Goal: Communication & Community: Share content

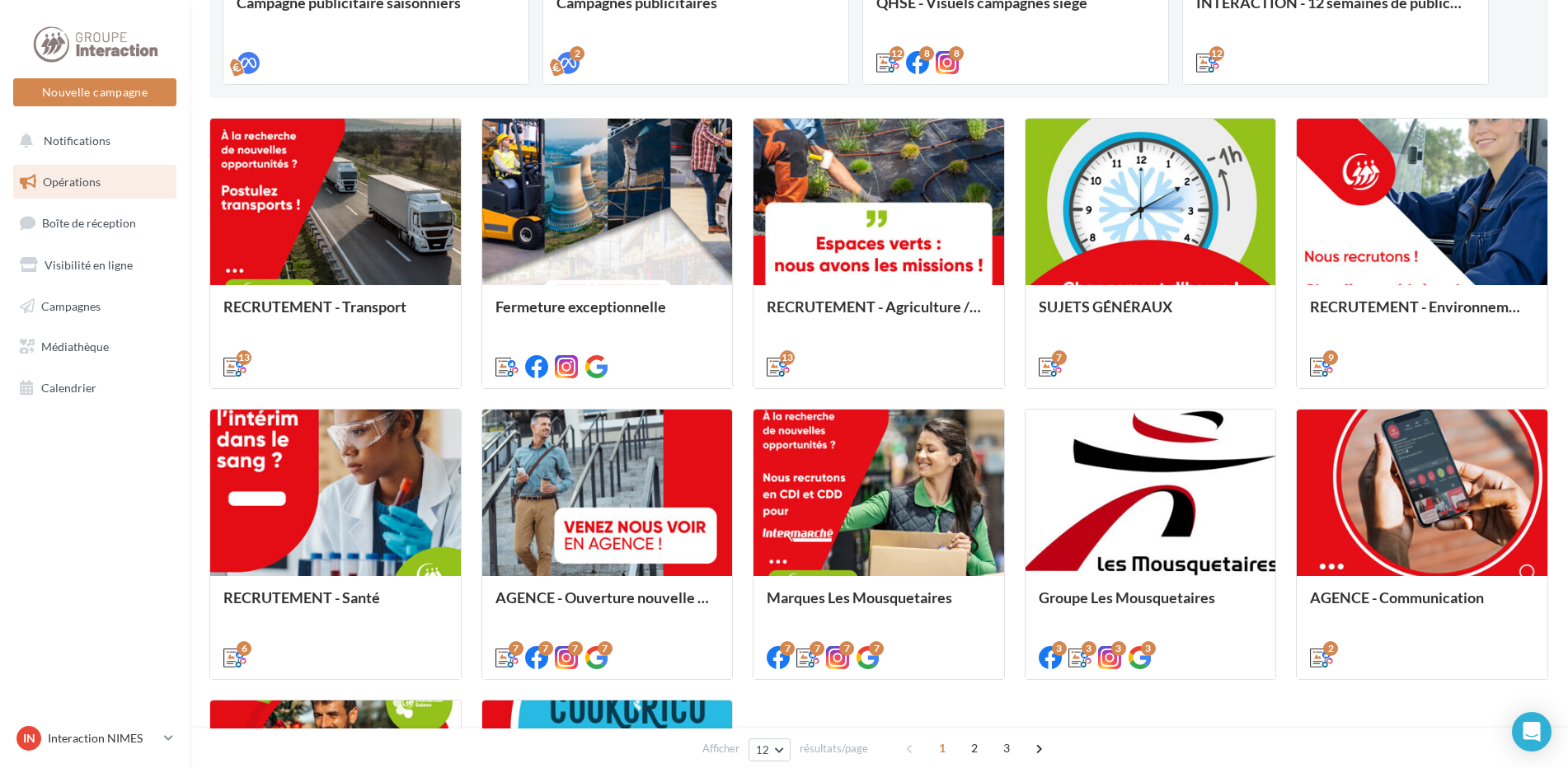
scroll to position [659, 0]
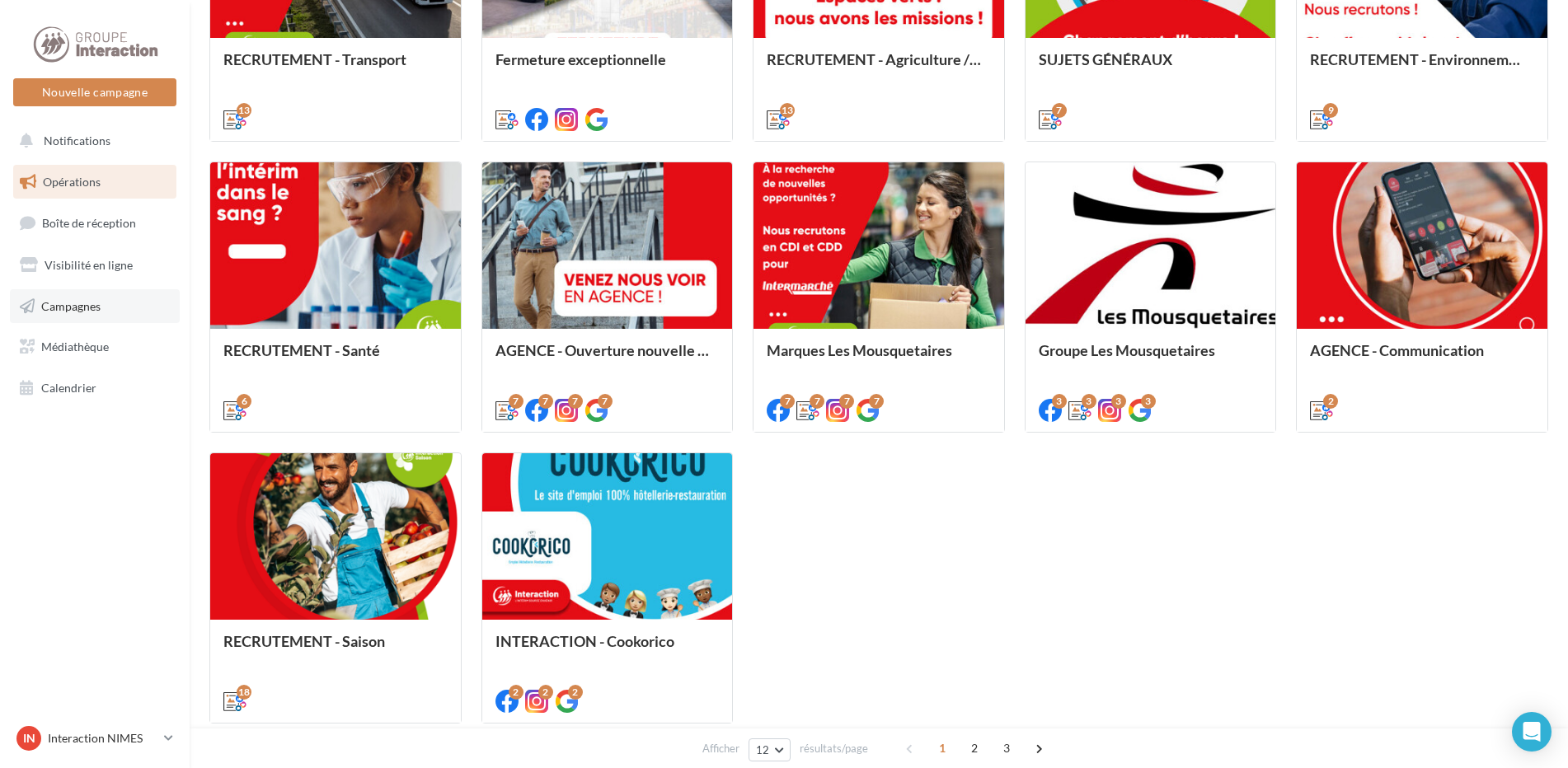
click at [100, 311] on span "Campagnes" at bounding box center [71, 305] width 59 height 14
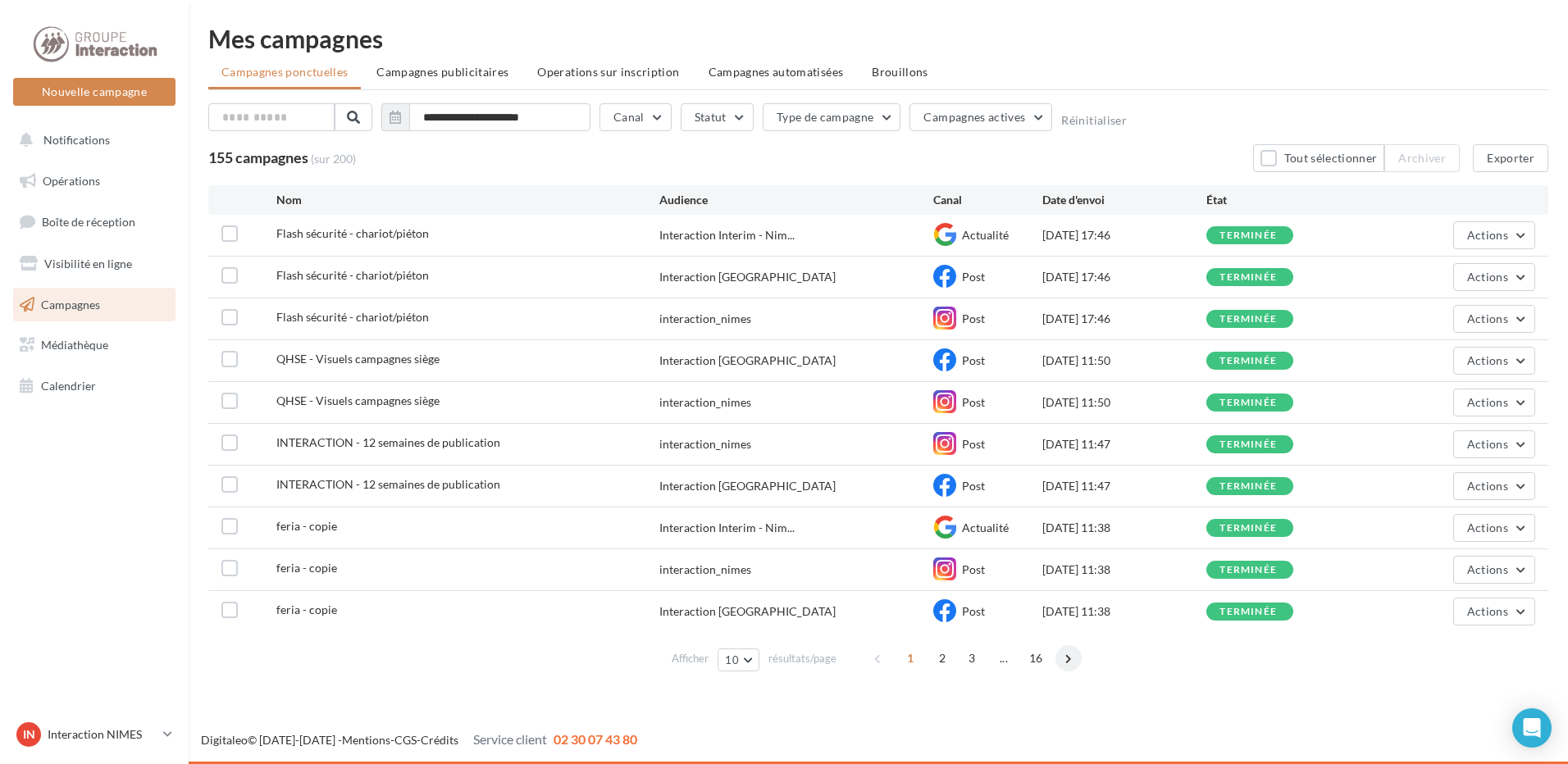
click at [1068, 659] on span at bounding box center [1068, 657] width 26 height 26
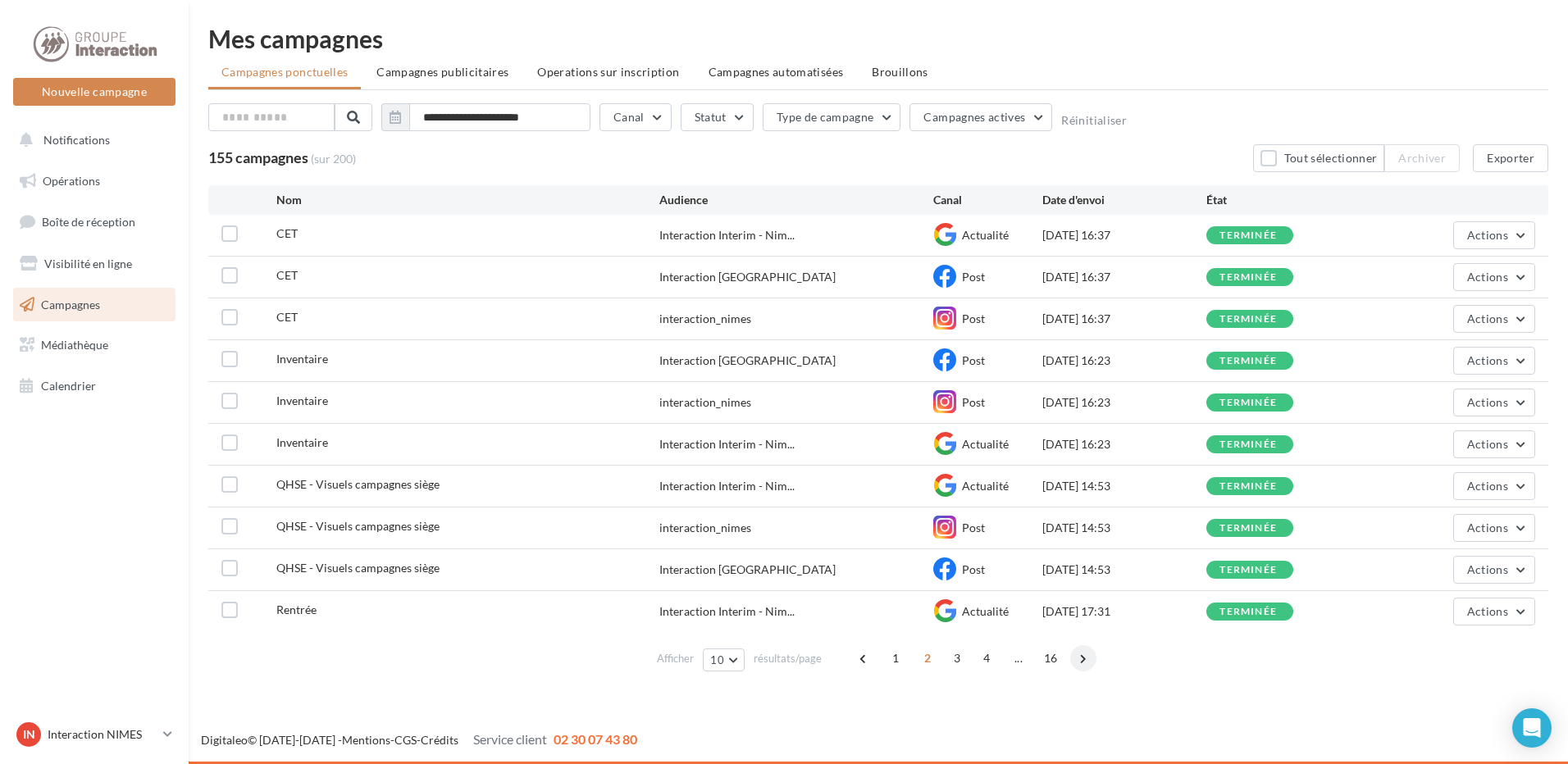
click at [1078, 656] on span at bounding box center [1082, 657] width 26 height 26
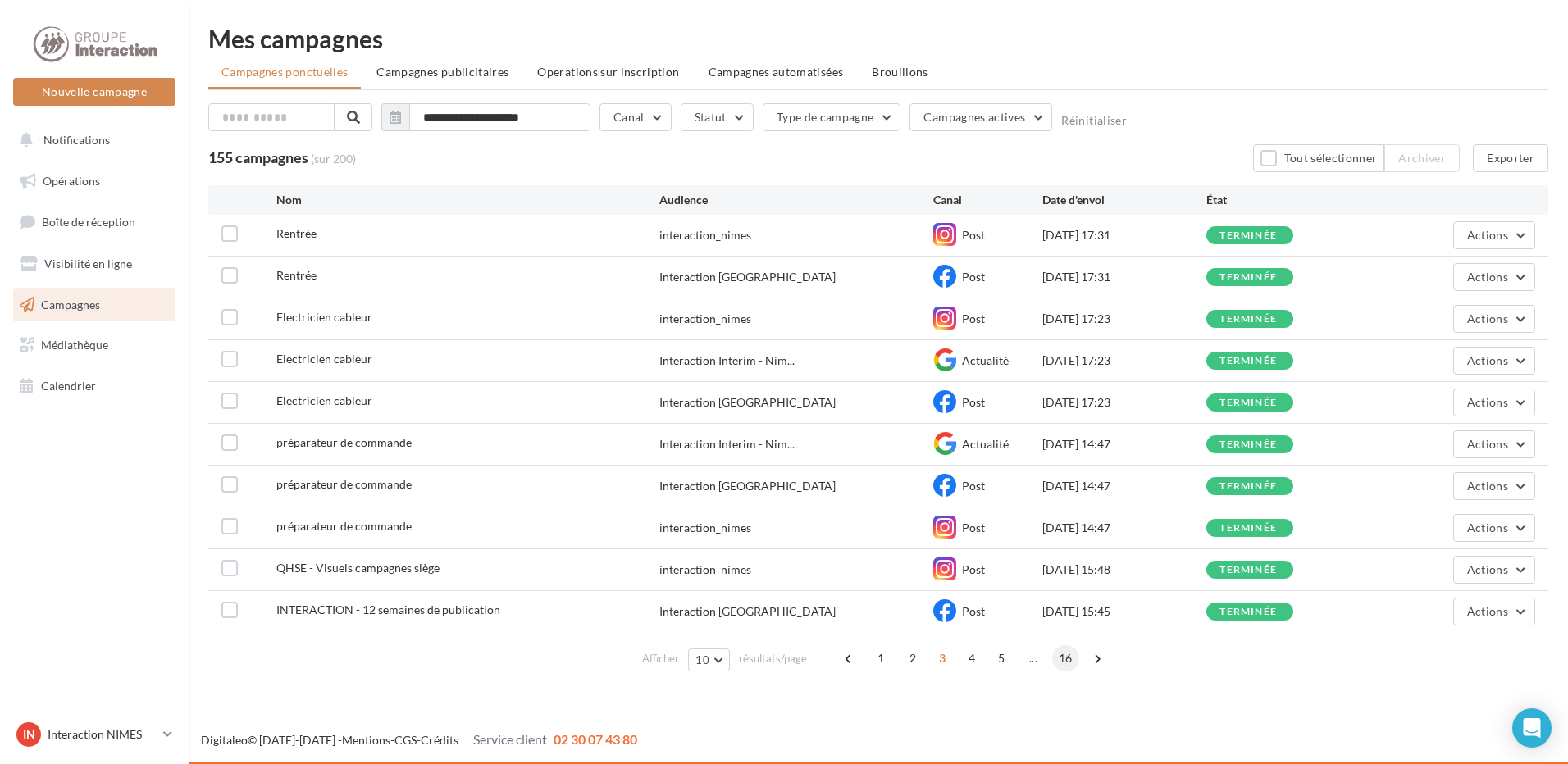
click at [1066, 655] on span "16" at bounding box center [1066, 657] width 27 height 26
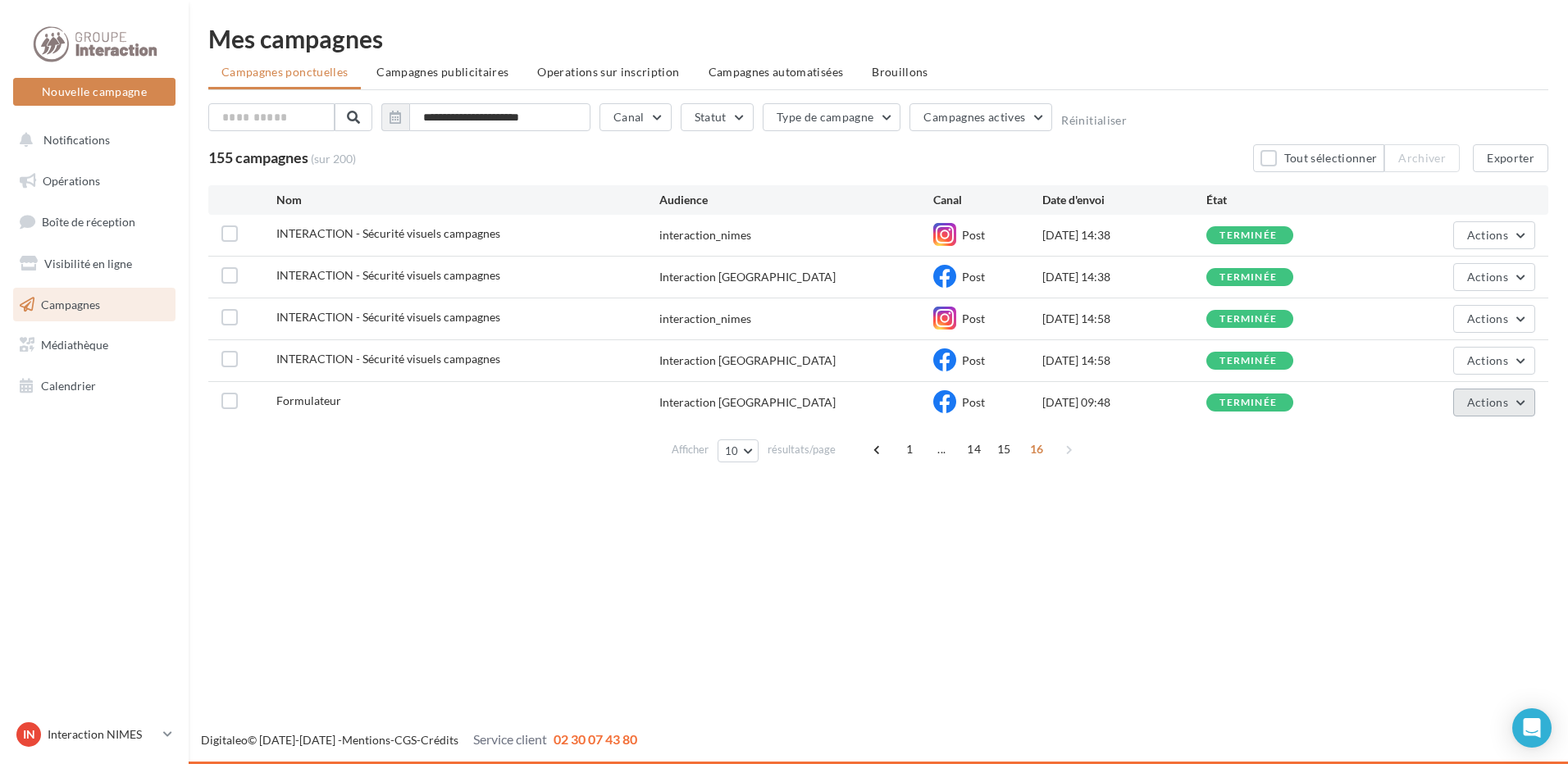
click at [1483, 397] on span "Actions" at bounding box center [1488, 402] width 41 height 14
click at [1010, 451] on span "15" at bounding box center [1004, 449] width 27 height 26
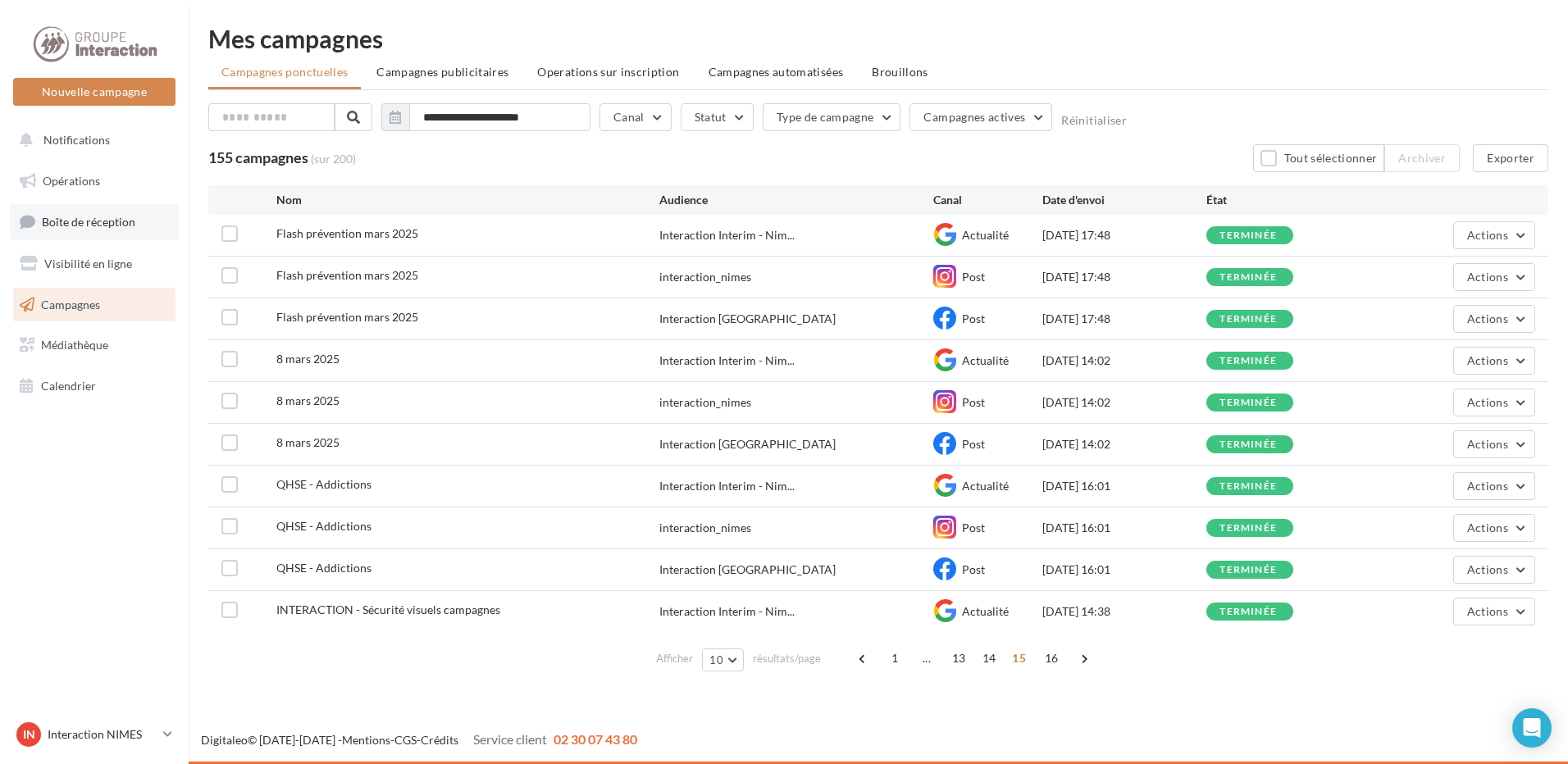
click at [63, 225] on span "Boîte de réception" at bounding box center [88, 222] width 94 height 14
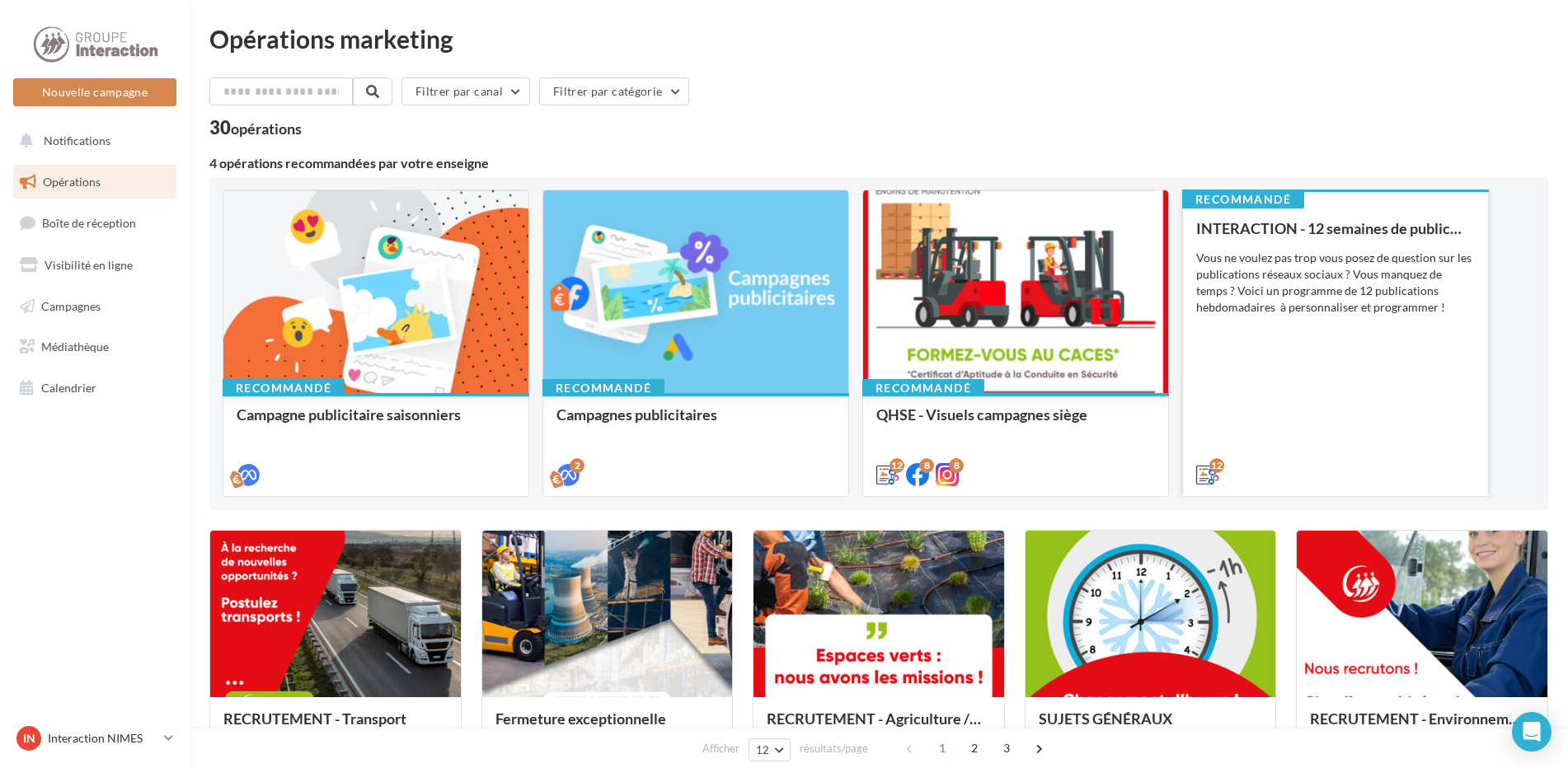
click at [1307, 307] on div "Vous ne voulez pas trop vous posez de question sur les publications réseaux soc…" at bounding box center [1335, 283] width 278 height 66
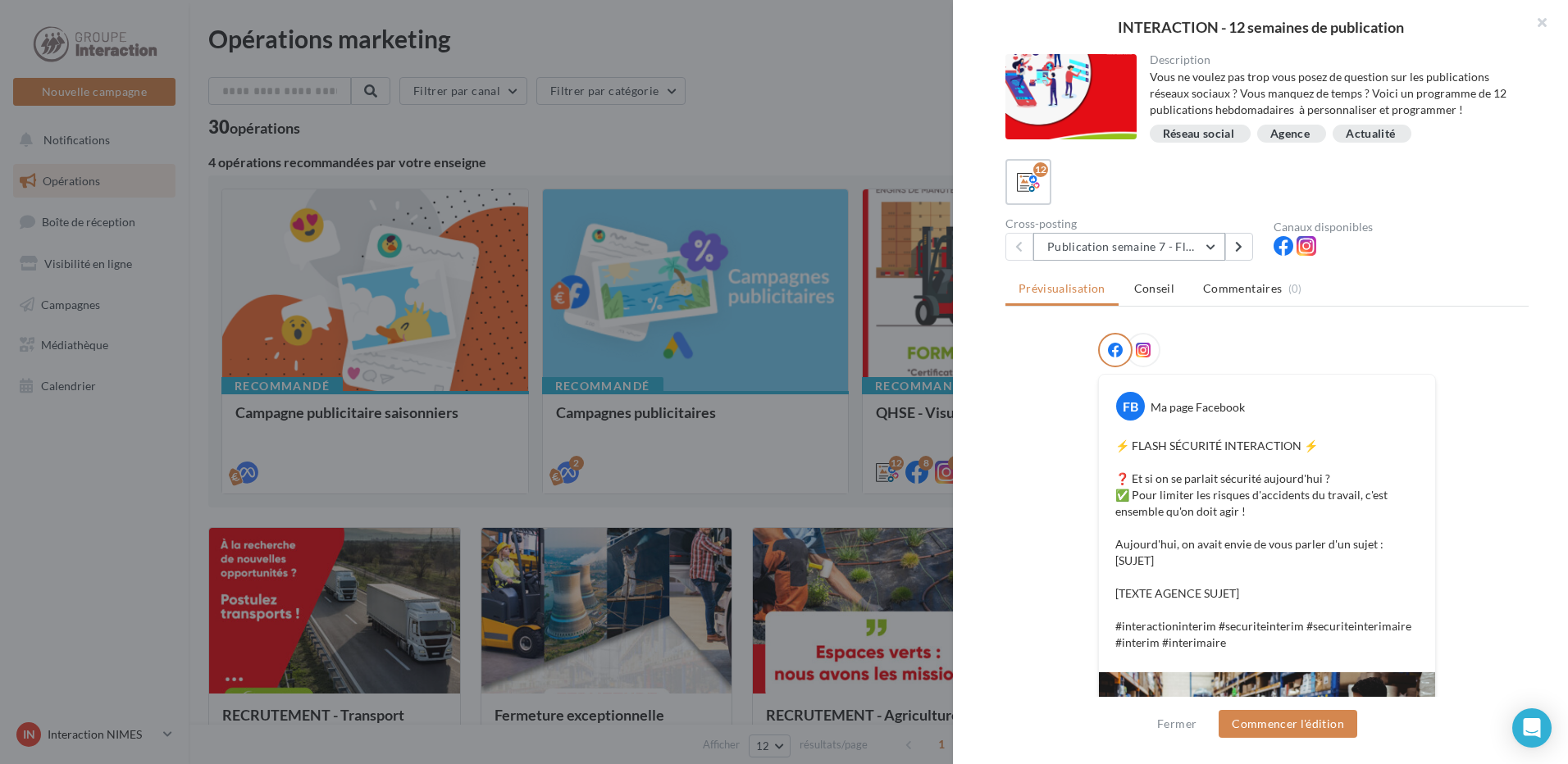
click at [1213, 251] on button "Publication semaine 7 - Flash sécurité" at bounding box center [1129, 246] width 192 height 28
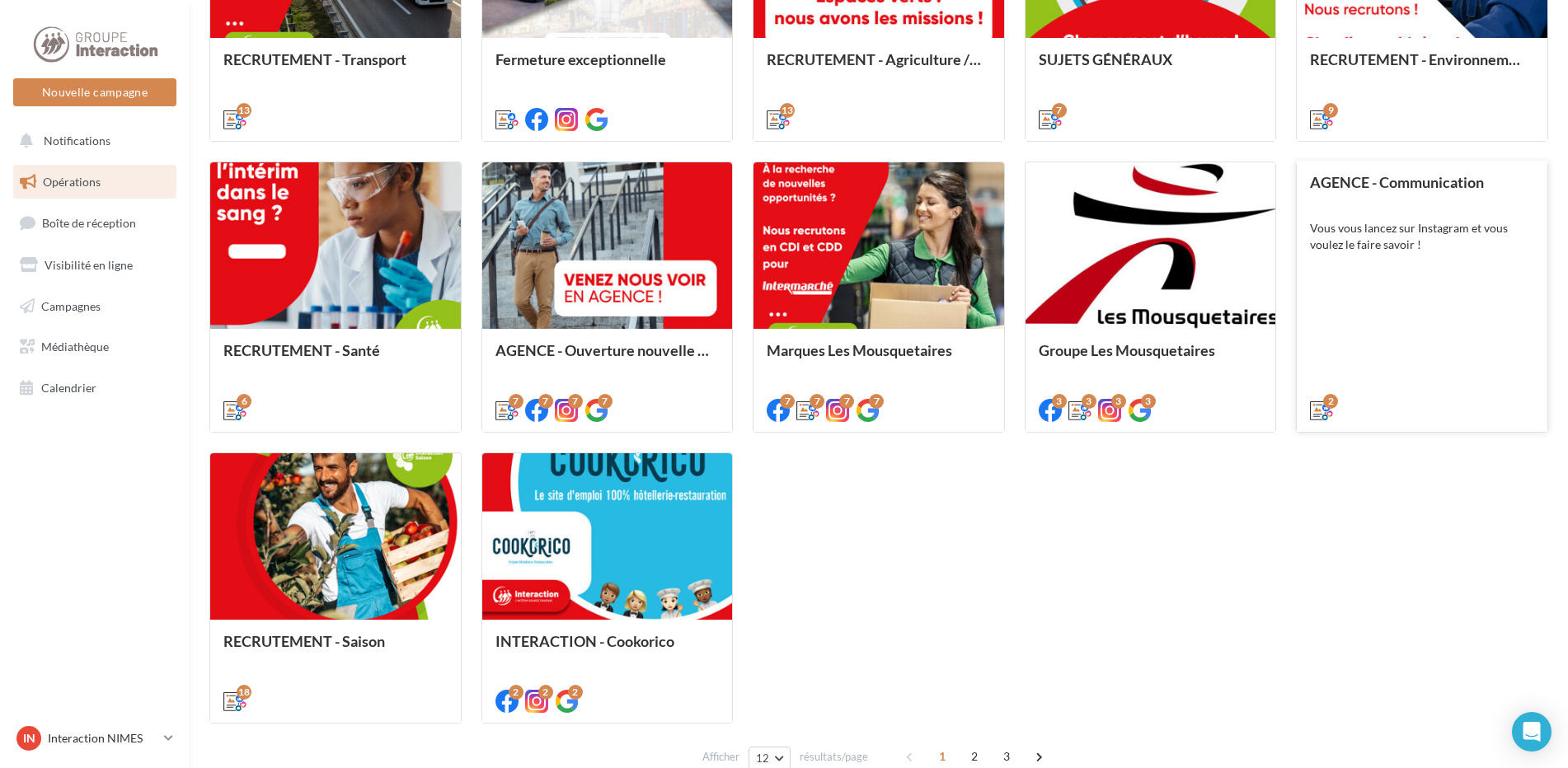
scroll to position [412, 0]
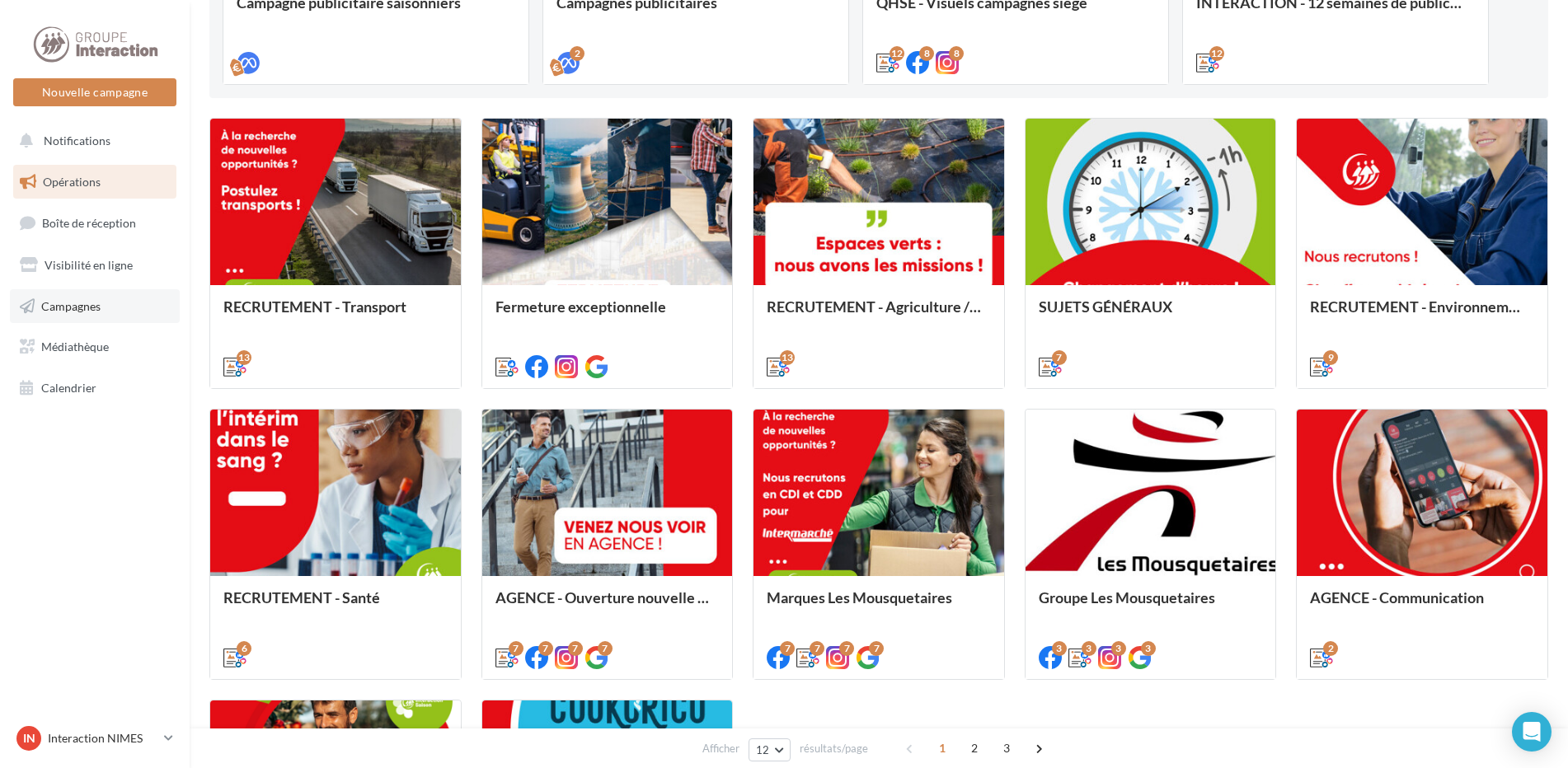
click at [74, 300] on span "Campagnes" at bounding box center [71, 305] width 59 height 14
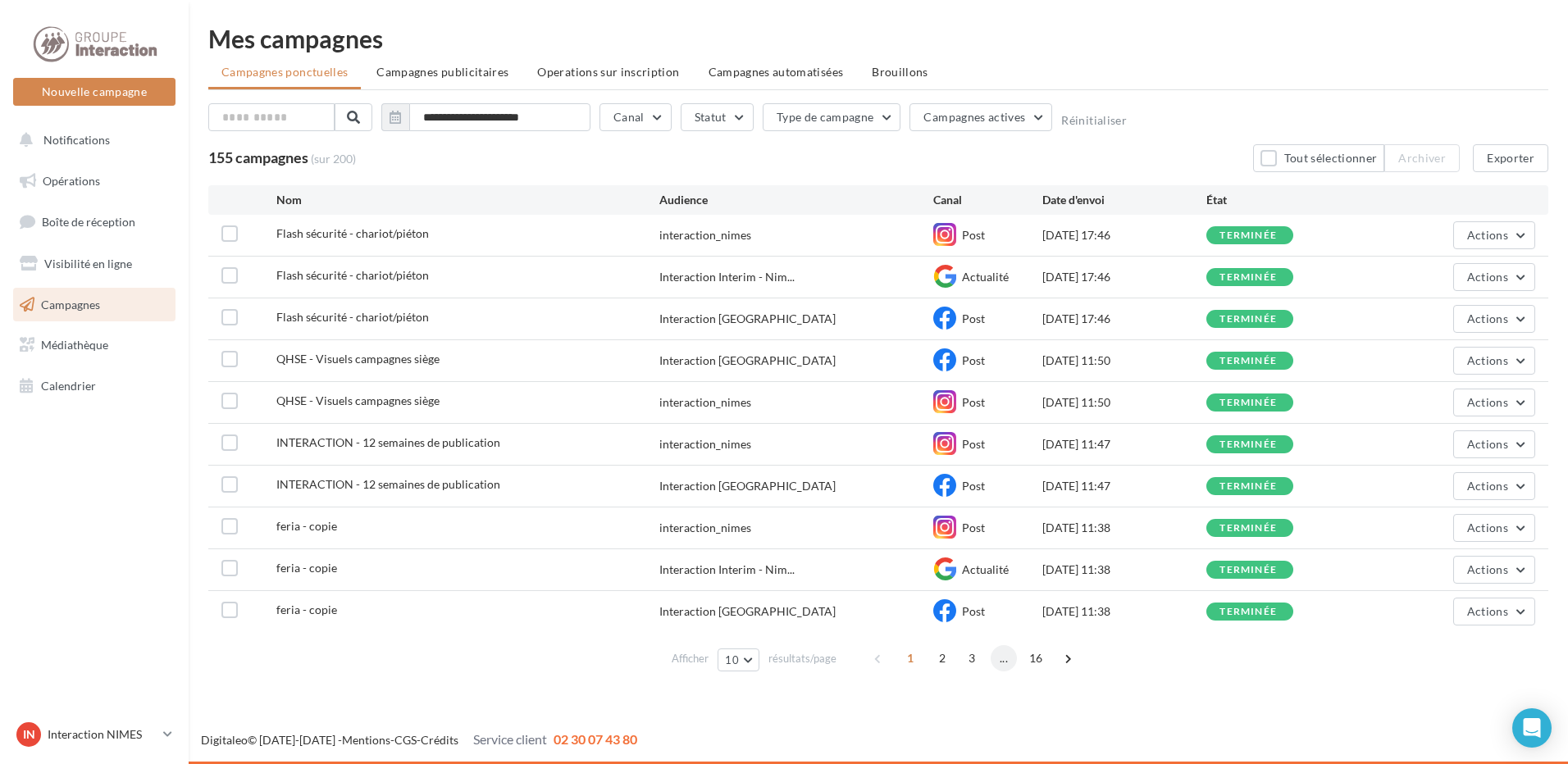
click at [1003, 665] on span "..." at bounding box center [1003, 657] width 26 height 26
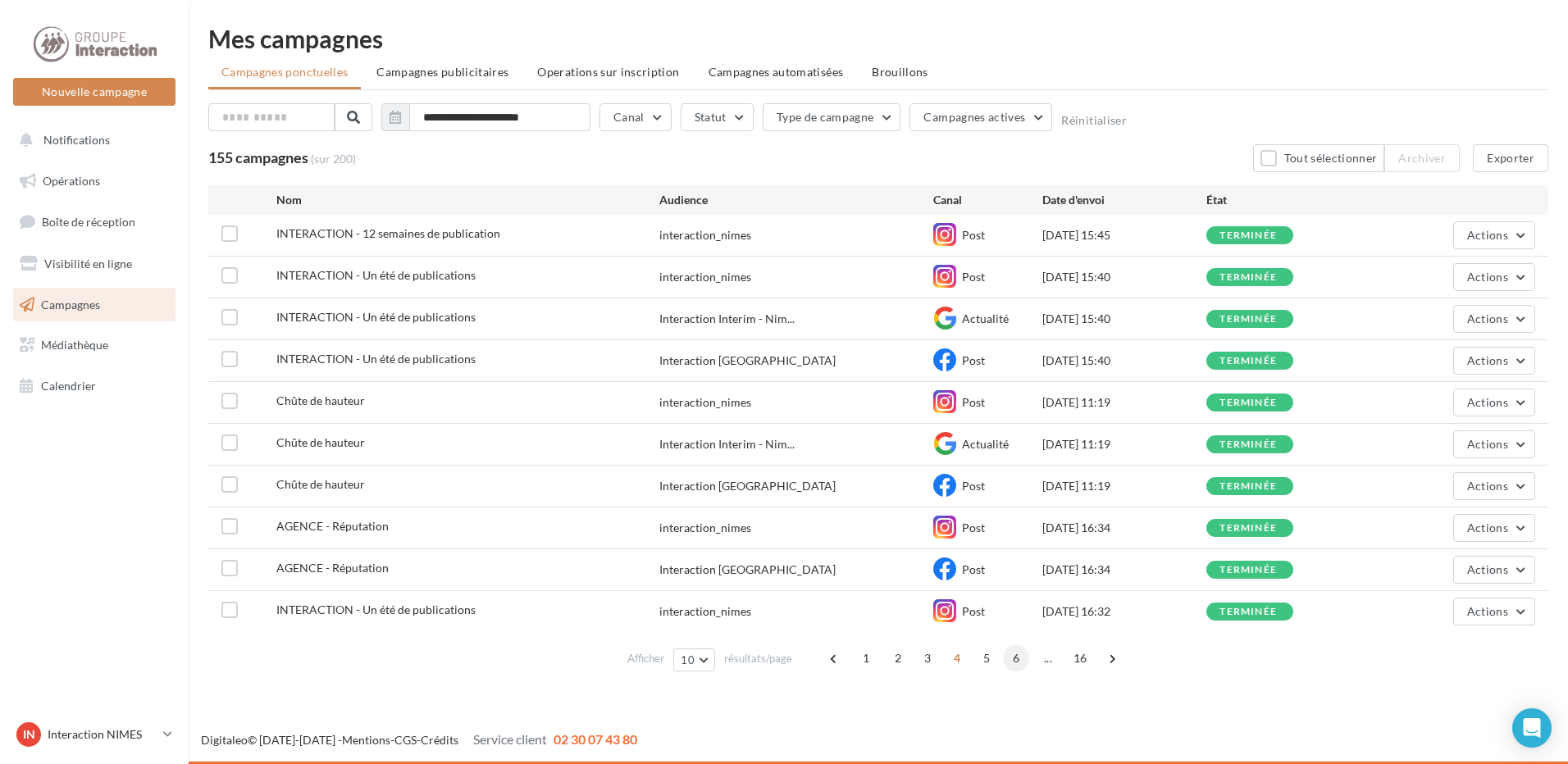
click at [1008, 660] on span "6" at bounding box center [1016, 657] width 26 height 26
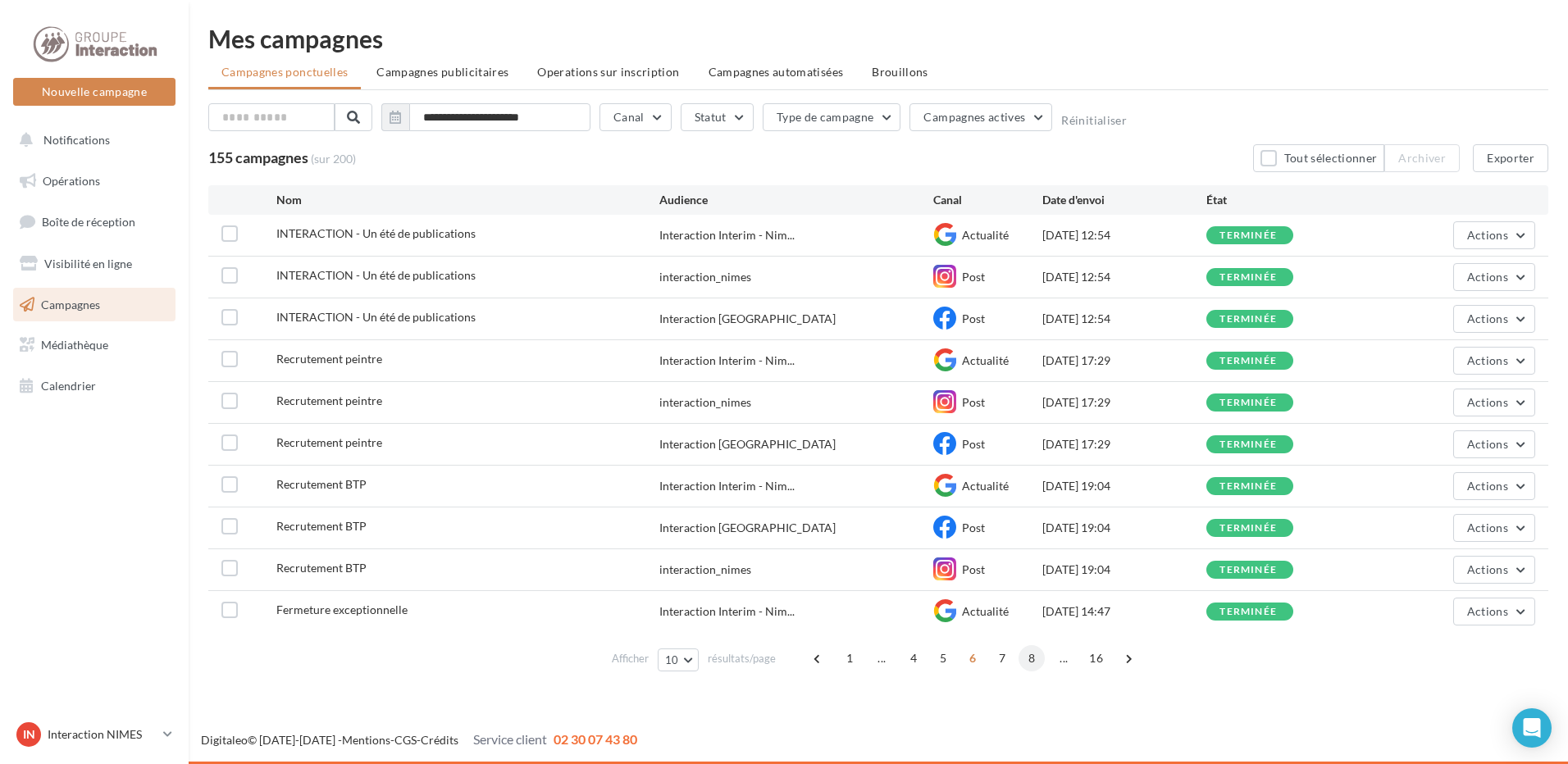
click at [1033, 662] on span "8" at bounding box center [1031, 657] width 26 height 26
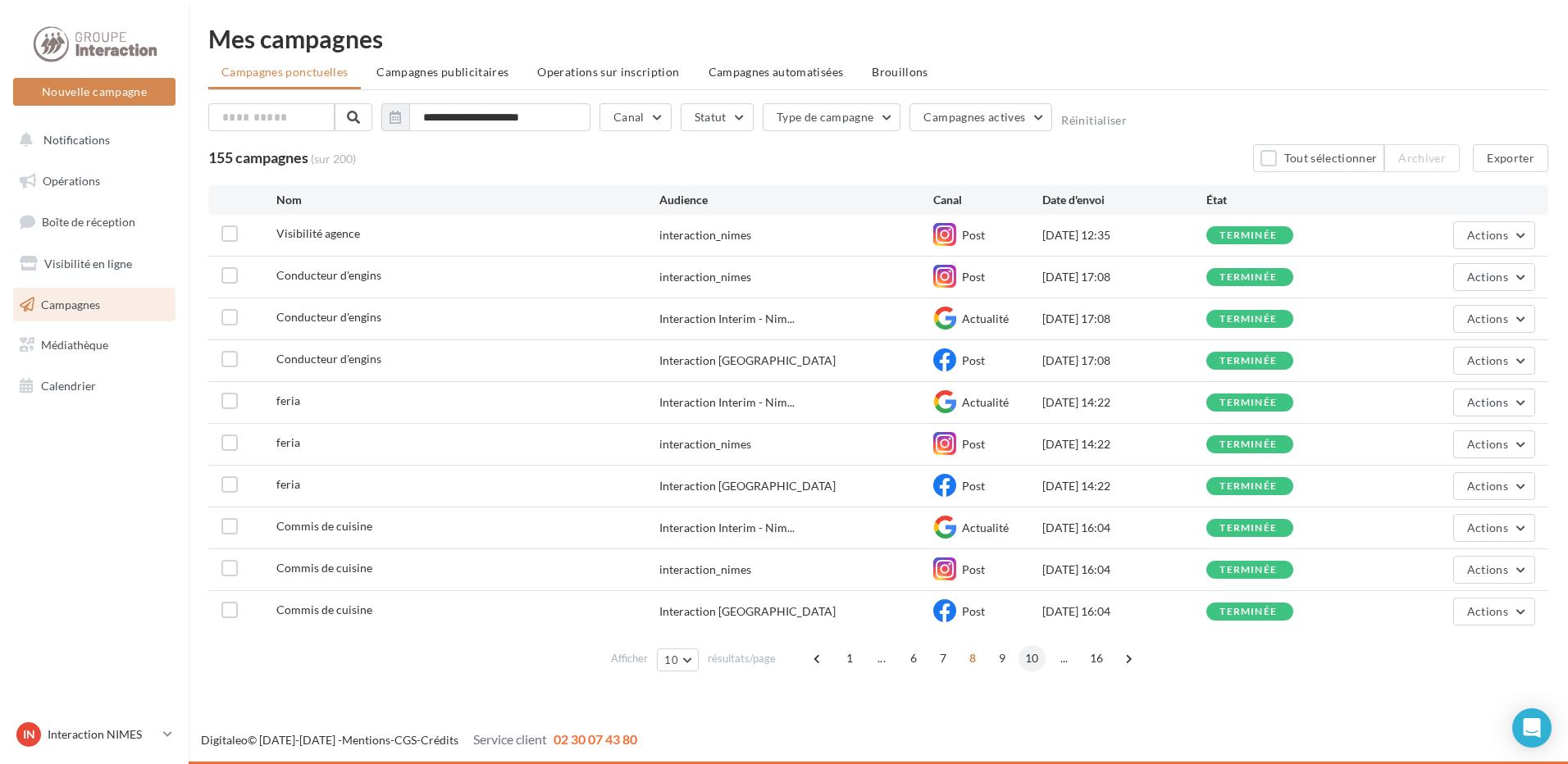
click at [1033, 654] on span "10" at bounding box center [1032, 657] width 27 height 26
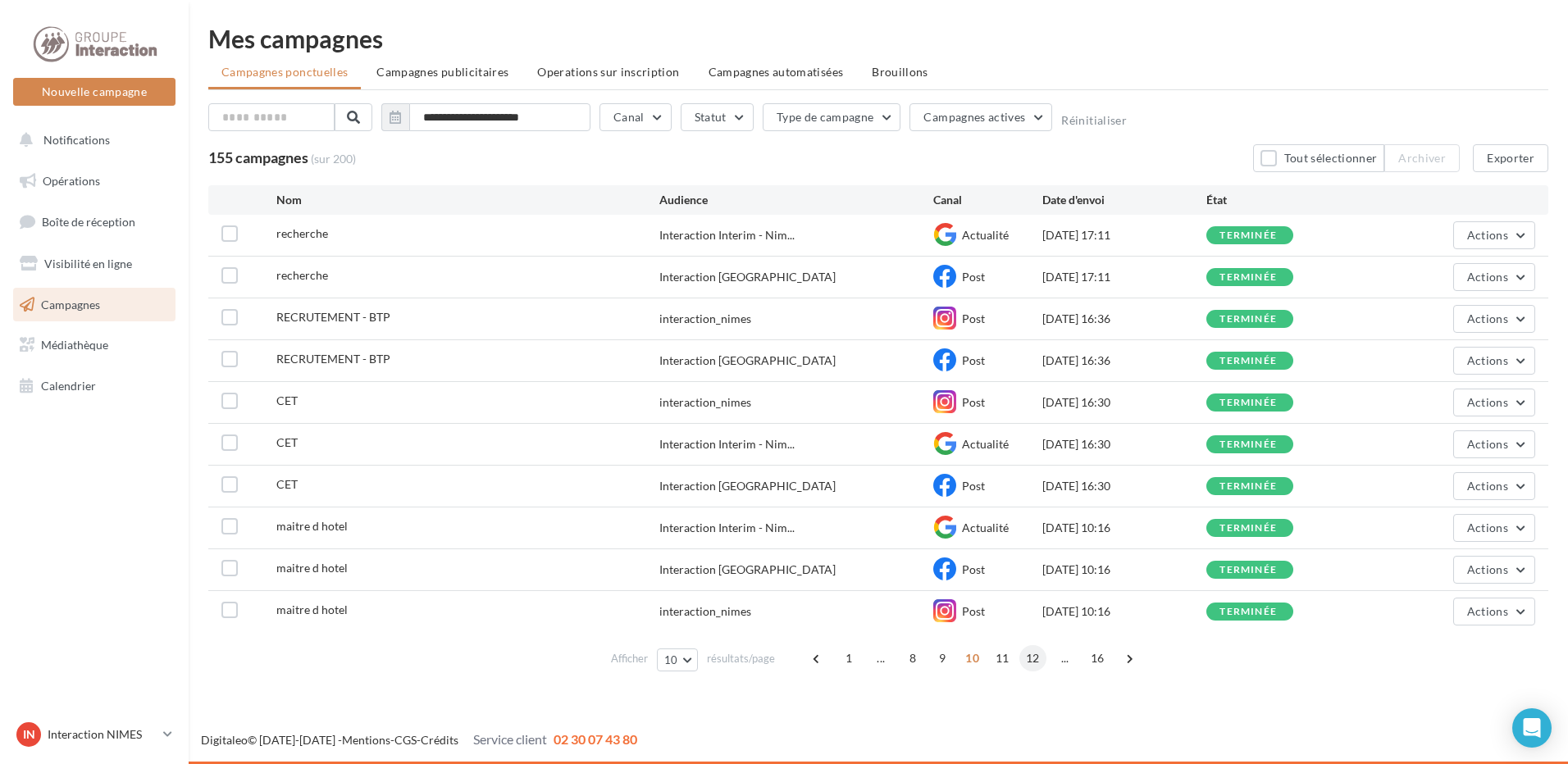
click at [1033, 662] on span "12" at bounding box center [1033, 657] width 27 height 26
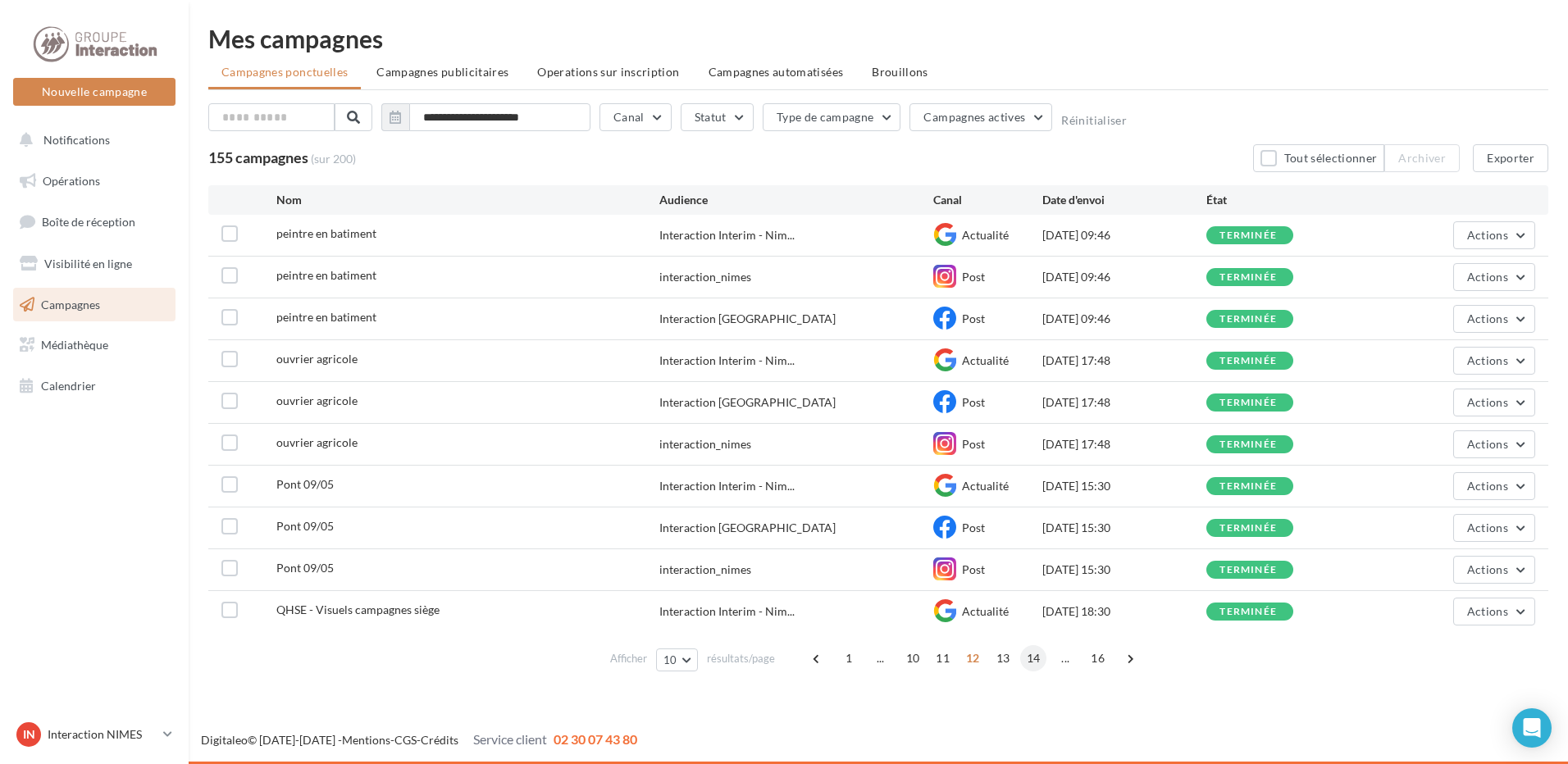
click at [1033, 662] on span "14" at bounding box center [1033, 657] width 27 height 26
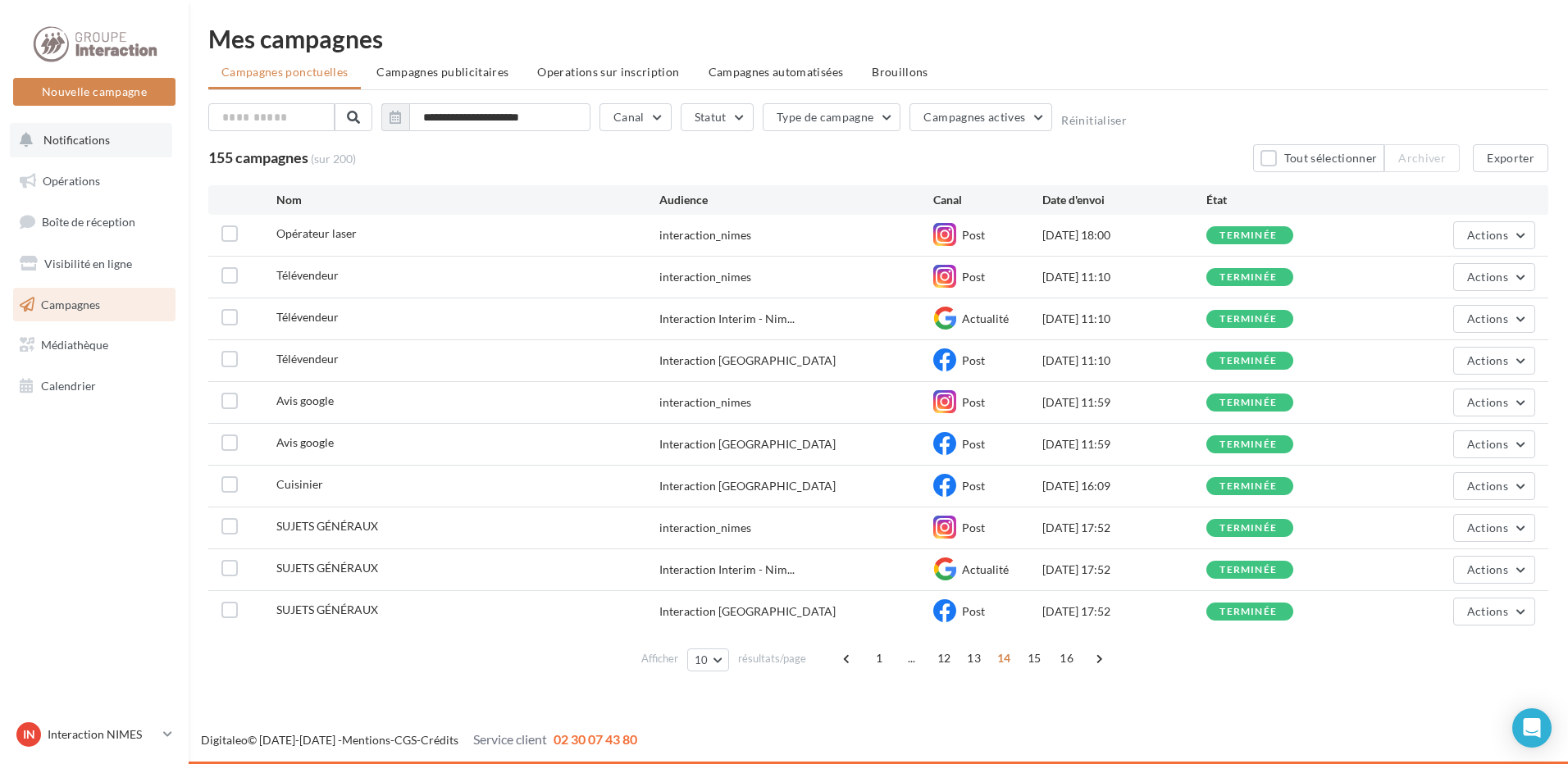
click at [67, 137] on span "Notifications" at bounding box center [77, 140] width 67 height 14
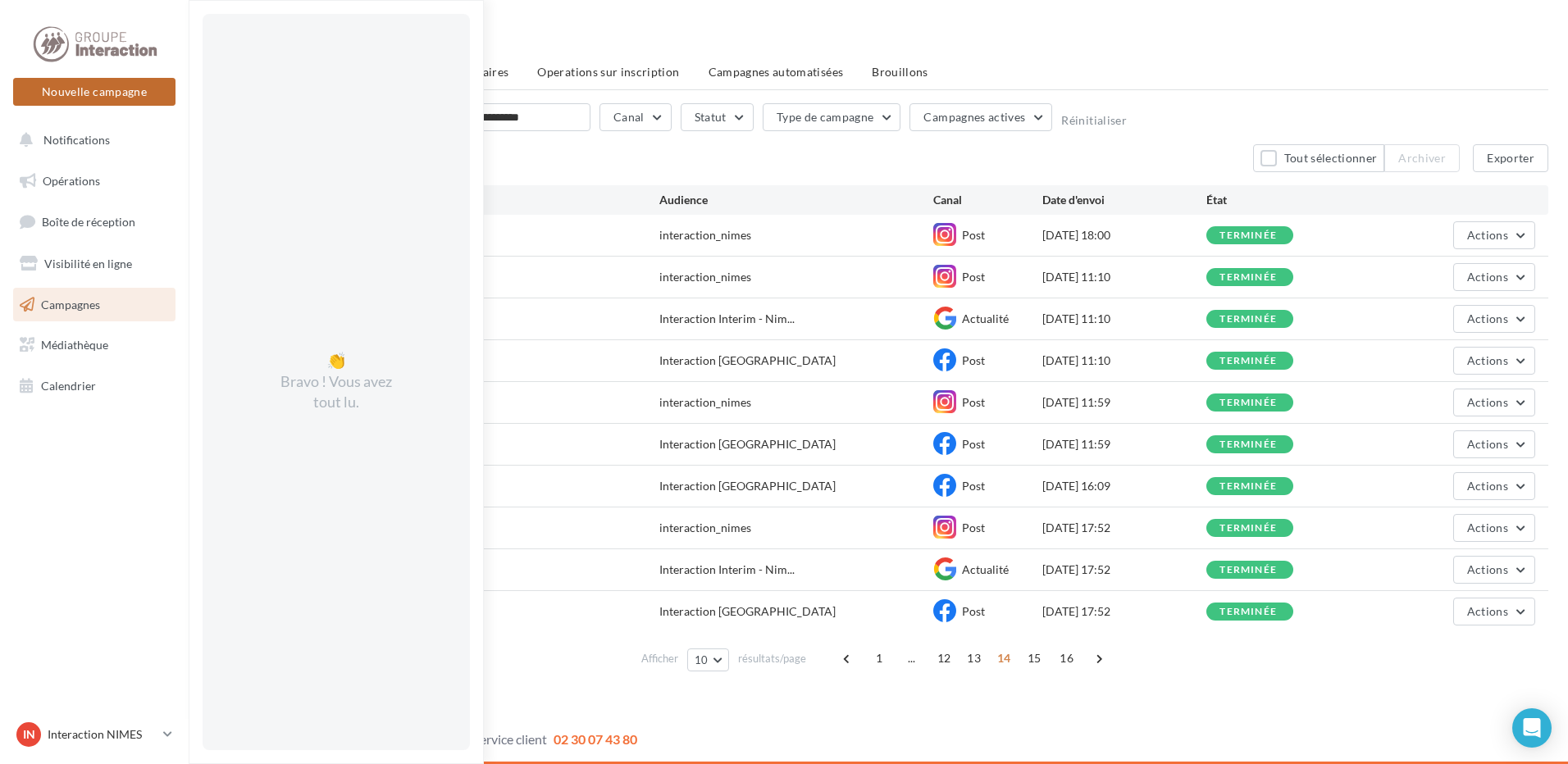
click at [78, 90] on button "Nouvelle campagne" at bounding box center [94, 91] width 162 height 28
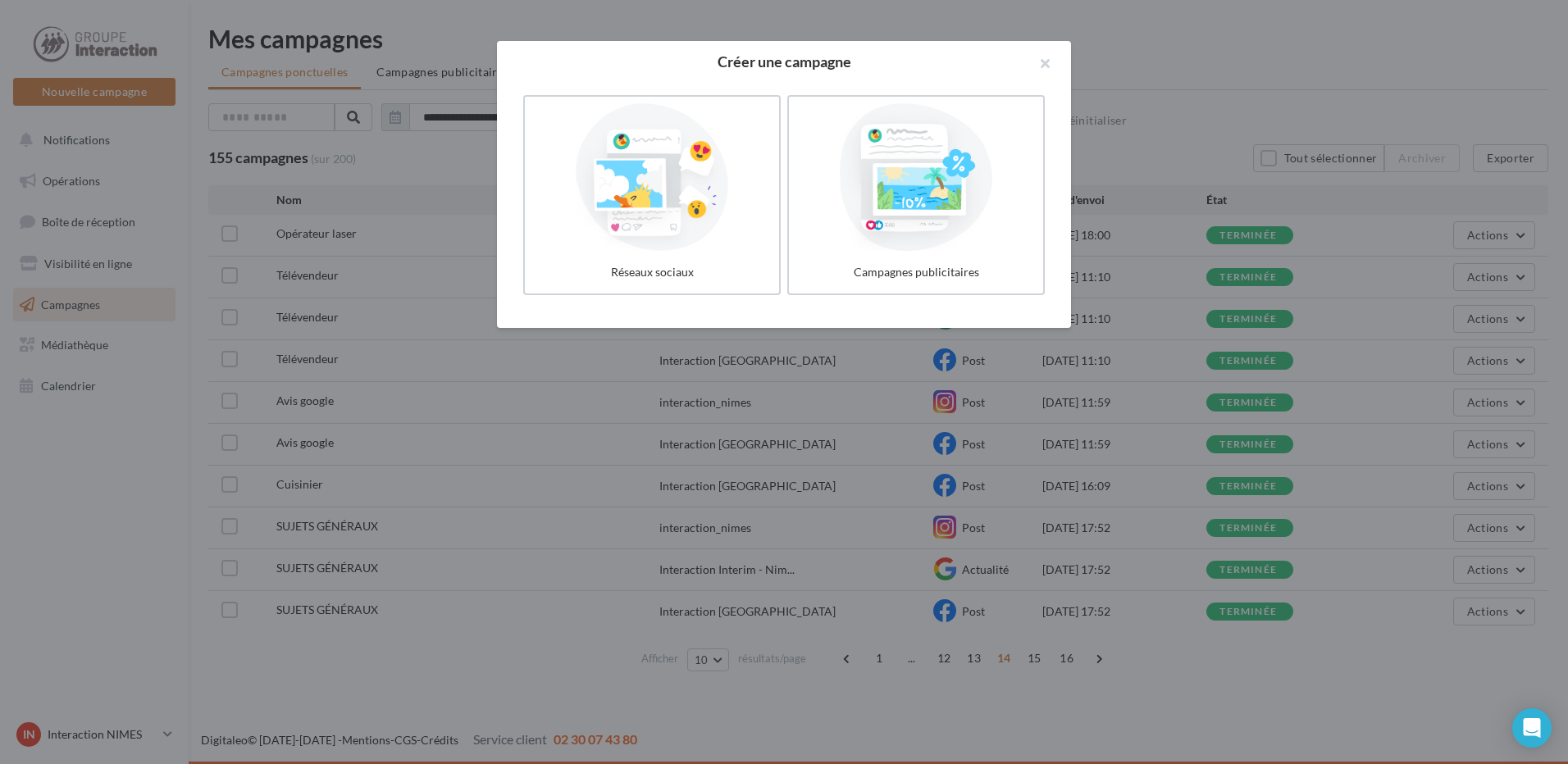
click at [700, 253] on label "Réseaux sociaux" at bounding box center [651, 195] width 257 height 200
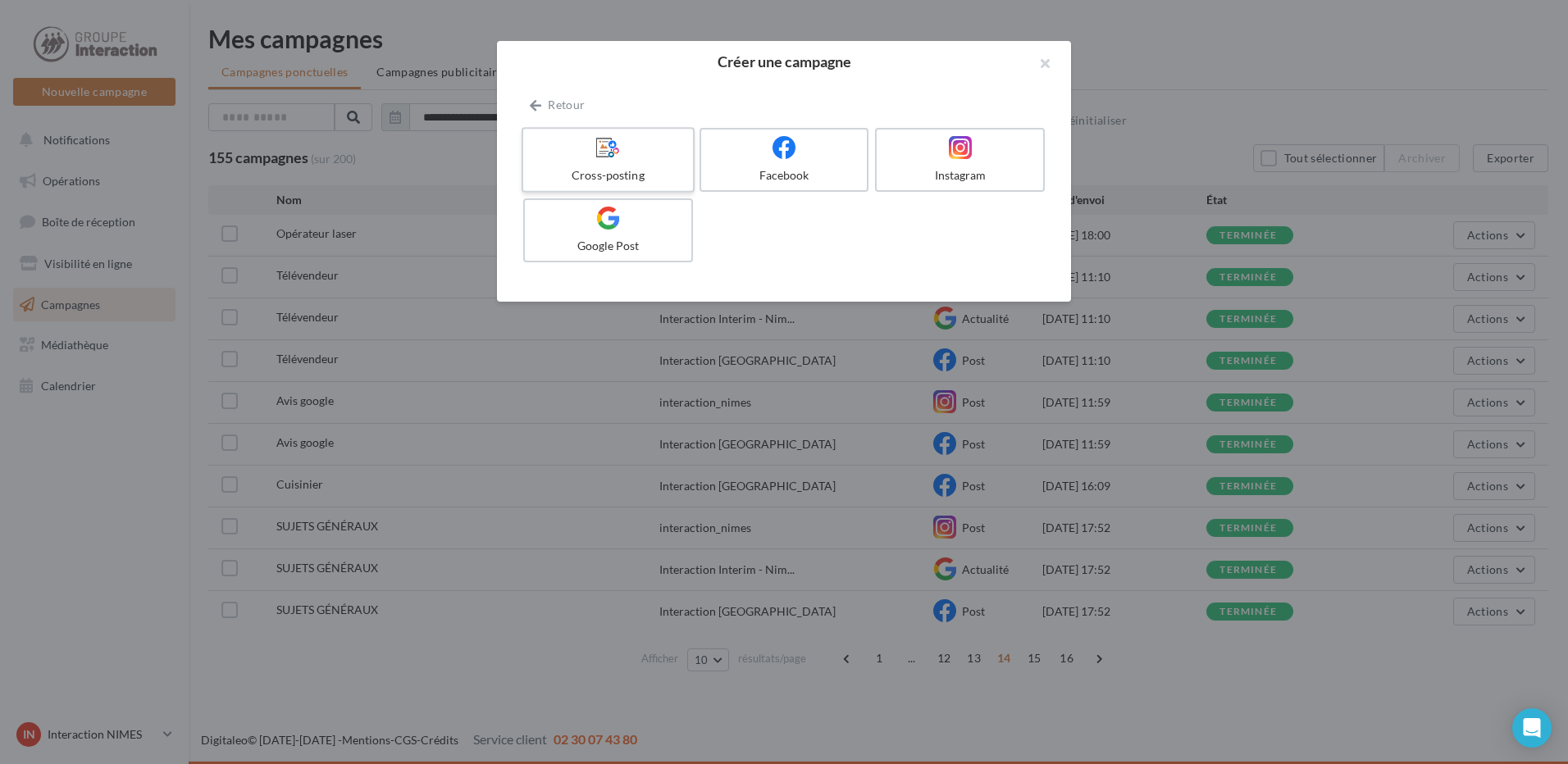
click at [635, 161] on label "Cross-posting" at bounding box center [608, 160] width 173 height 66
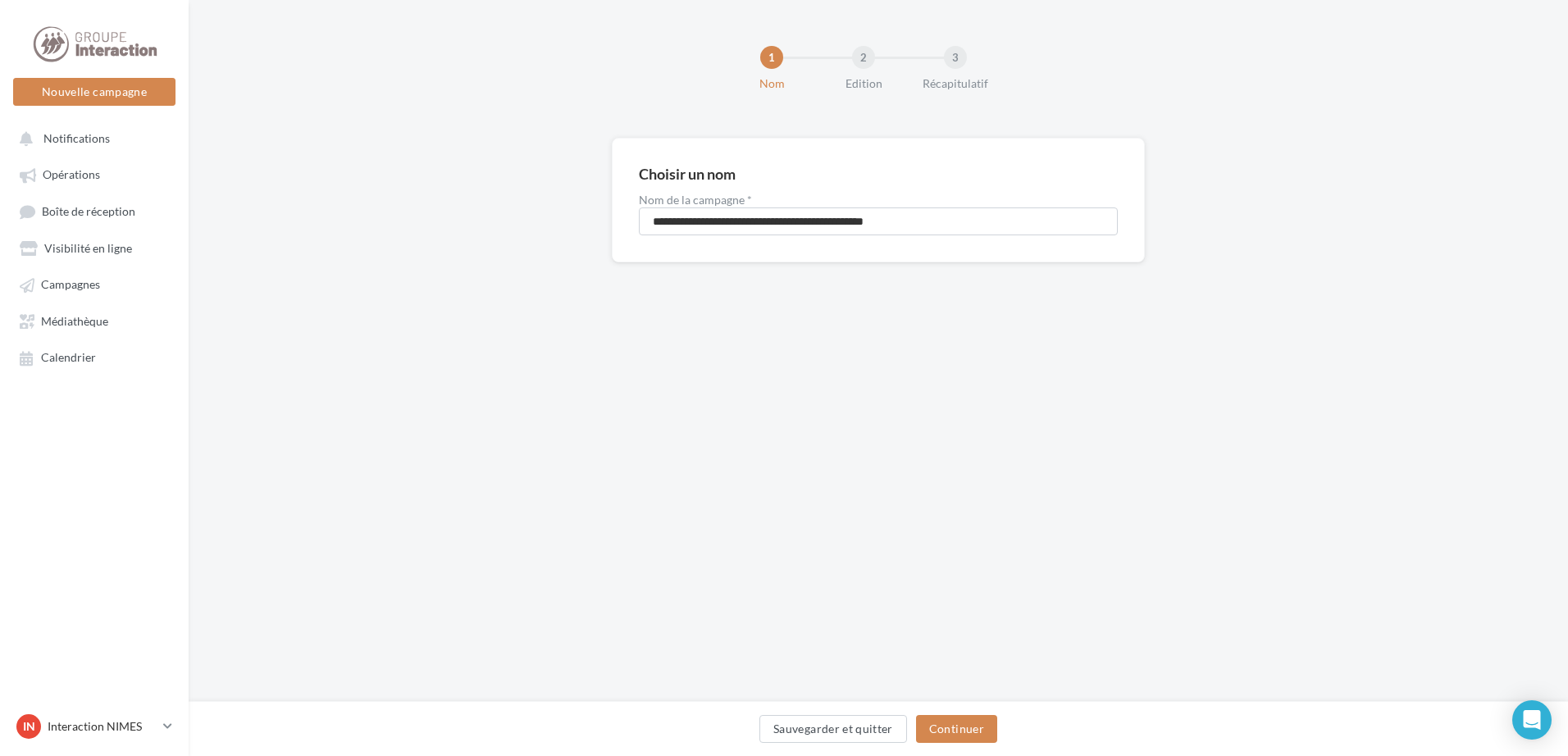
click at [960, 702] on div "Sauvegarder et quitter Continuer" at bounding box center [878, 728] width 1379 height 55
click at [962, 723] on button "Continuer" at bounding box center [956, 728] width 81 height 28
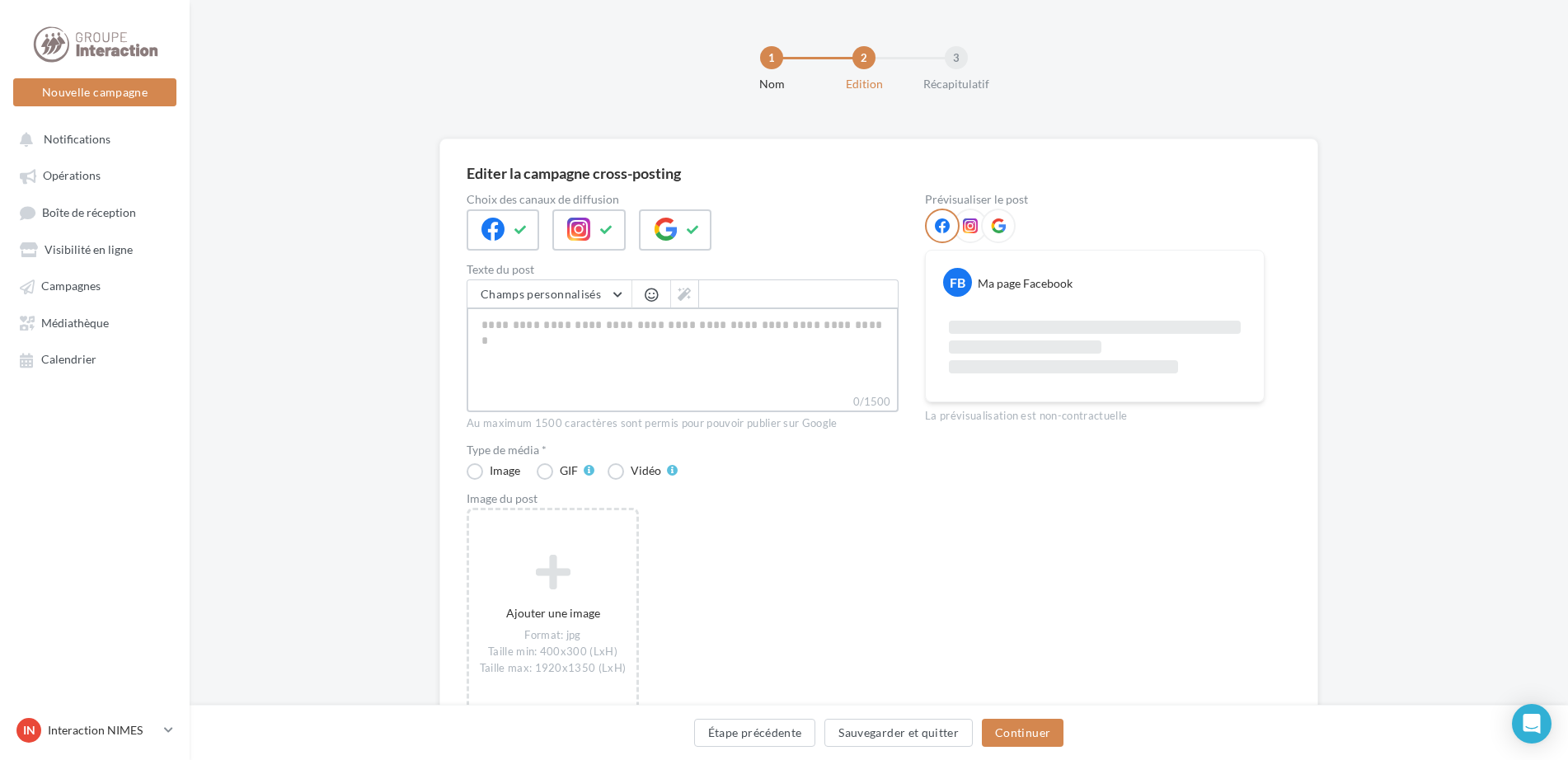
click at [501, 330] on textarea "0/1500" at bounding box center [682, 350] width 432 height 86
paste textarea "**********"
type textarea "**********"
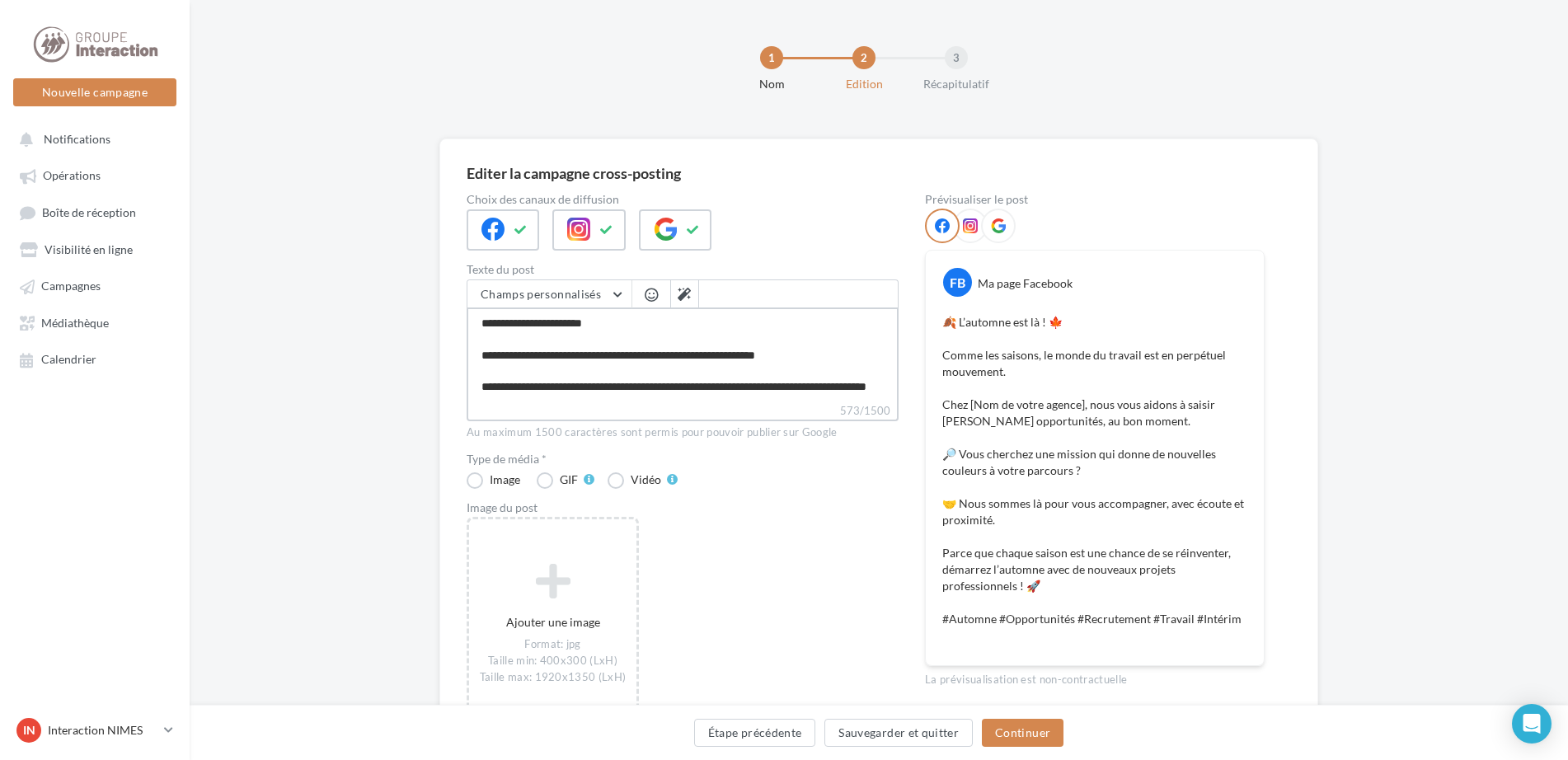
drag, startPoint x: 481, startPoint y: 357, endPoint x: 529, endPoint y: 368, distance: 49.2
click at [481, 357] on textarea "**********" at bounding box center [682, 354] width 432 height 95
click at [626, 384] on textarea "**********" at bounding box center [682, 354] width 432 height 95
type textarea "**********"
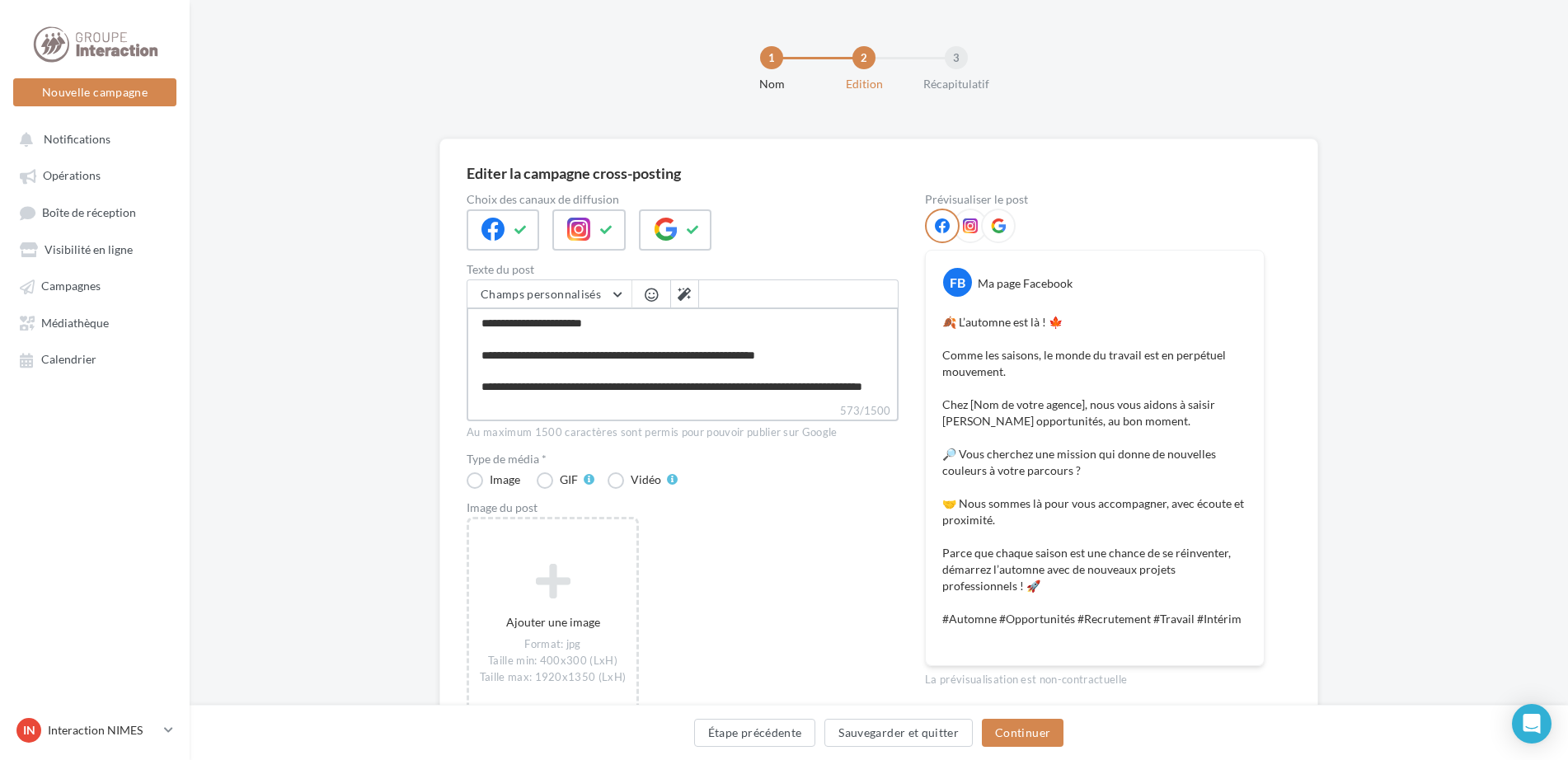
type textarea "**********"
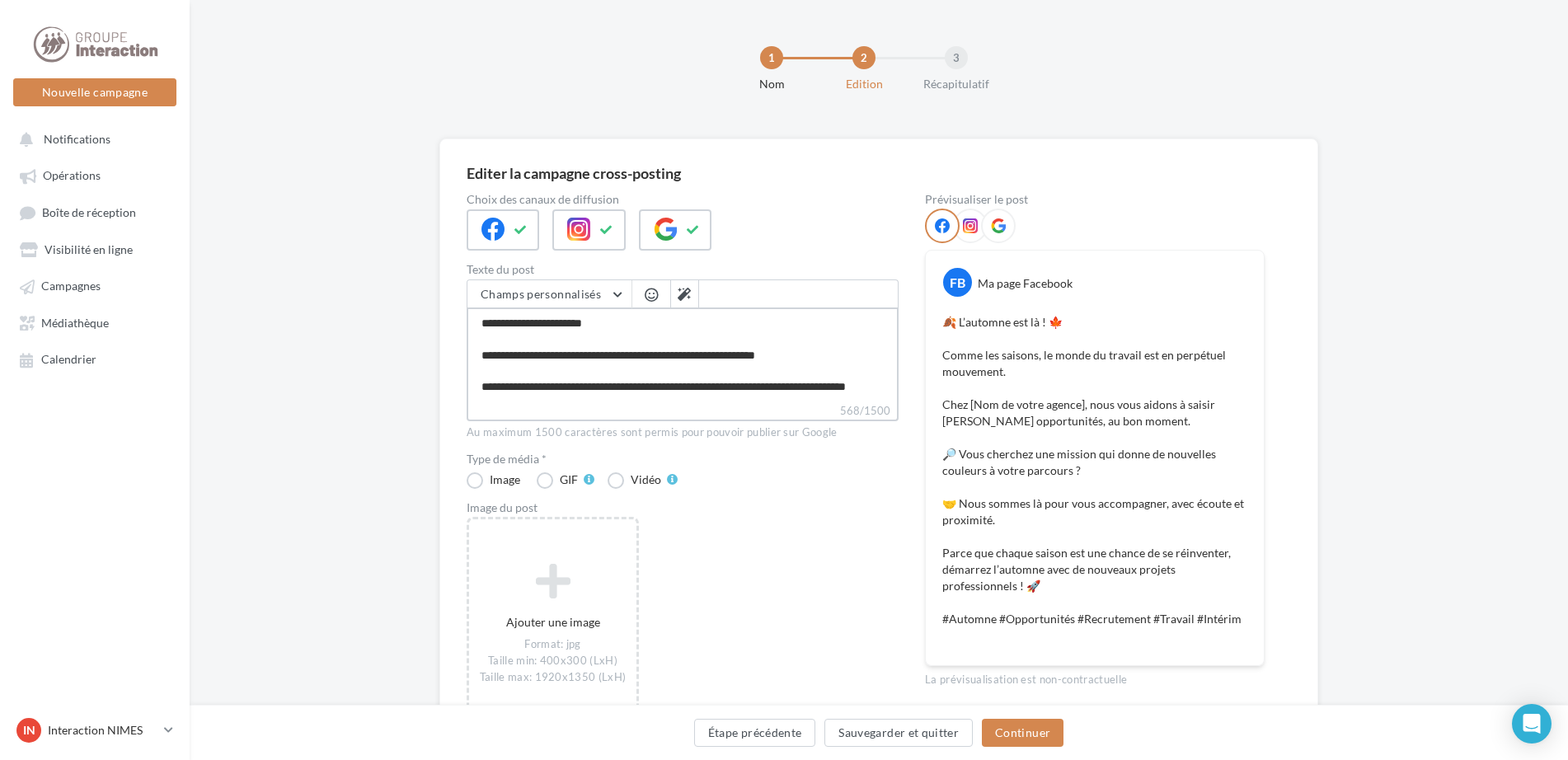
type textarea "**********"
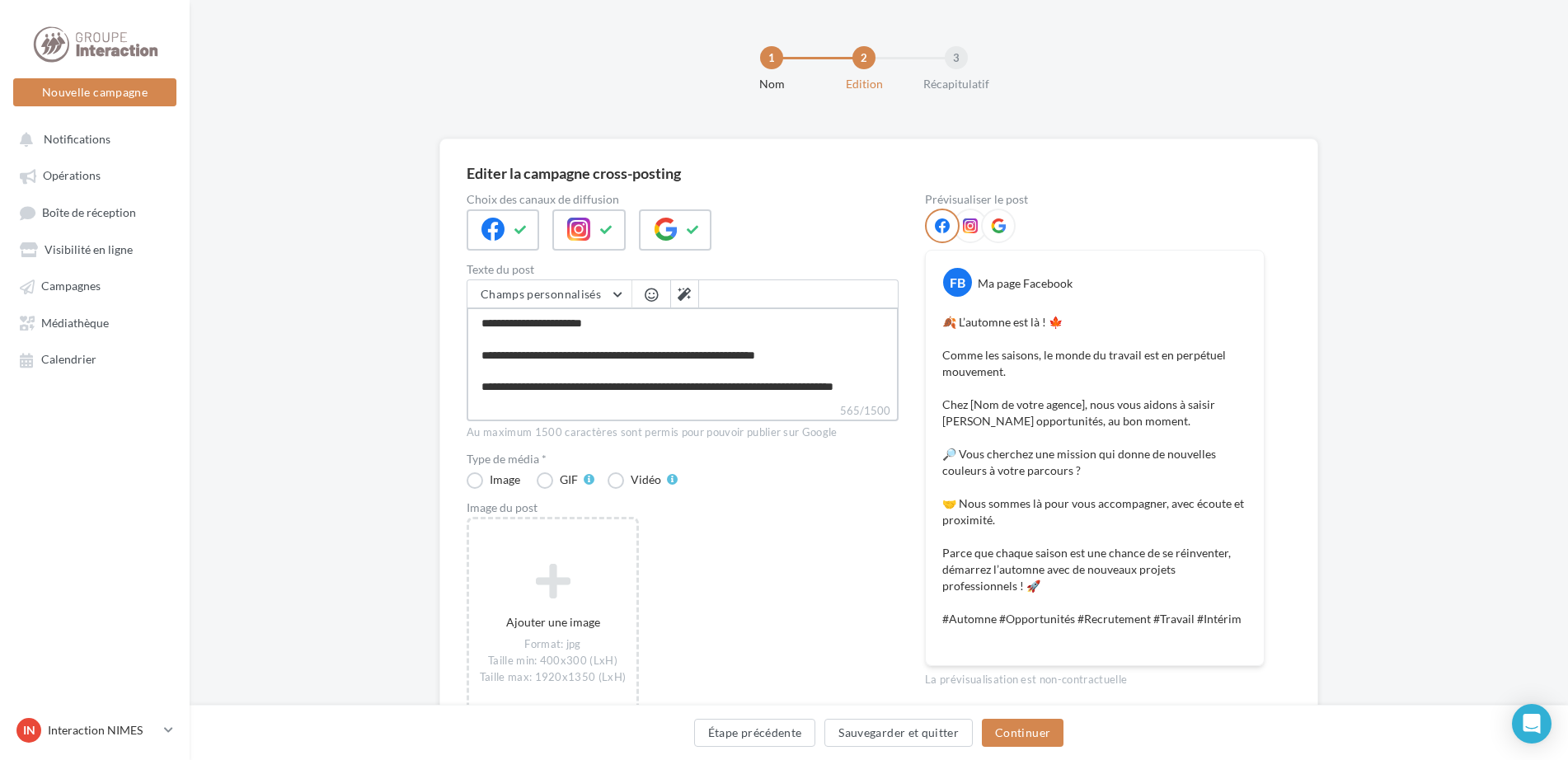
type textarea "**********"
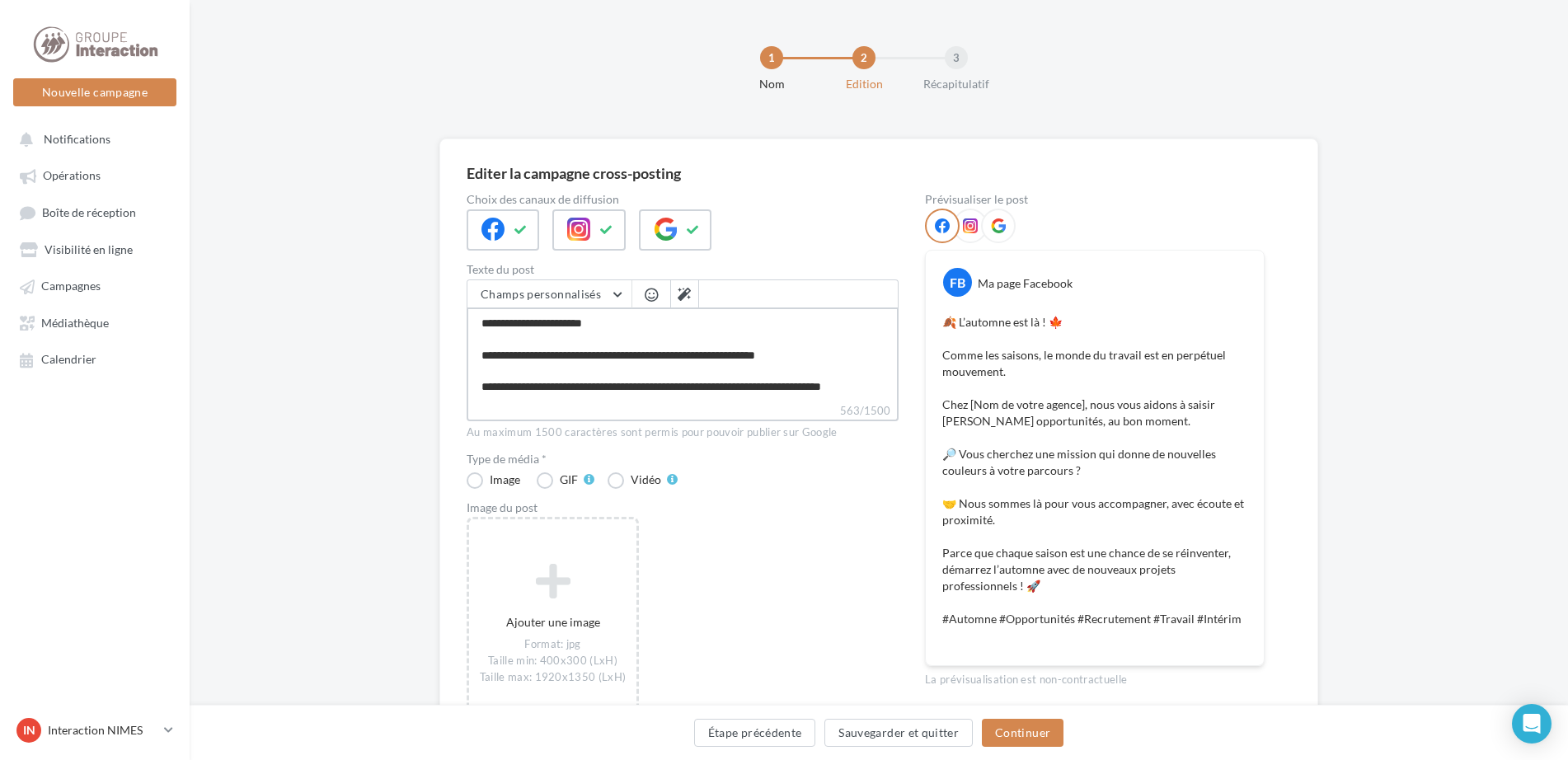
type textarea "**********"
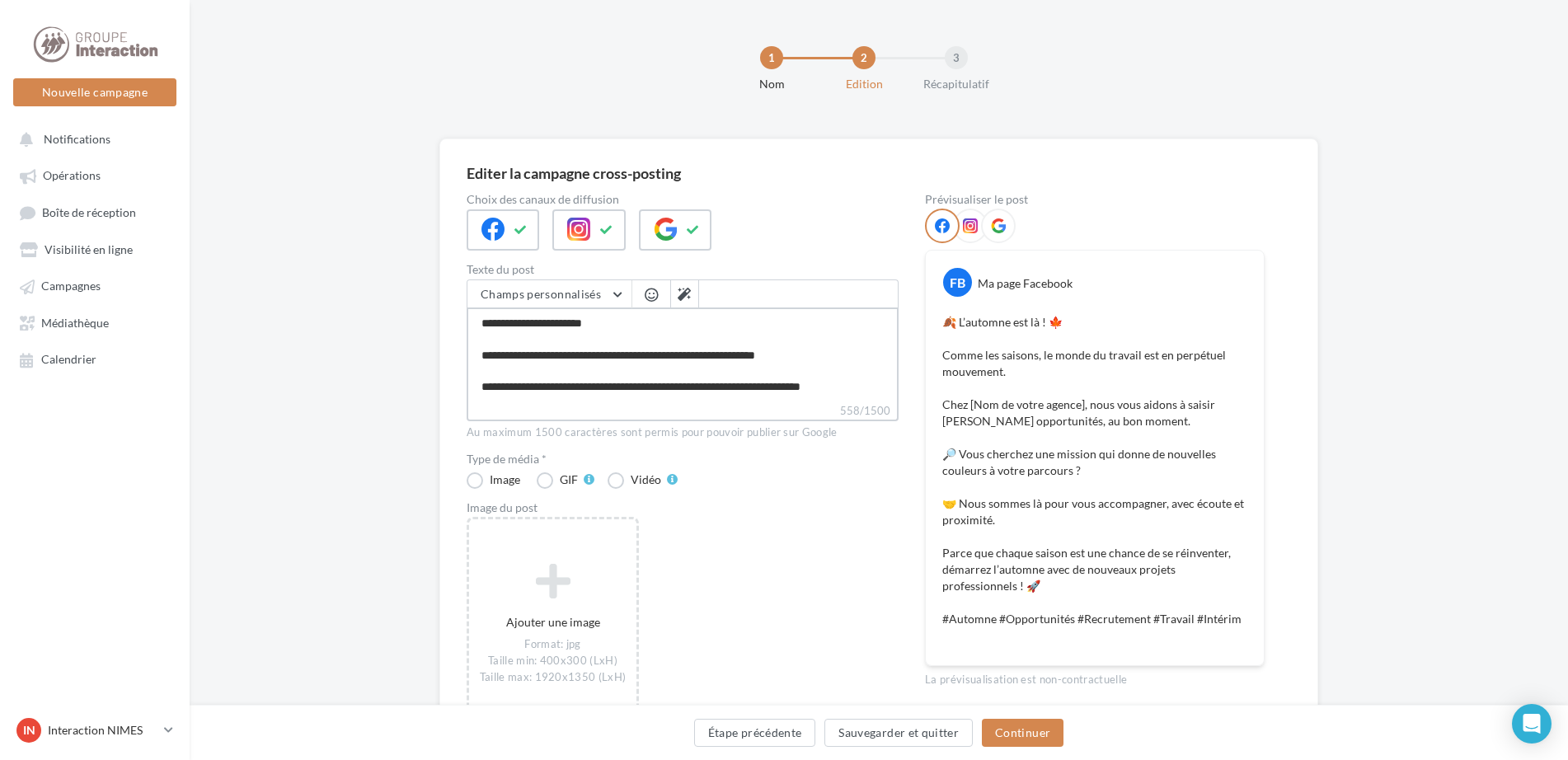
type textarea "**********"
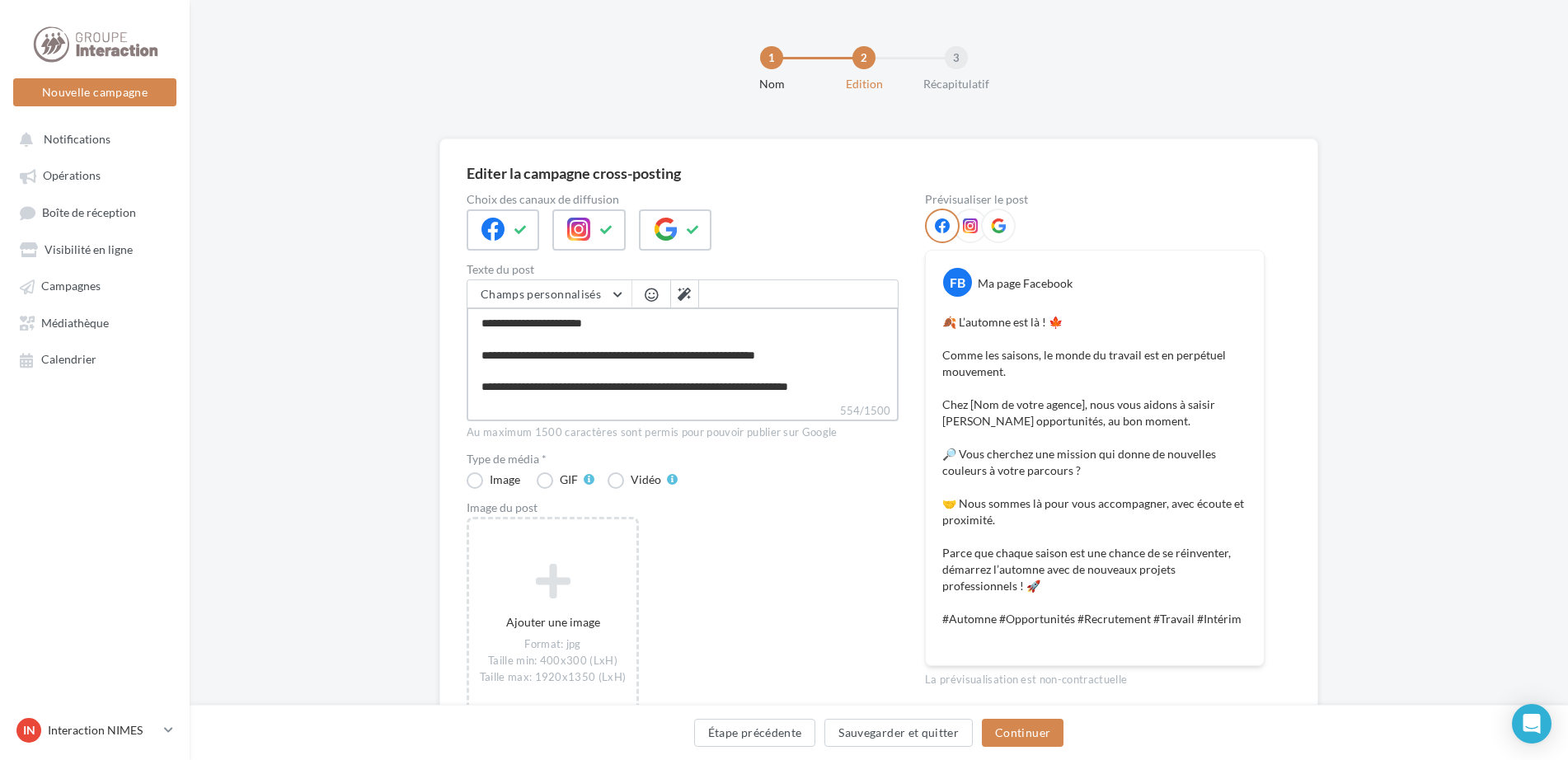
type textarea "**********"
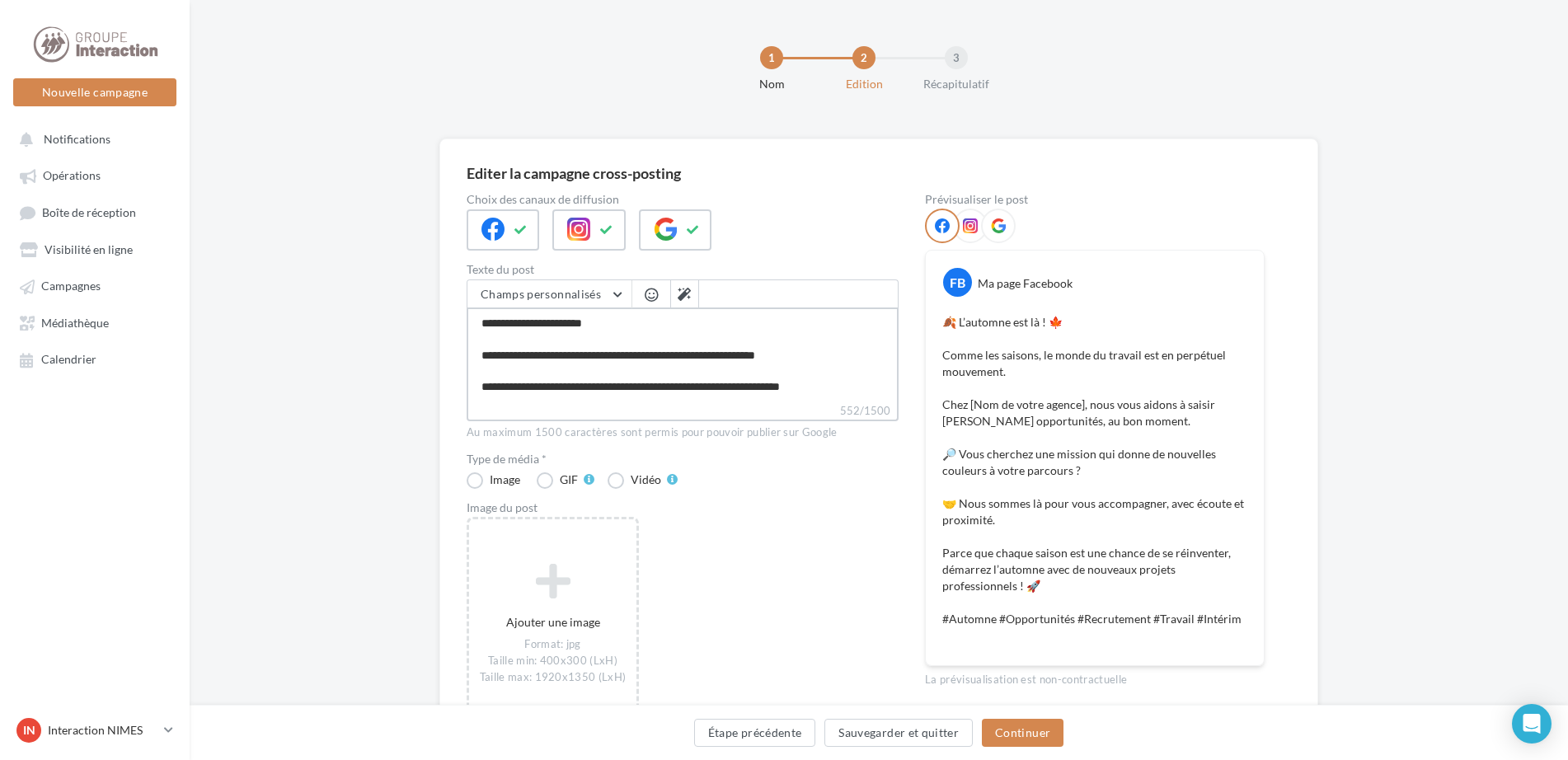
type textarea "**********"
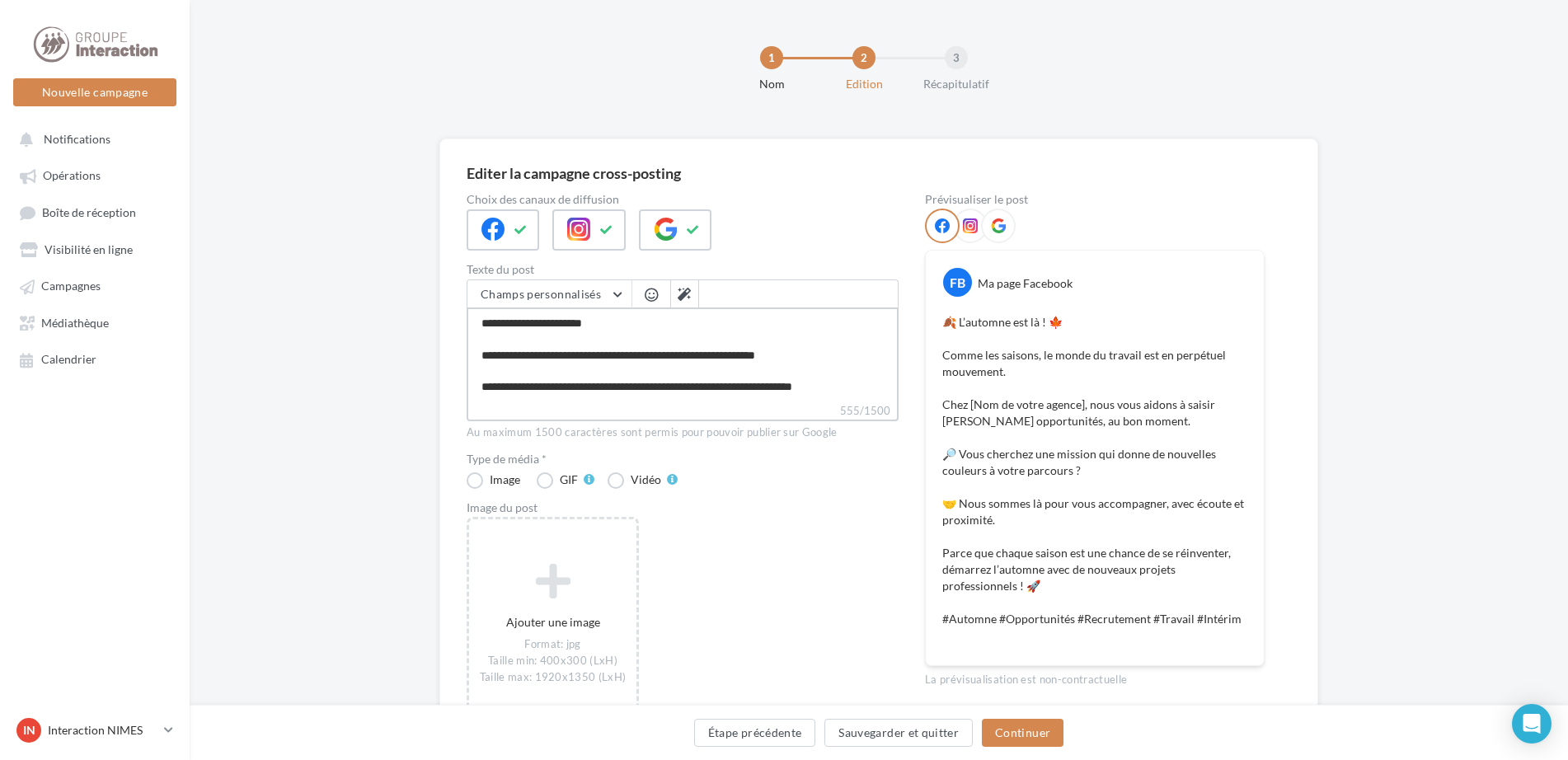
type textarea "**********"
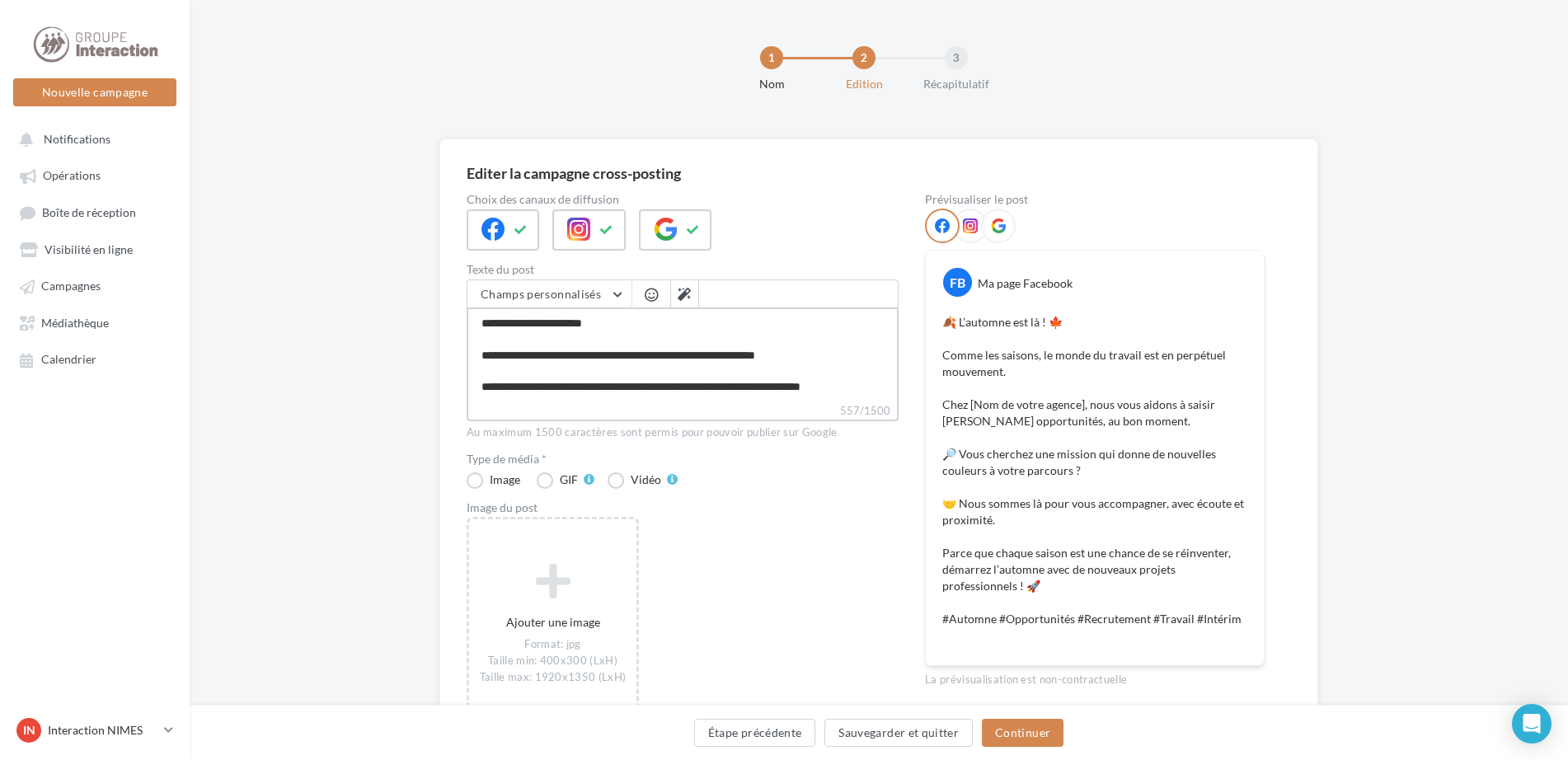
type textarea "**********"
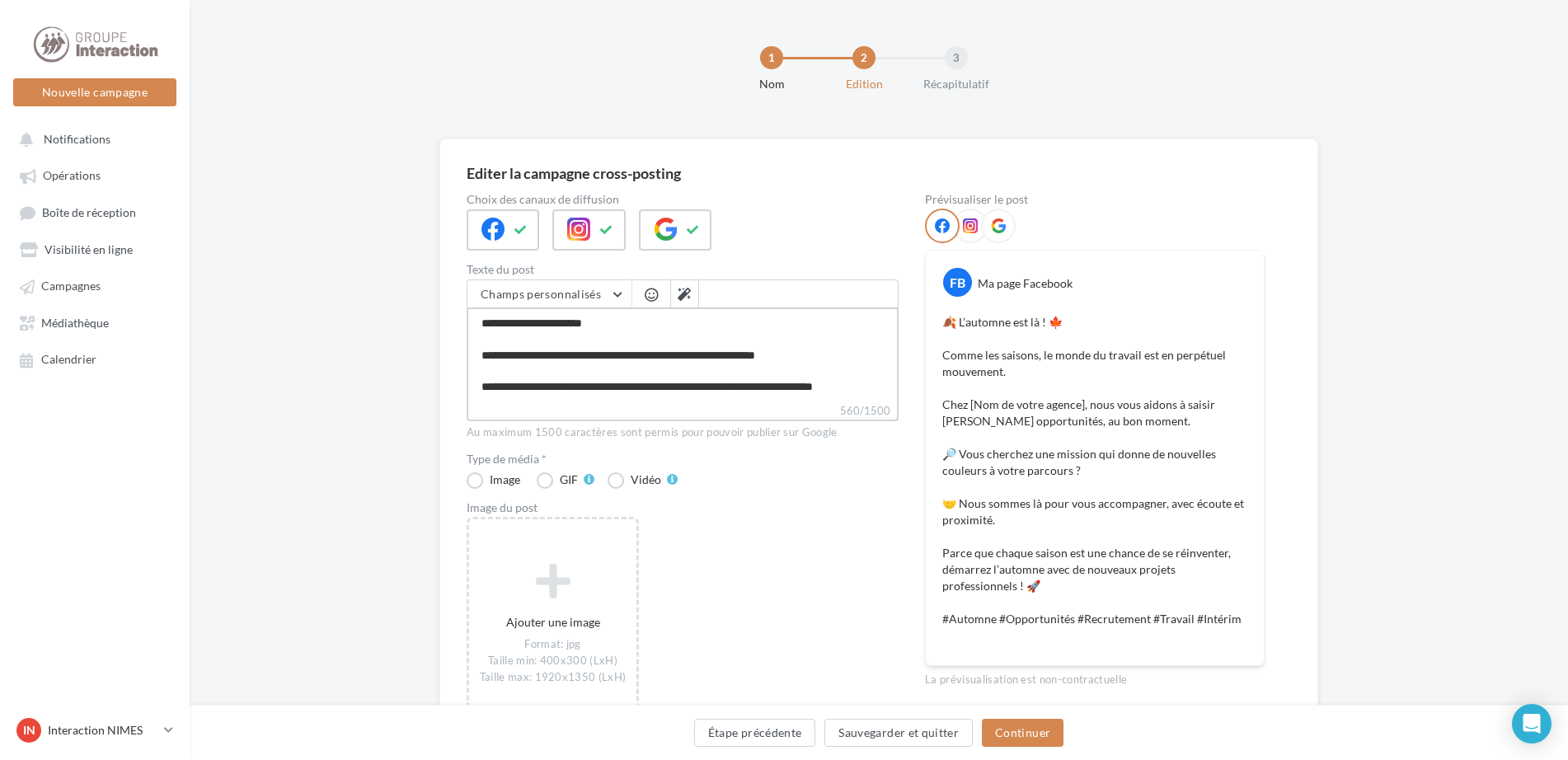
type textarea "**********"
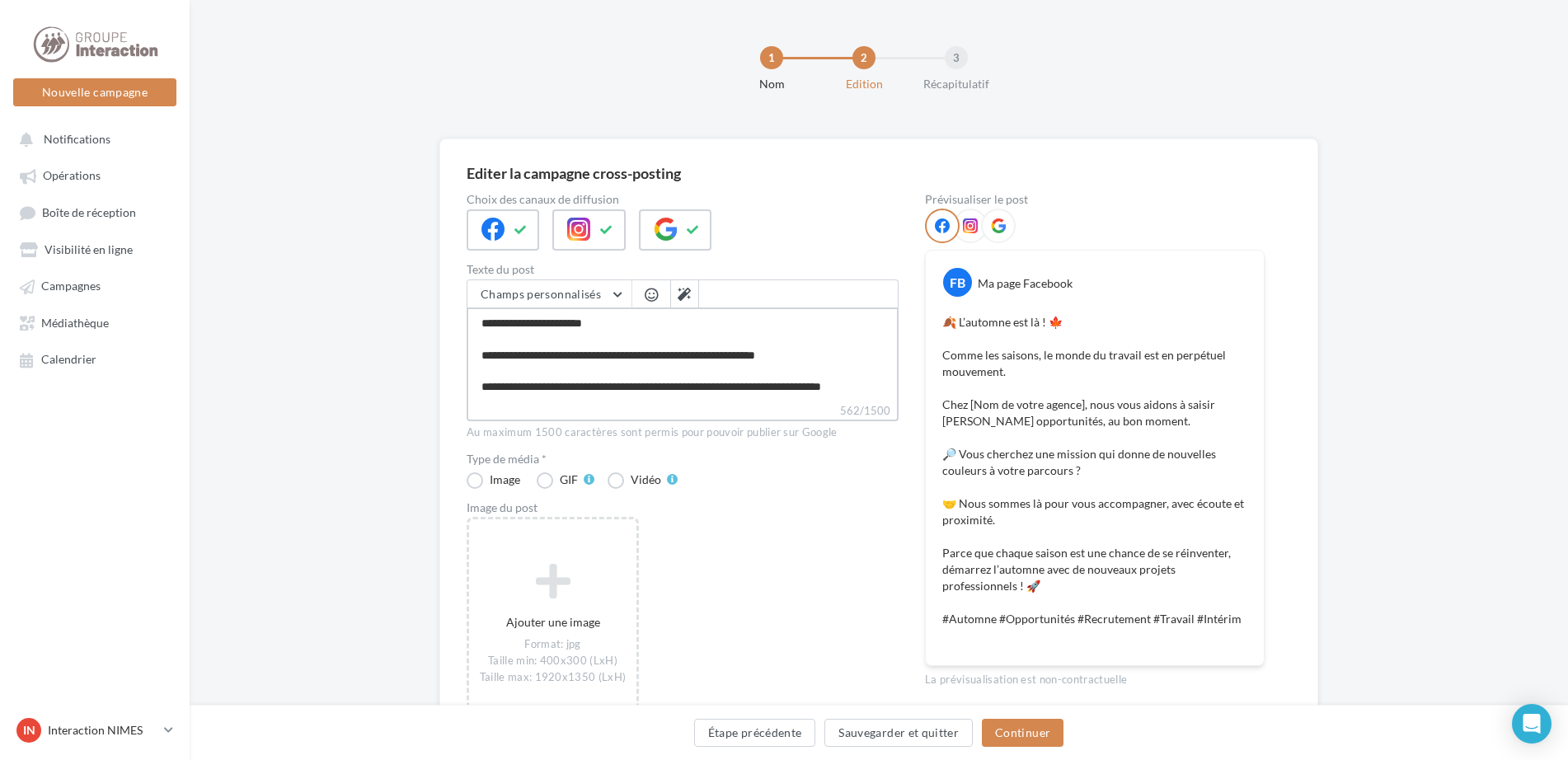
type textarea "**********"
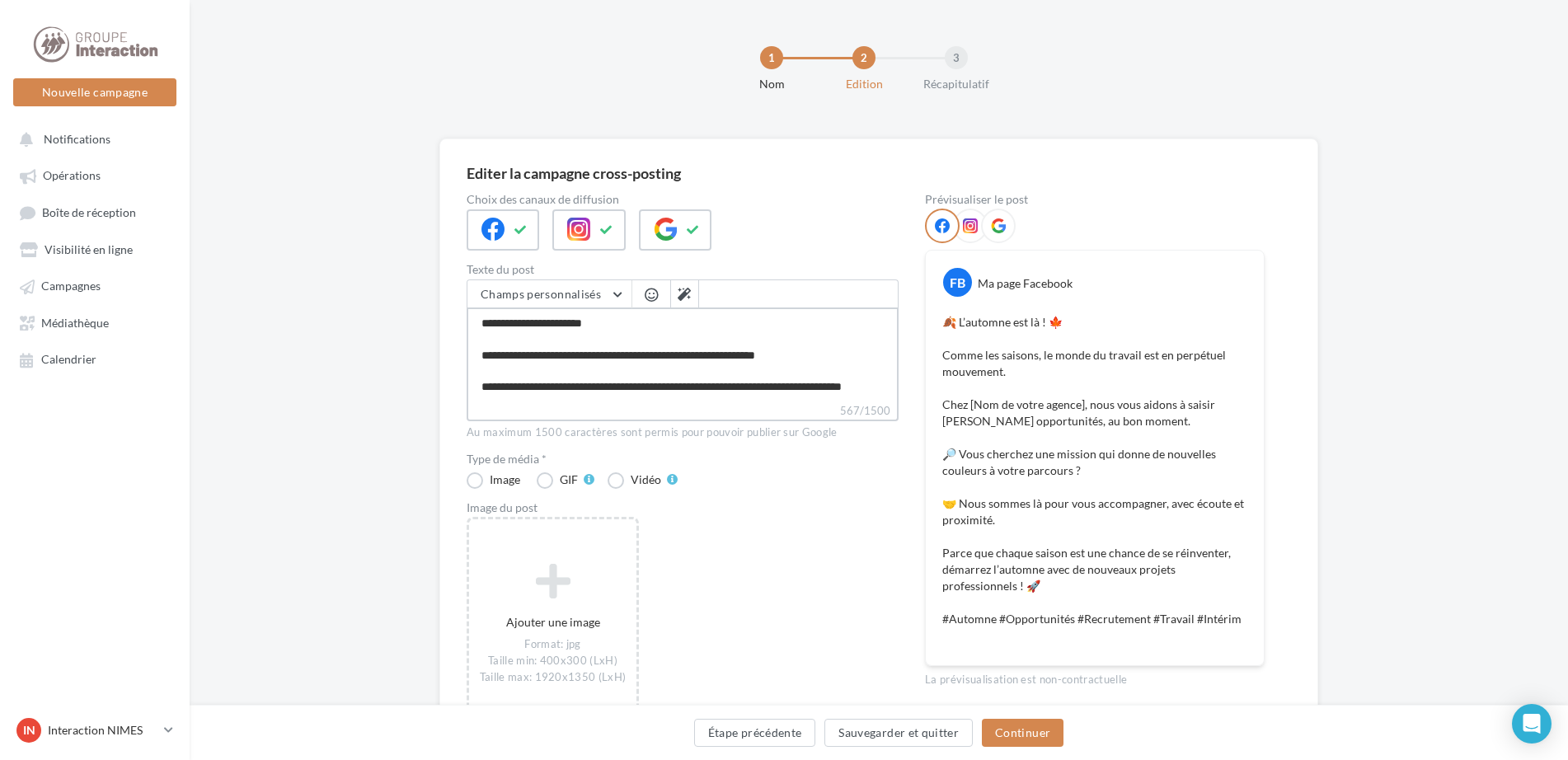
type textarea "**********"
click at [629, 385] on textarea "**********" at bounding box center [682, 354] width 432 height 95
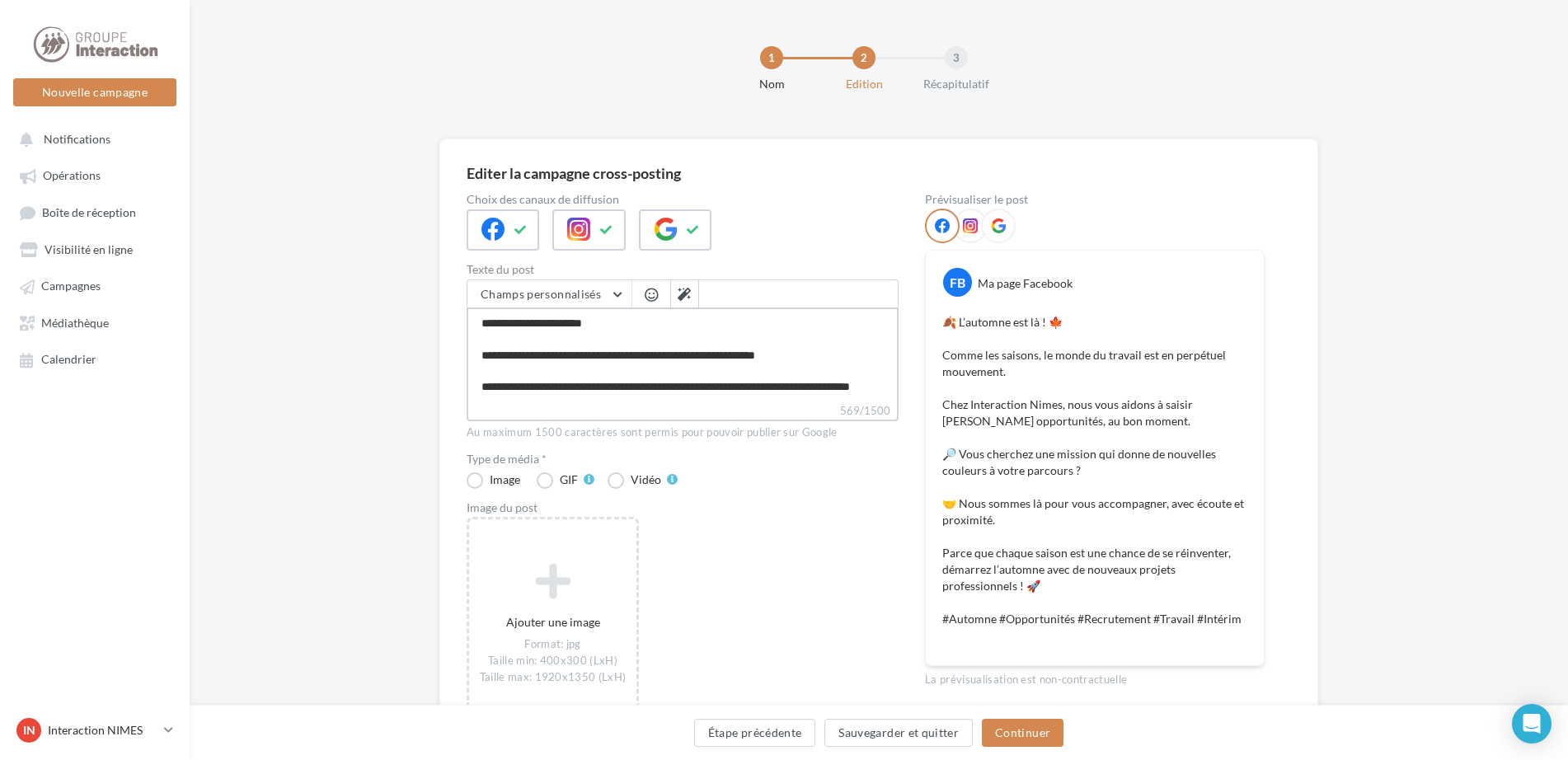
click at [577, 385] on textarea "**********" at bounding box center [682, 354] width 432 height 95
type textarea "**********"
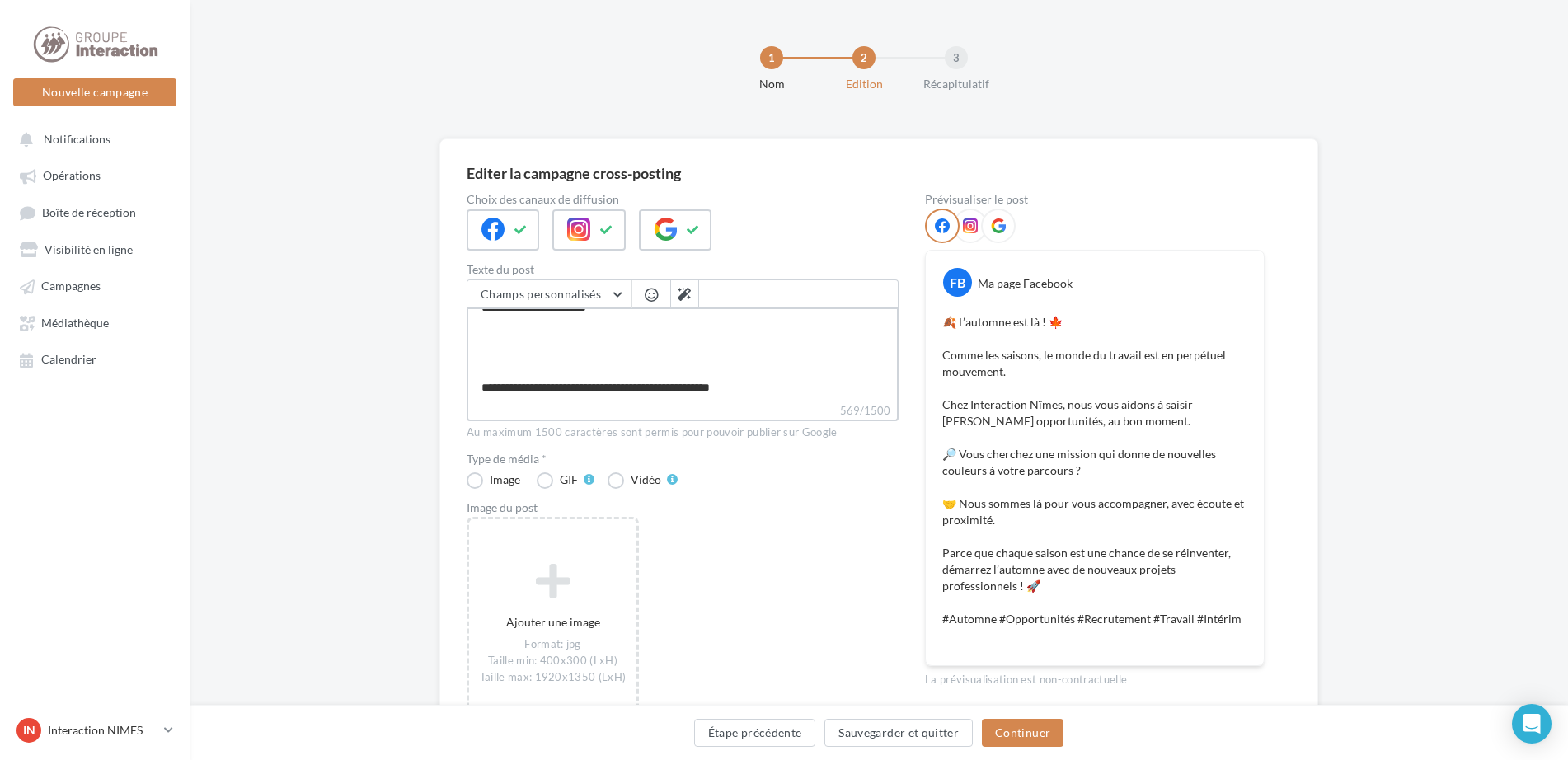
scroll to position [128, 0]
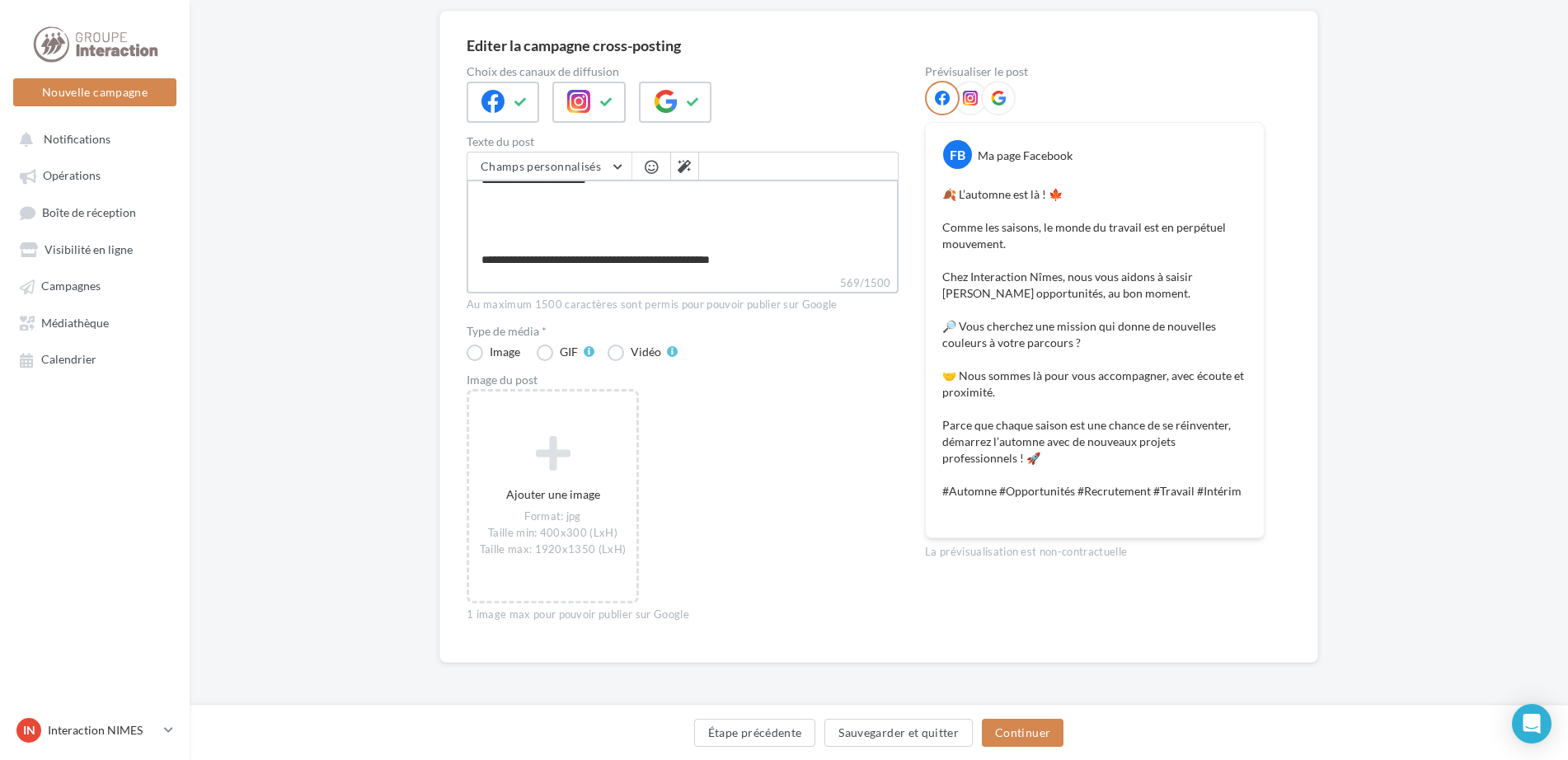
type textarea "**********"
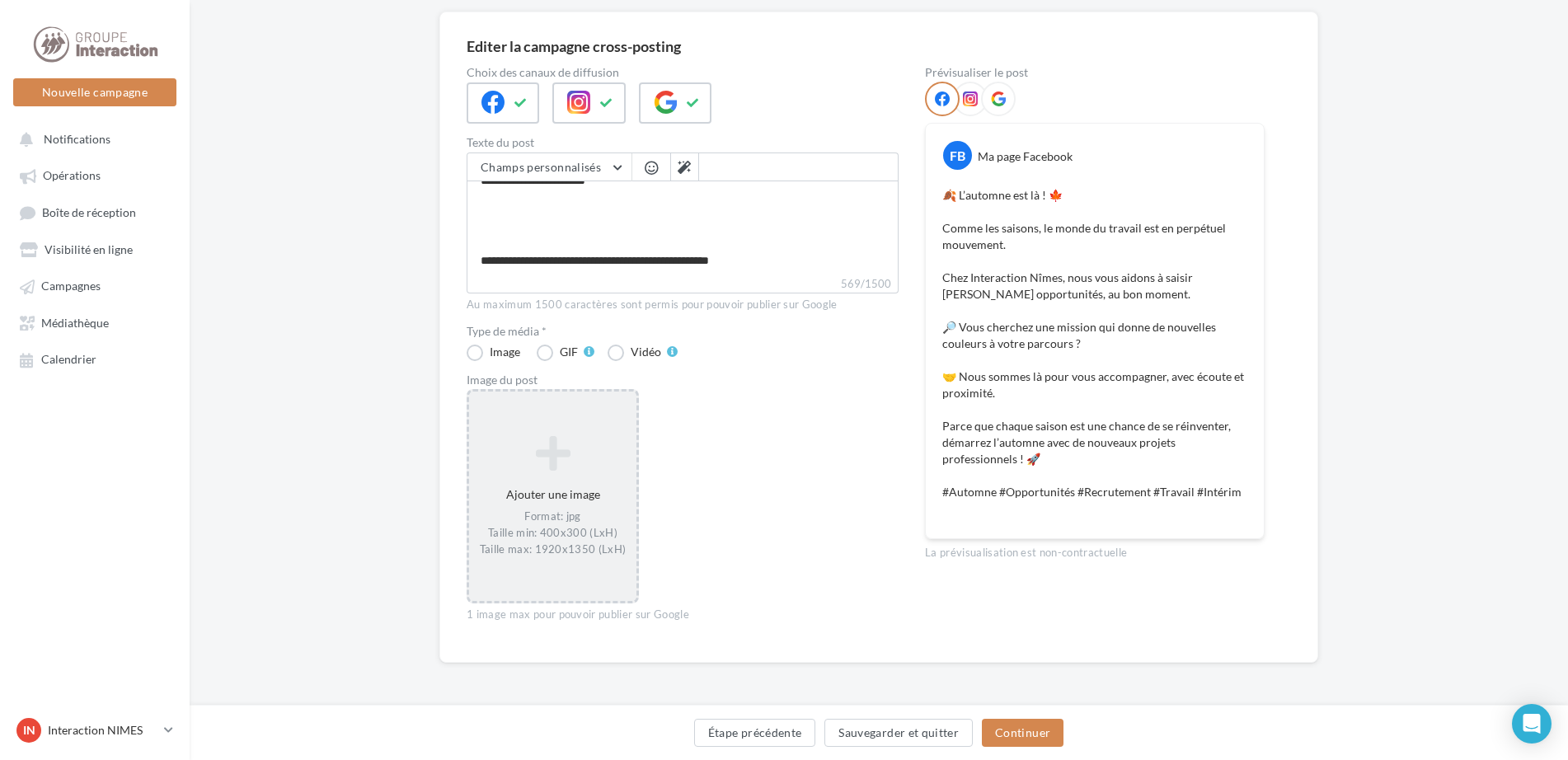
click at [559, 457] on icon at bounding box center [553, 453] width 154 height 39
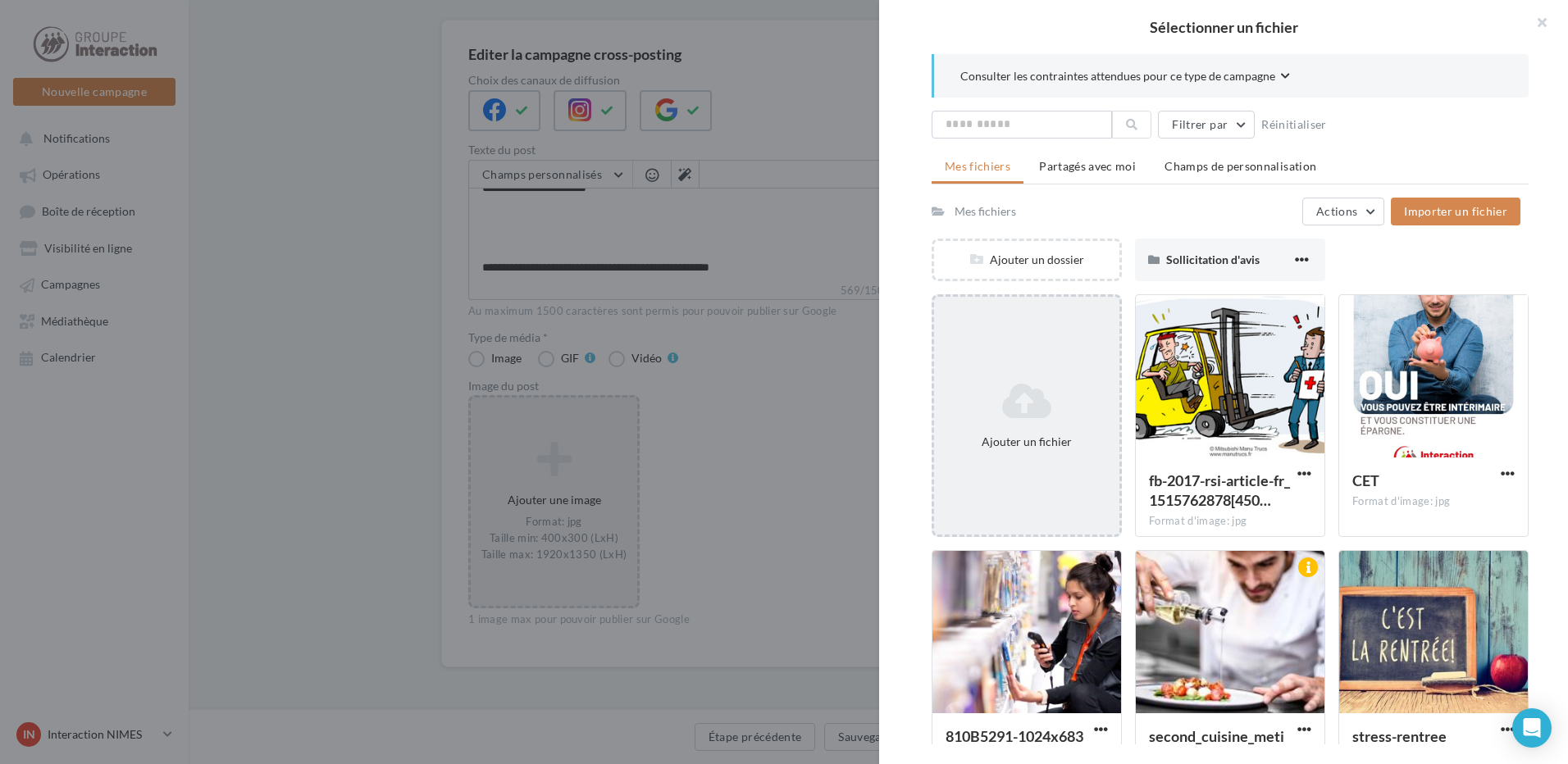
click at [1026, 410] on icon at bounding box center [1026, 401] width 172 height 39
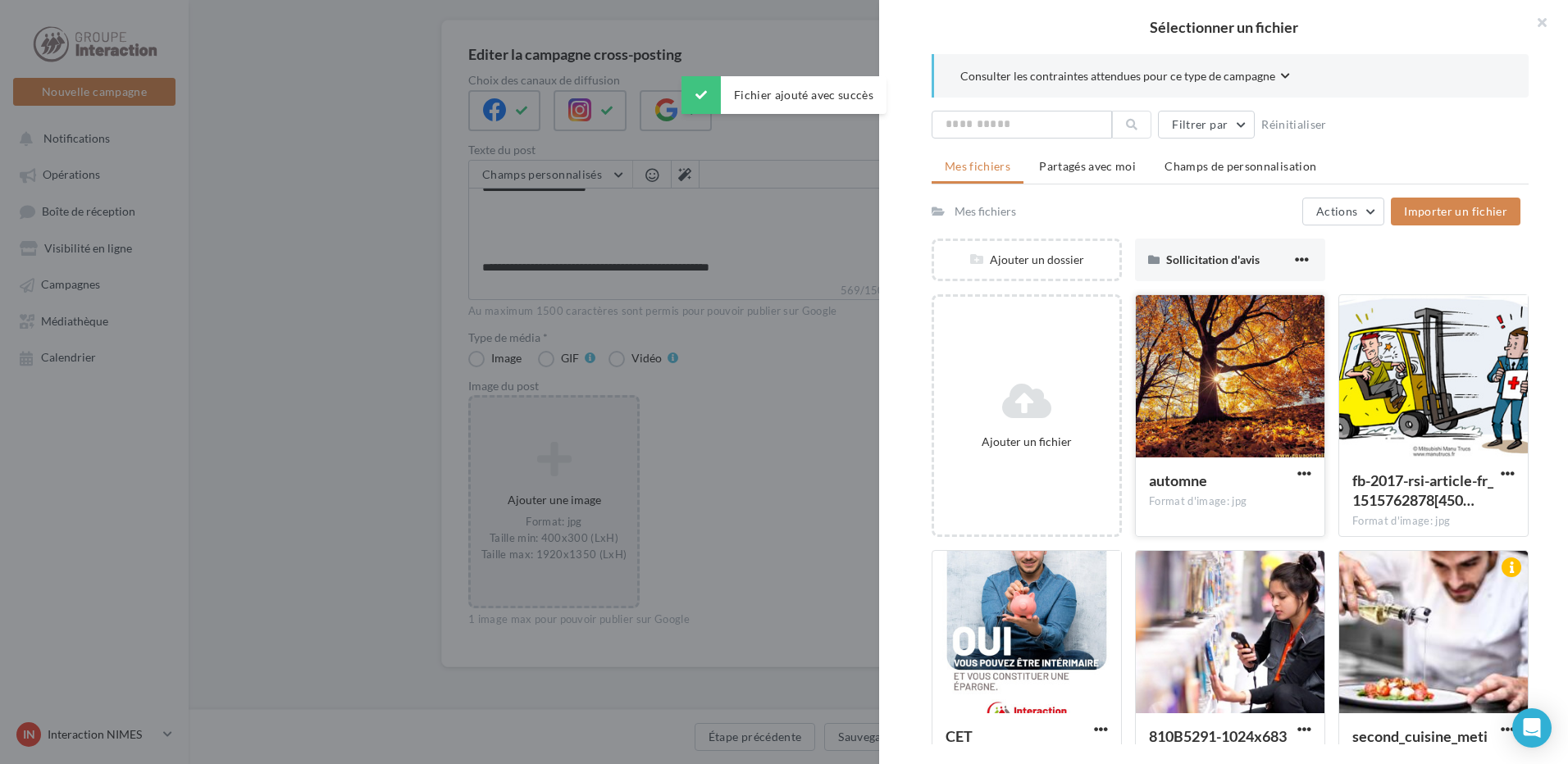
click at [1234, 375] on div at bounding box center [1230, 377] width 189 height 164
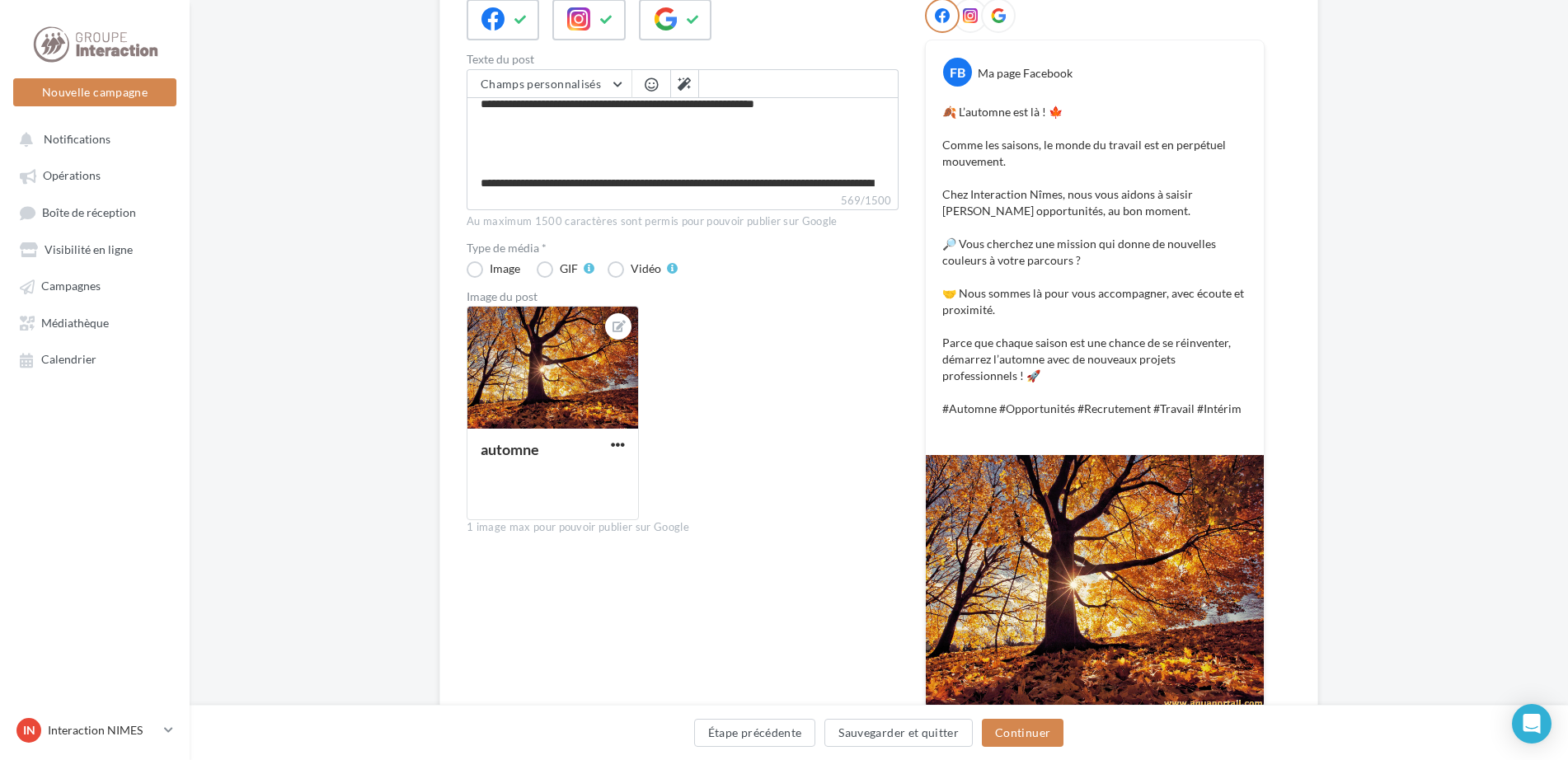
scroll to position [318, 0]
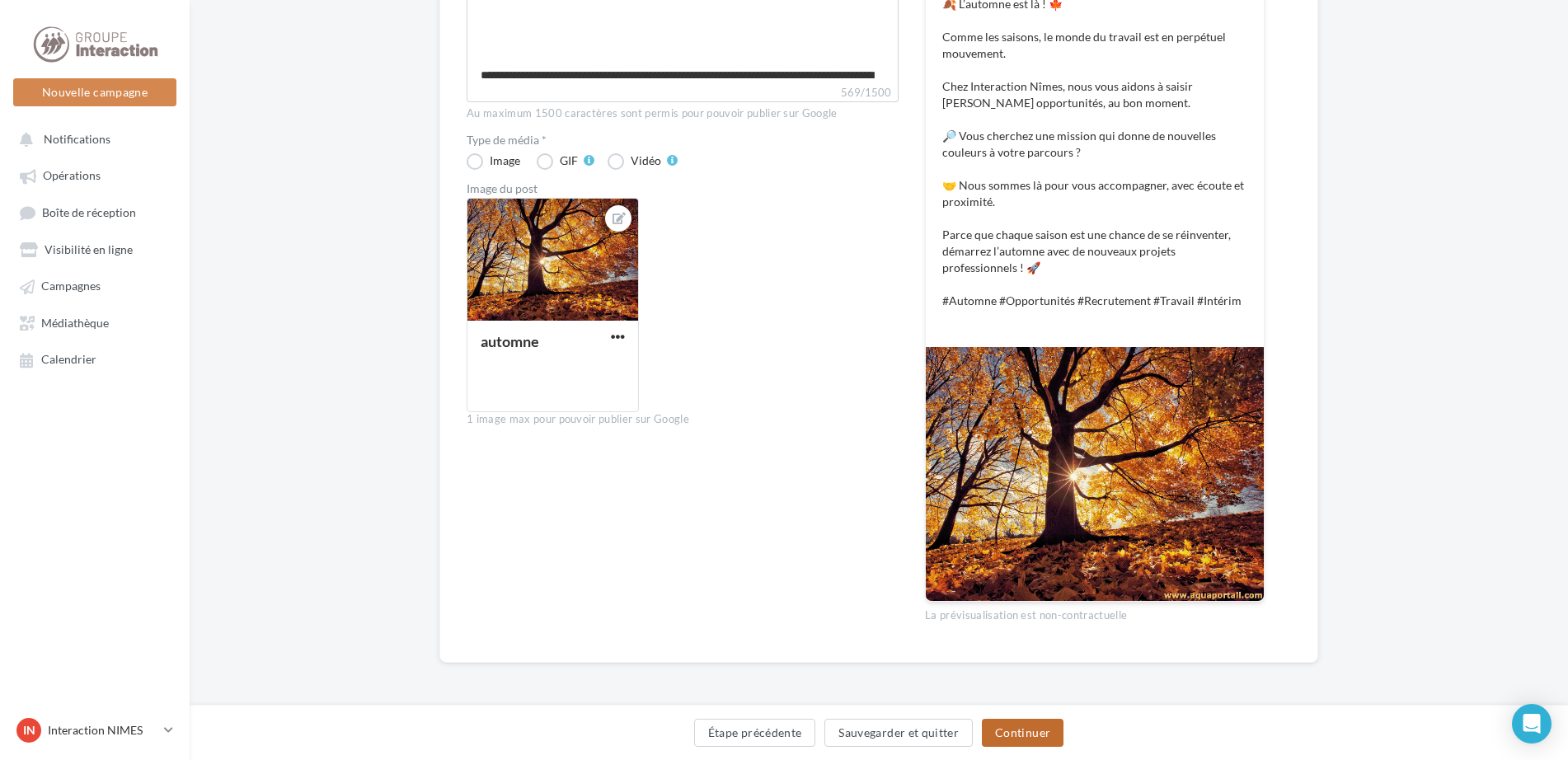
click at [1022, 731] on button "Continuer" at bounding box center [1022, 732] width 81 height 28
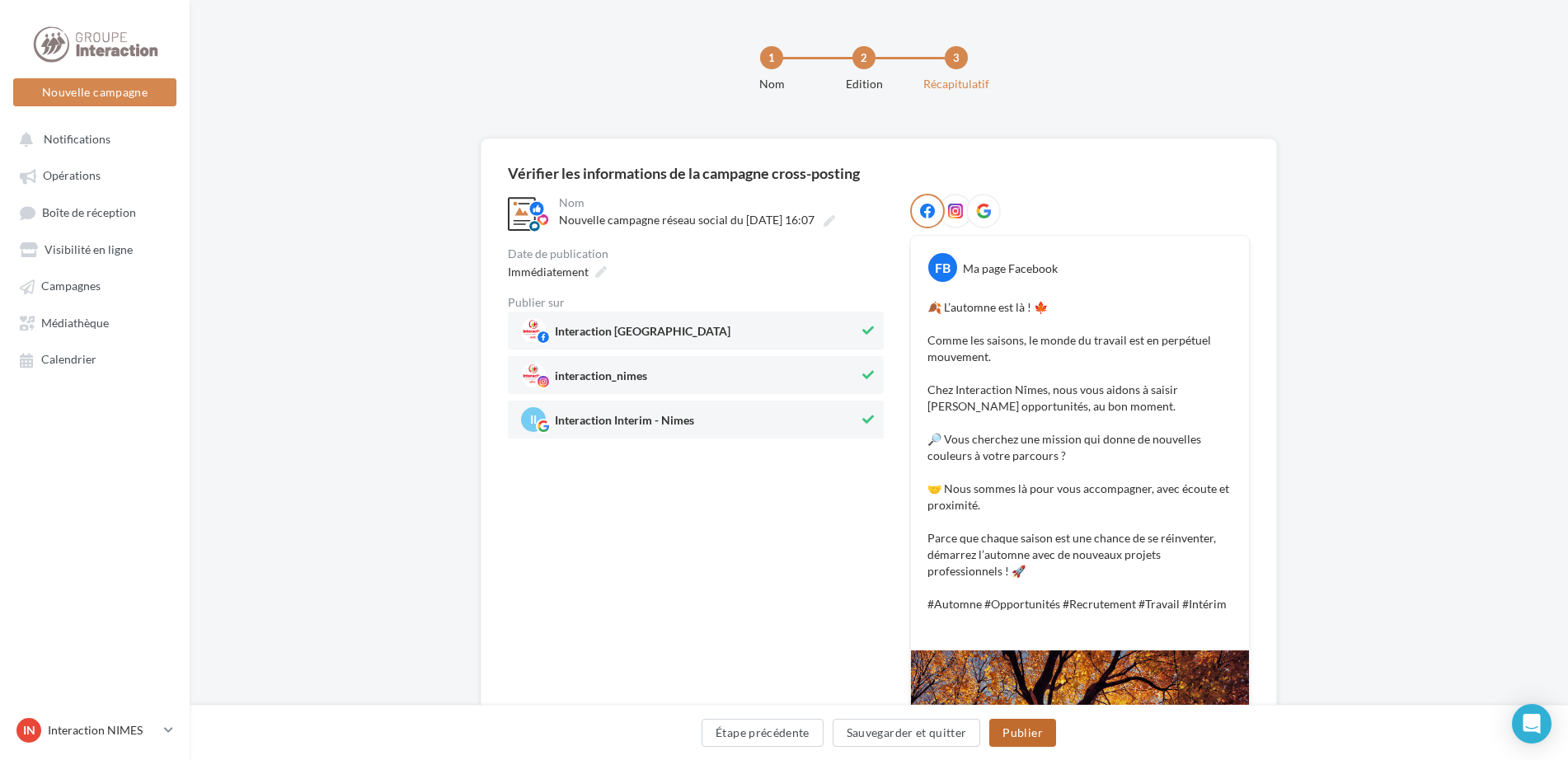
click at [1022, 727] on button "Publier" at bounding box center [1023, 732] width 66 height 28
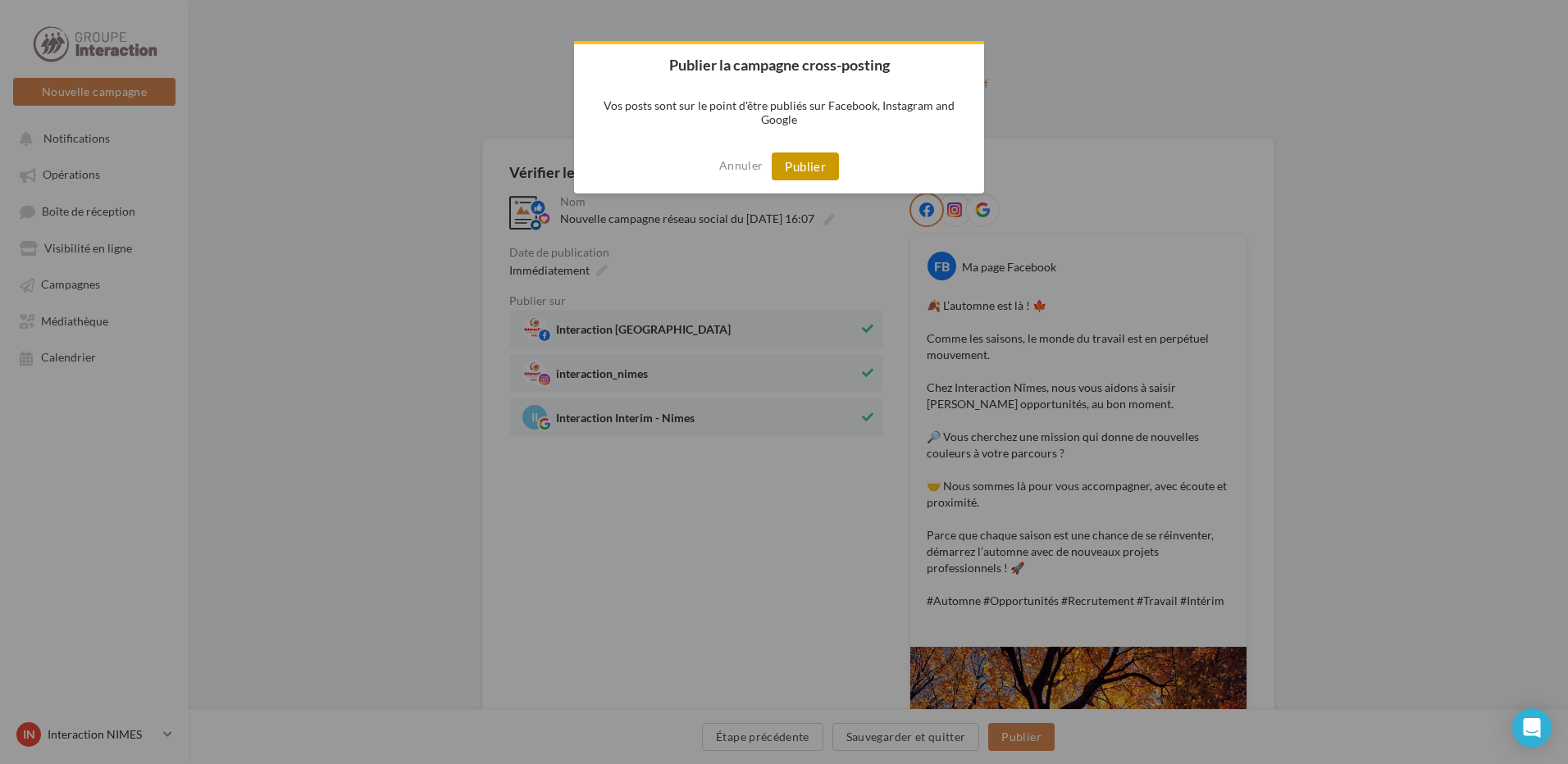
click at [793, 164] on button "Publier" at bounding box center [804, 166] width 67 height 28
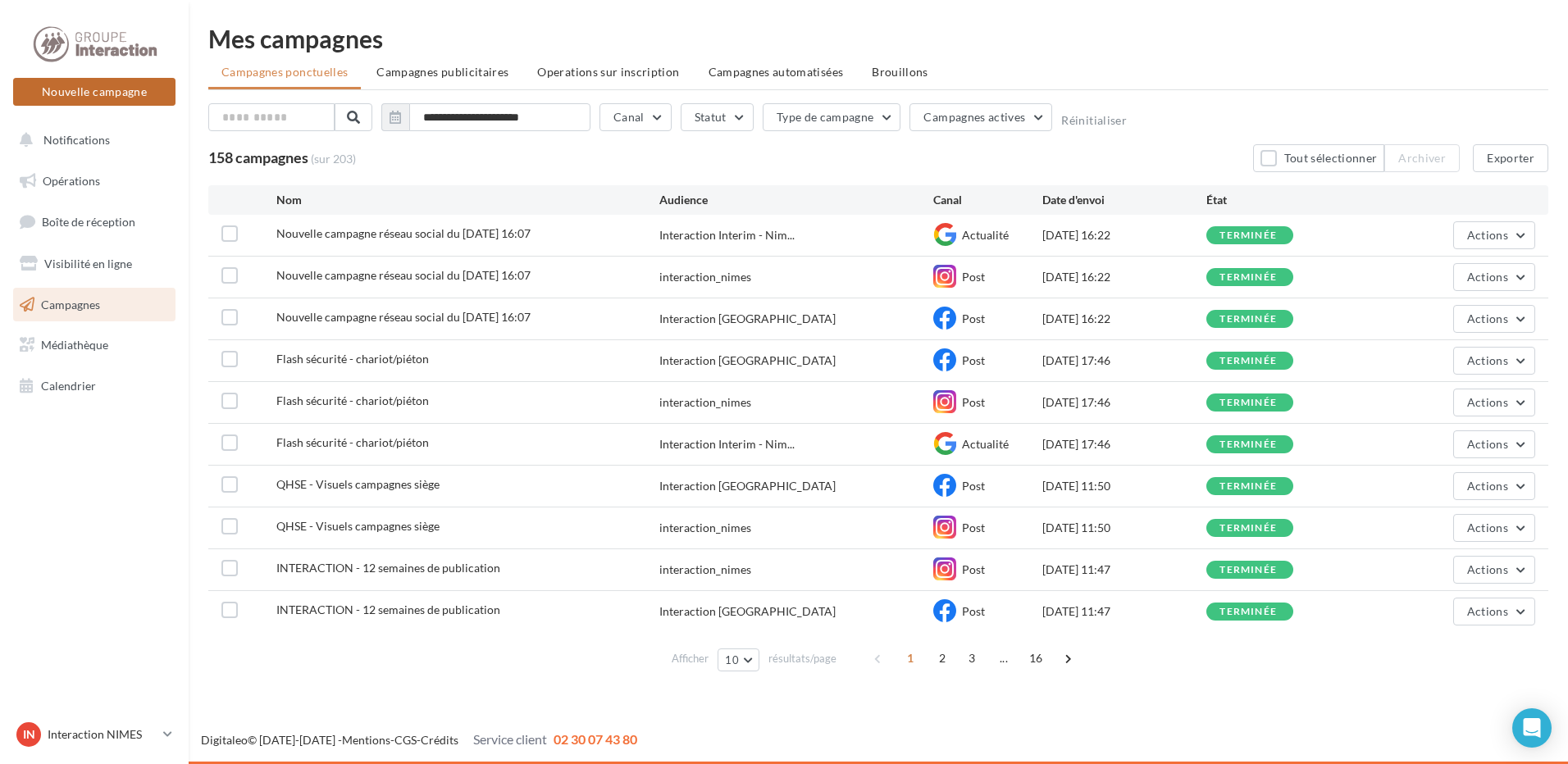
click at [79, 88] on button "Nouvelle campagne" at bounding box center [94, 91] width 162 height 28
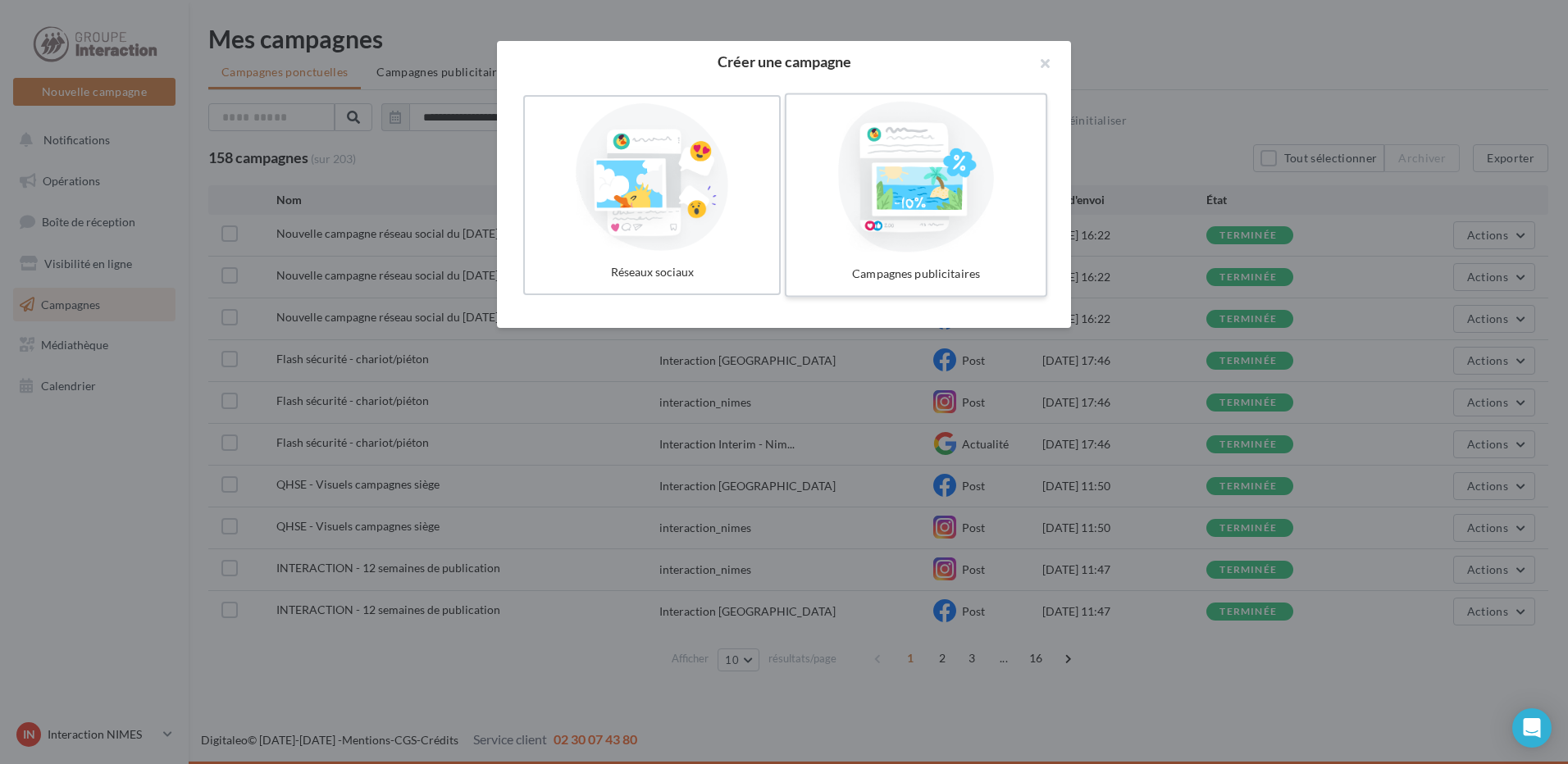
click at [903, 209] on div at bounding box center [916, 176] width 246 height 150
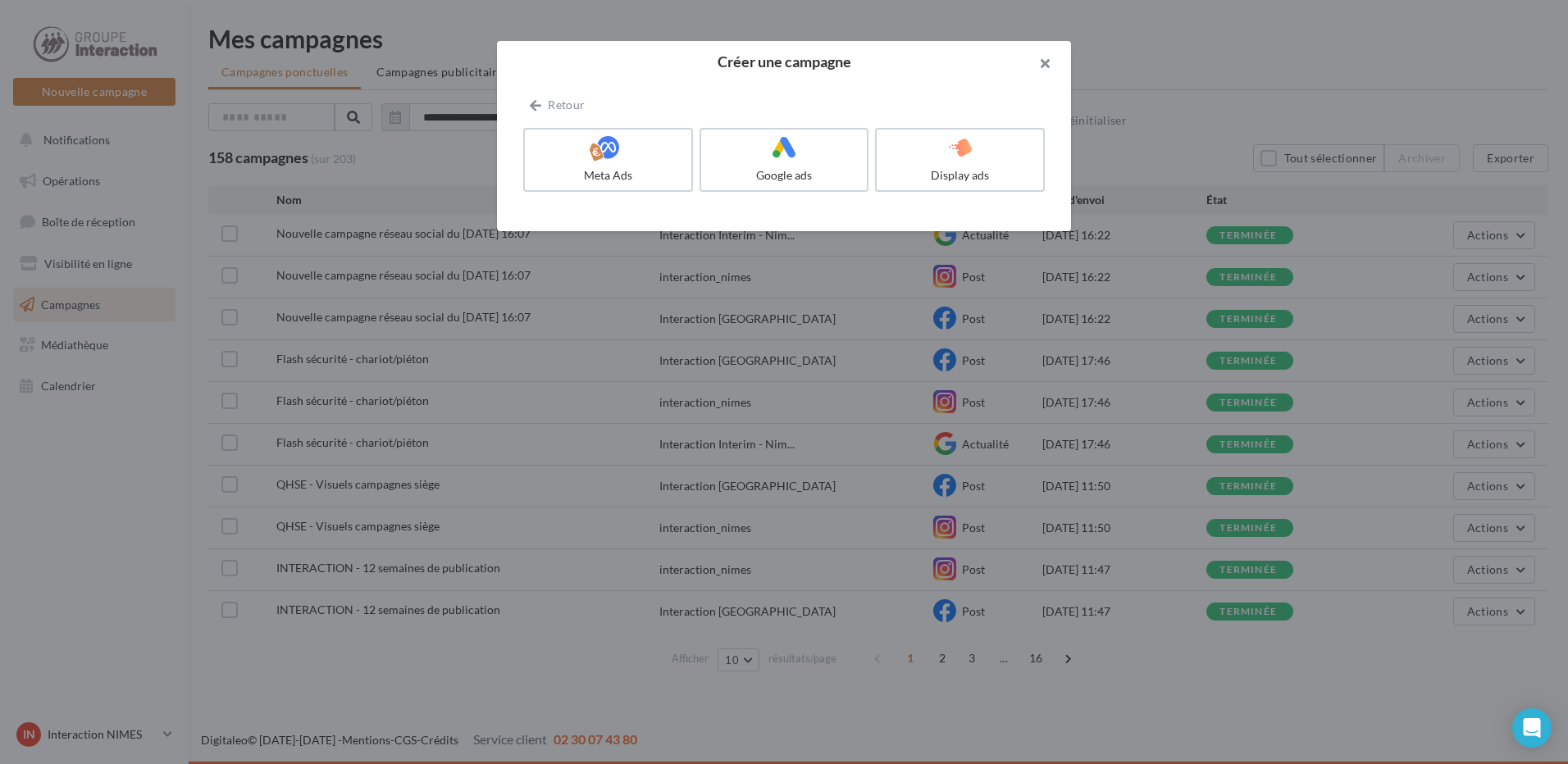
click at [1044, 63] on button "button" at bounding box center [1039, 65] width 66 height 49
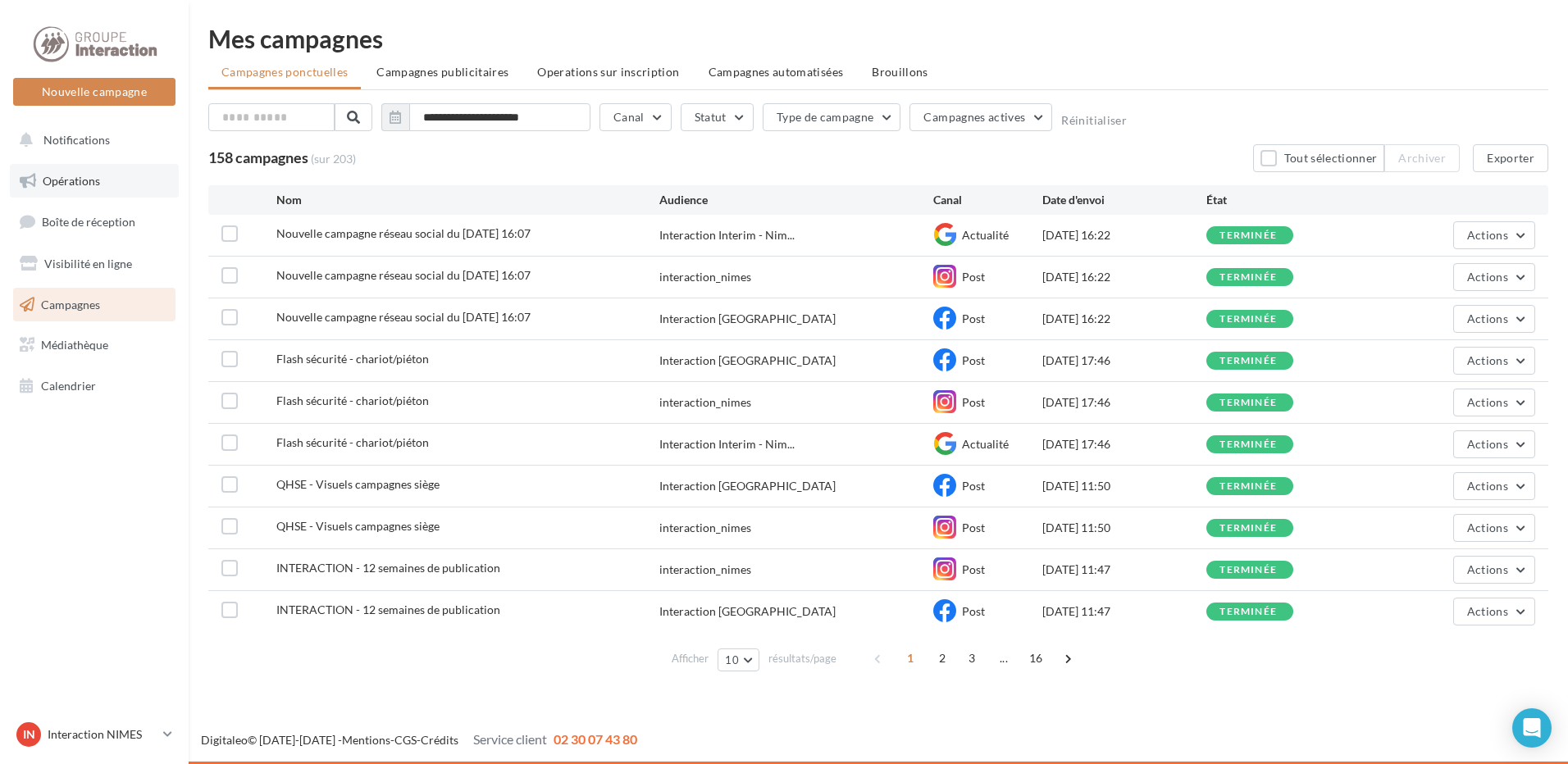
click at [68, 175] on span "Opérations" at bounding box center [71, 181] width 57 height 14
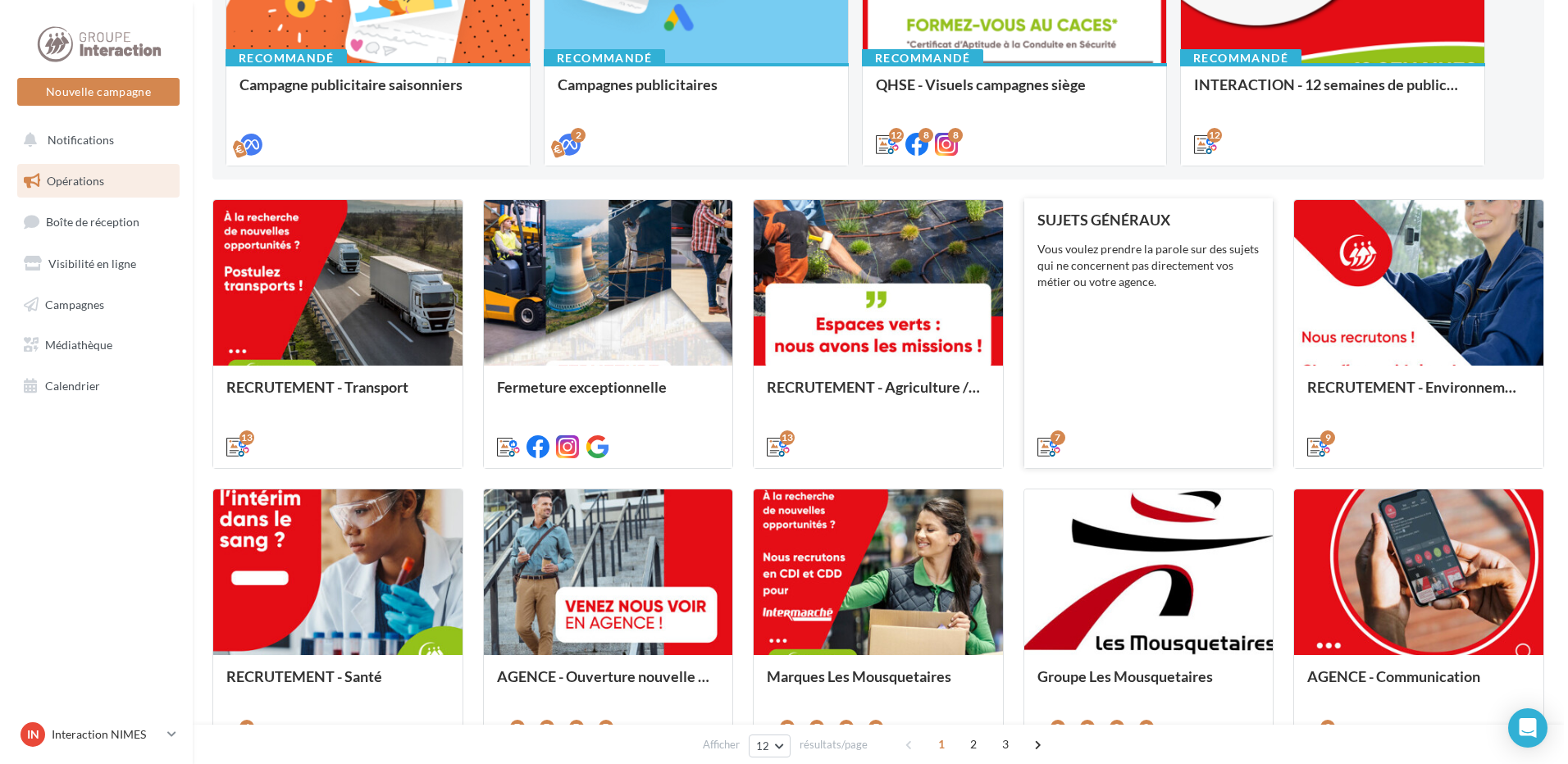
scroll to position [492, 0]
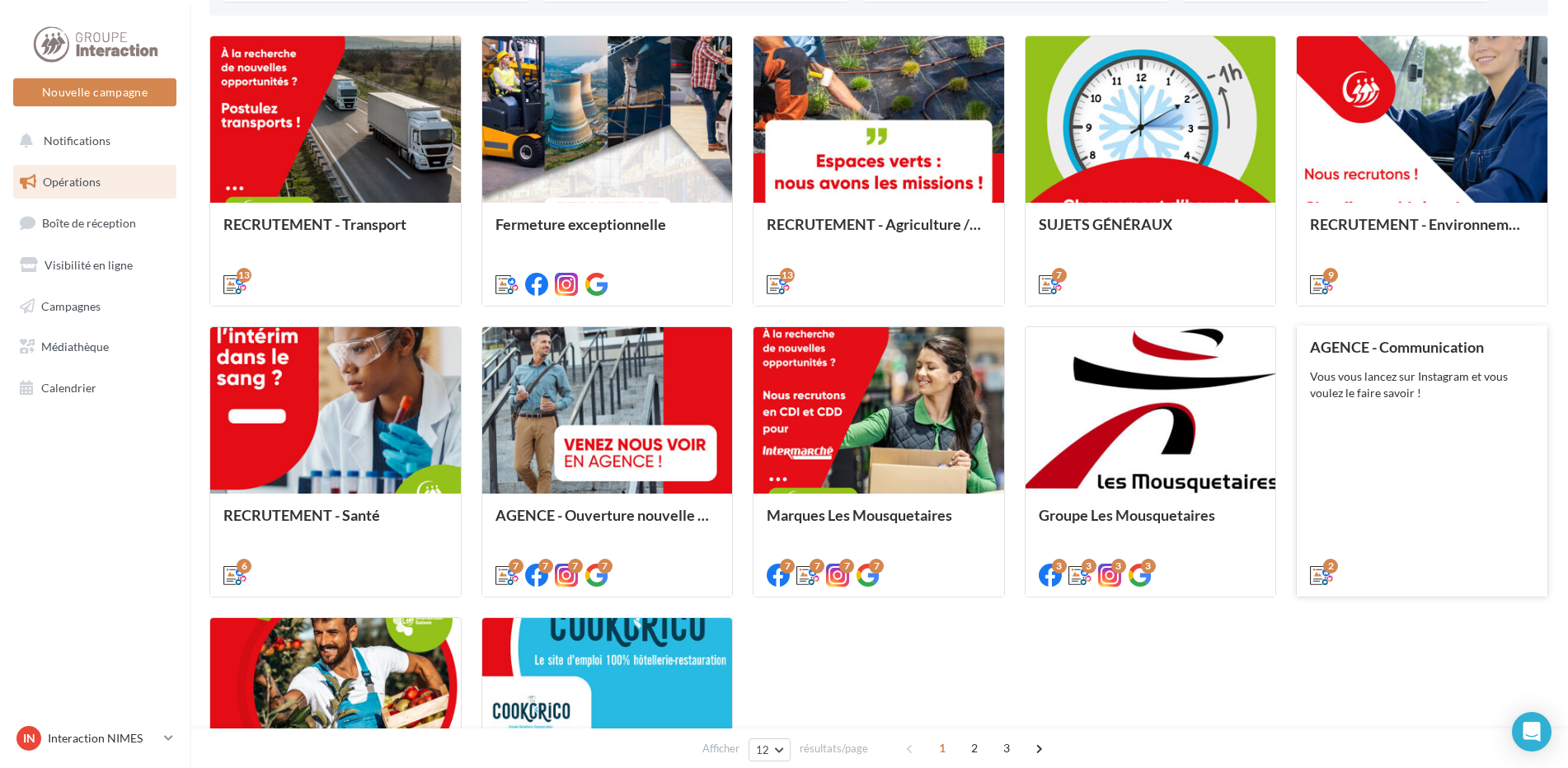
click at [1407, 485] on div "AGENCE - Communication Vous vous lancez sur Instagram et vous voulez le faire s…" at bounding box center [1422, 460] width 224 height 243
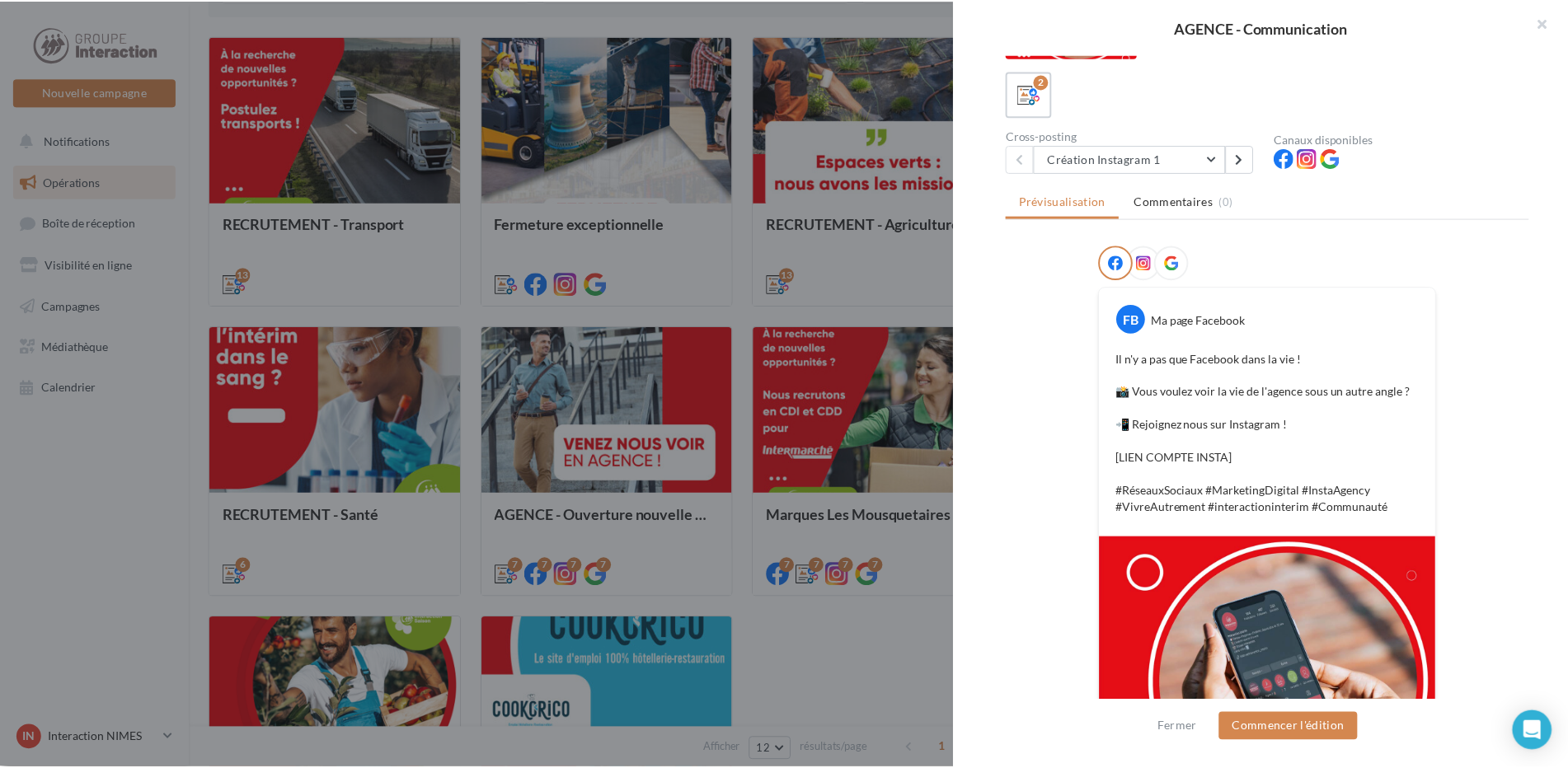
scroll to position [0, 0]
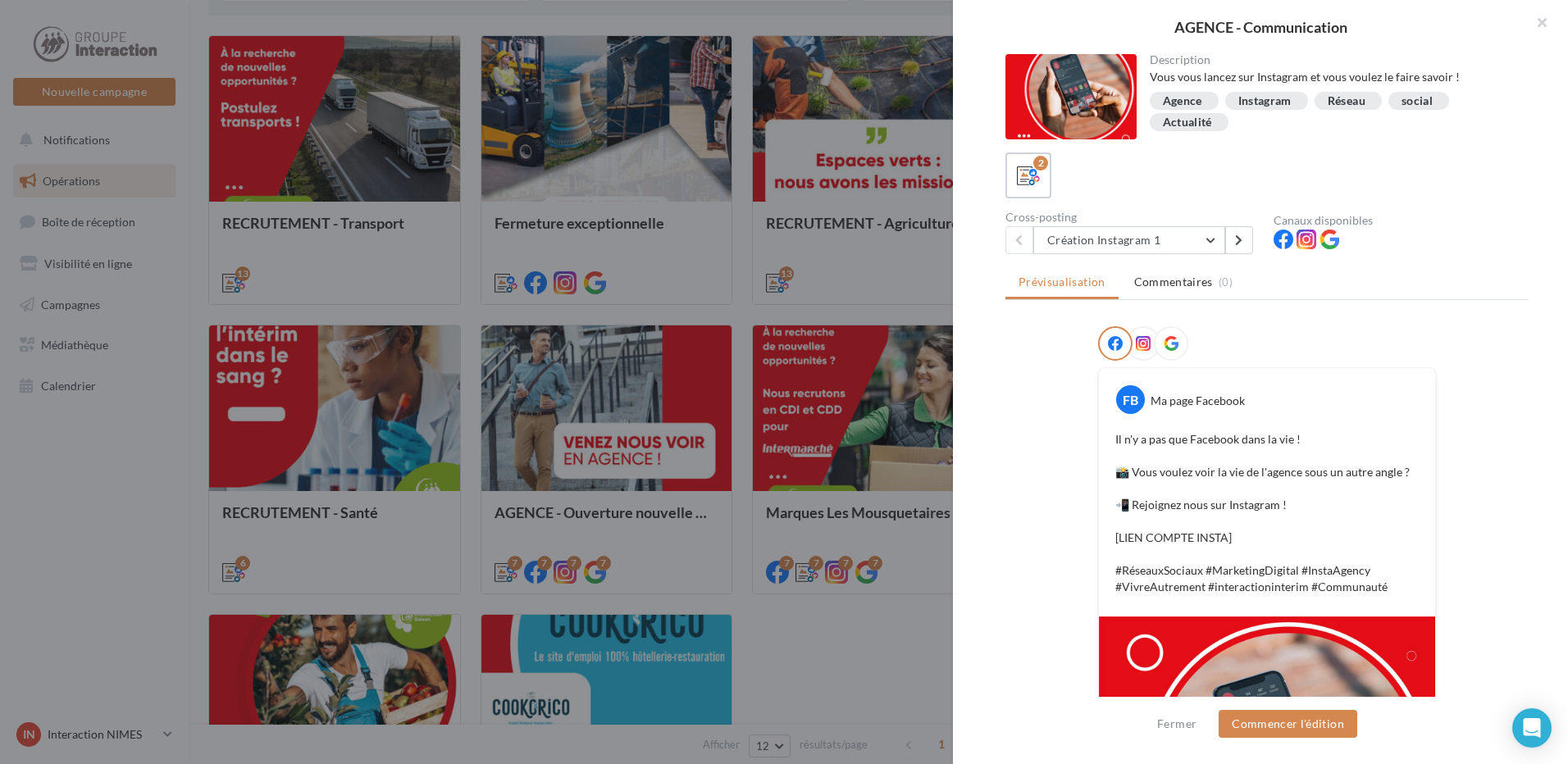
click at [909, 562] on div at bounding box center [784, 382] width 1568 height 764
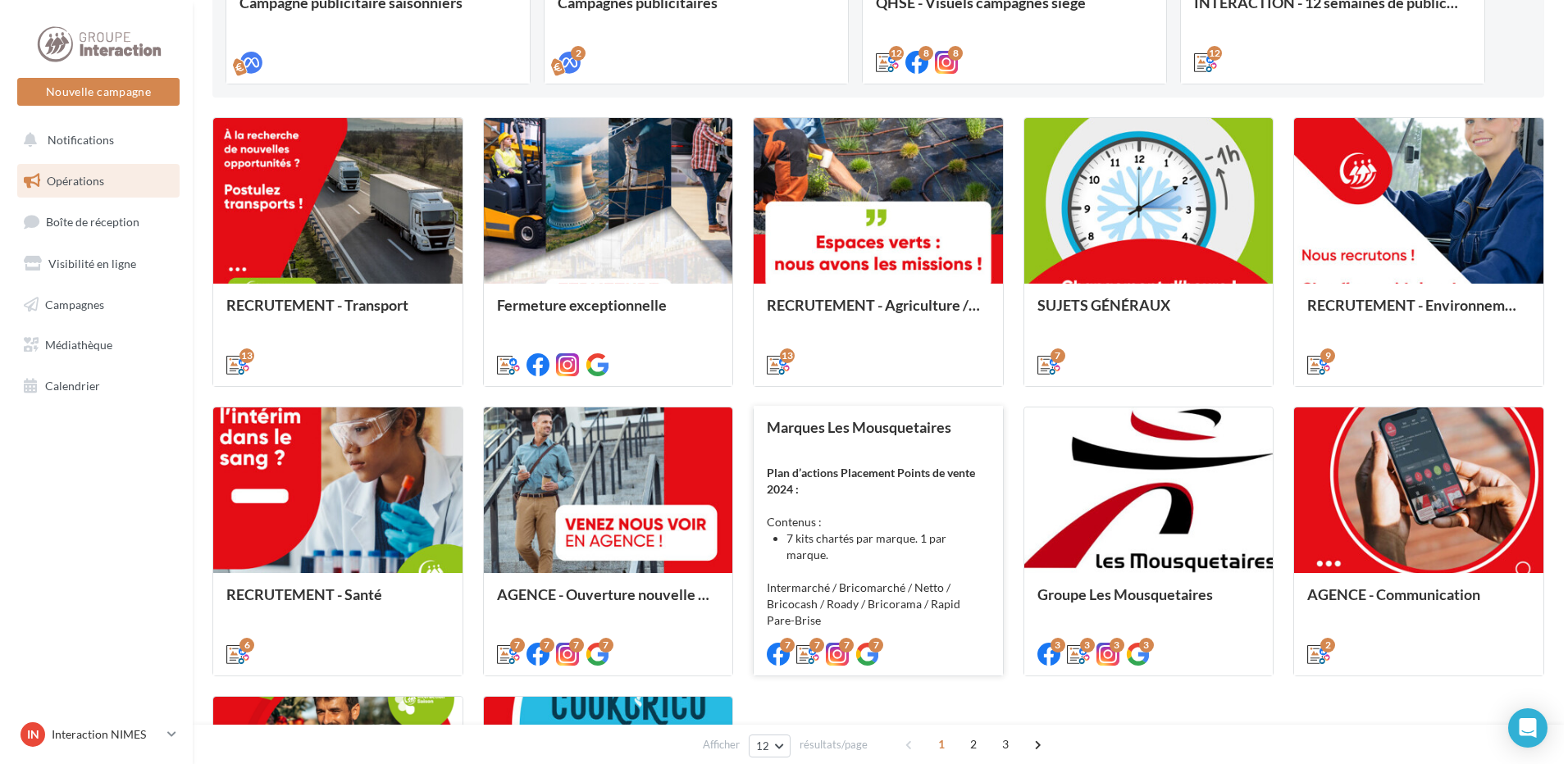
scroll to position [246, 0]
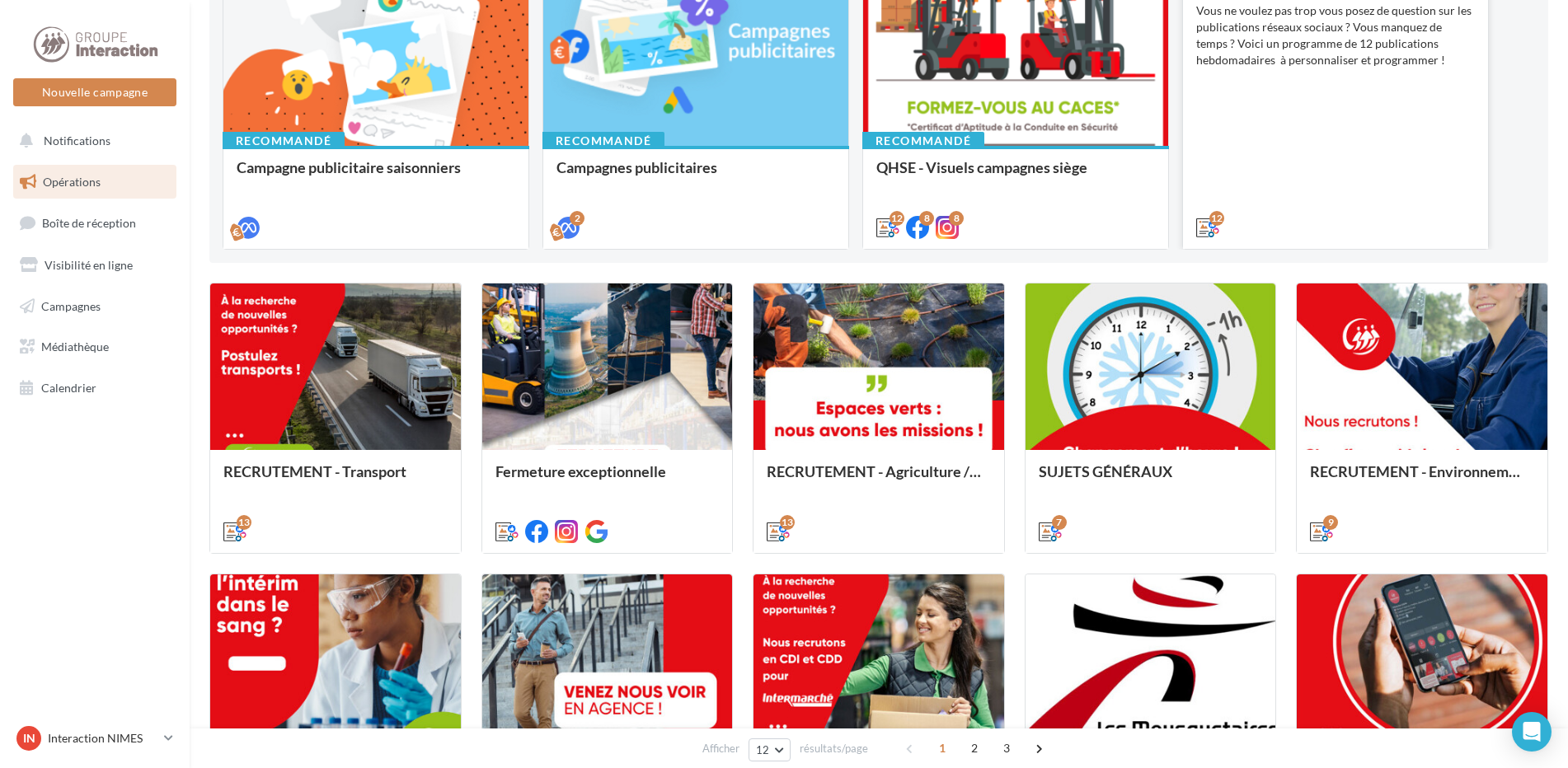
click at [1358, 125] on div "INTERACTION - 12 semaines de publication Vous ne voulez pas trop vous posez de …" at bounding box center [1335, 104] width 278 height 261
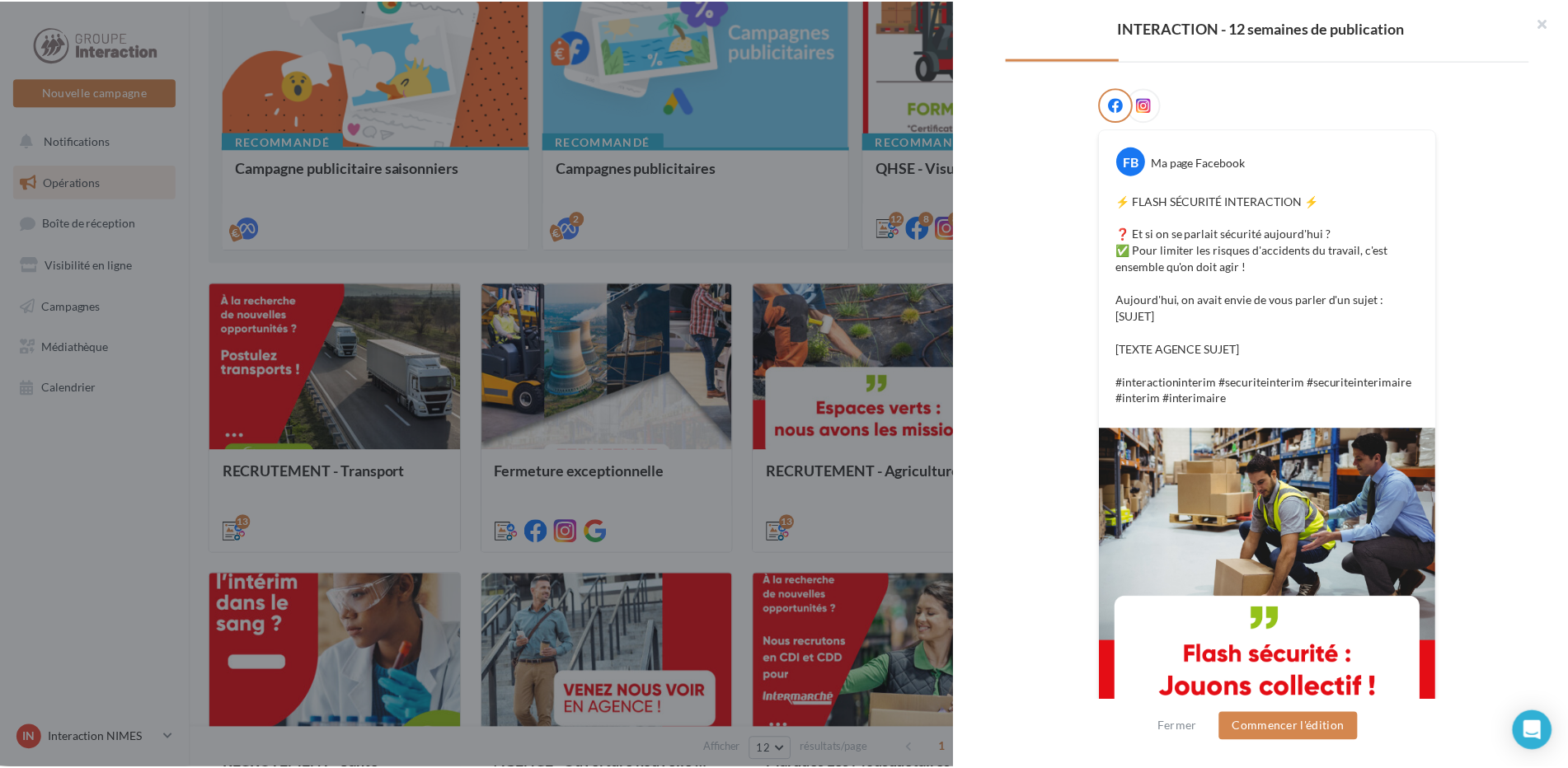
scroll to position [0, 0]
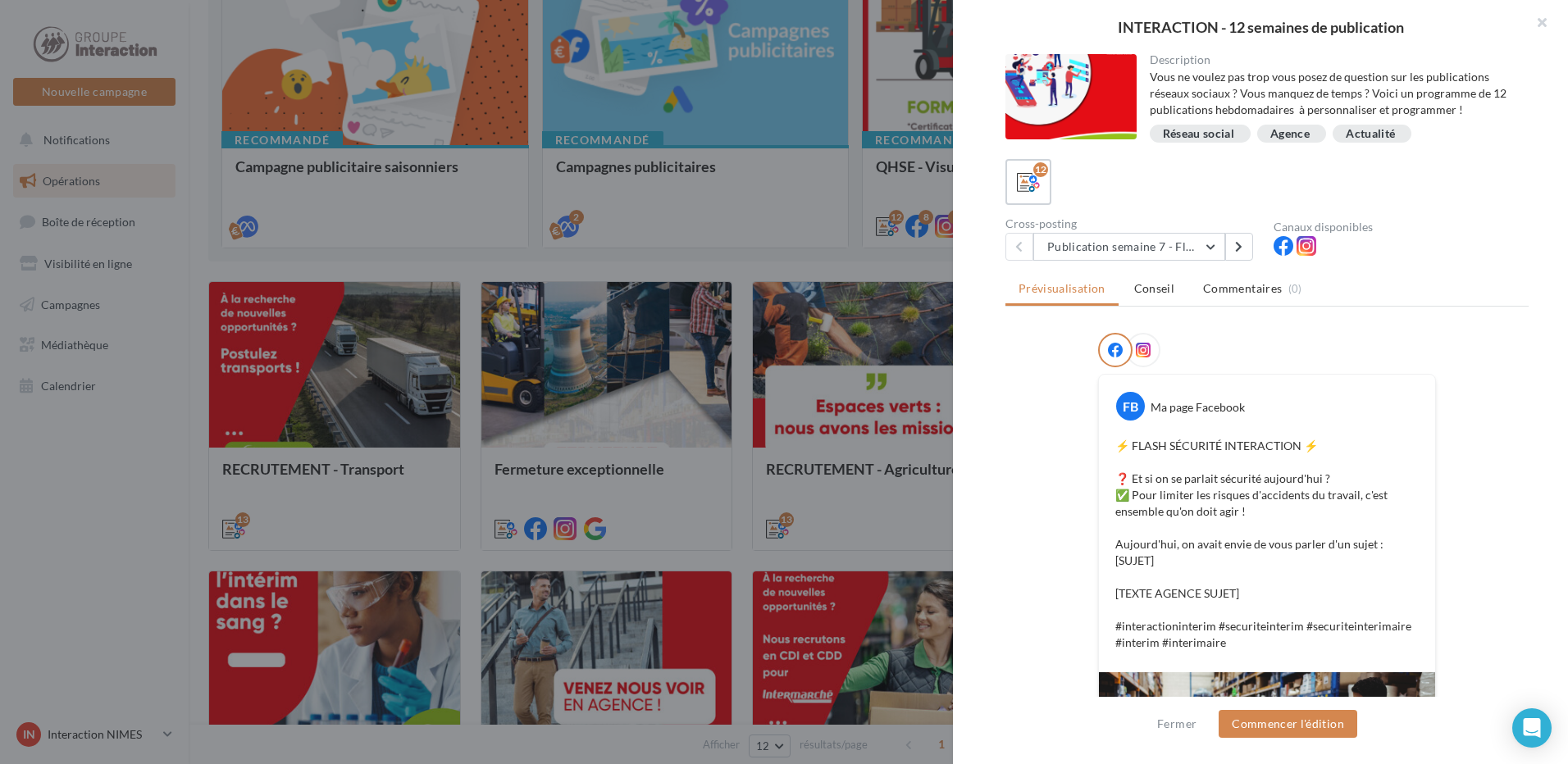
click at [772, 238] on div at bounding box center [784, 382] width 1568 height 764
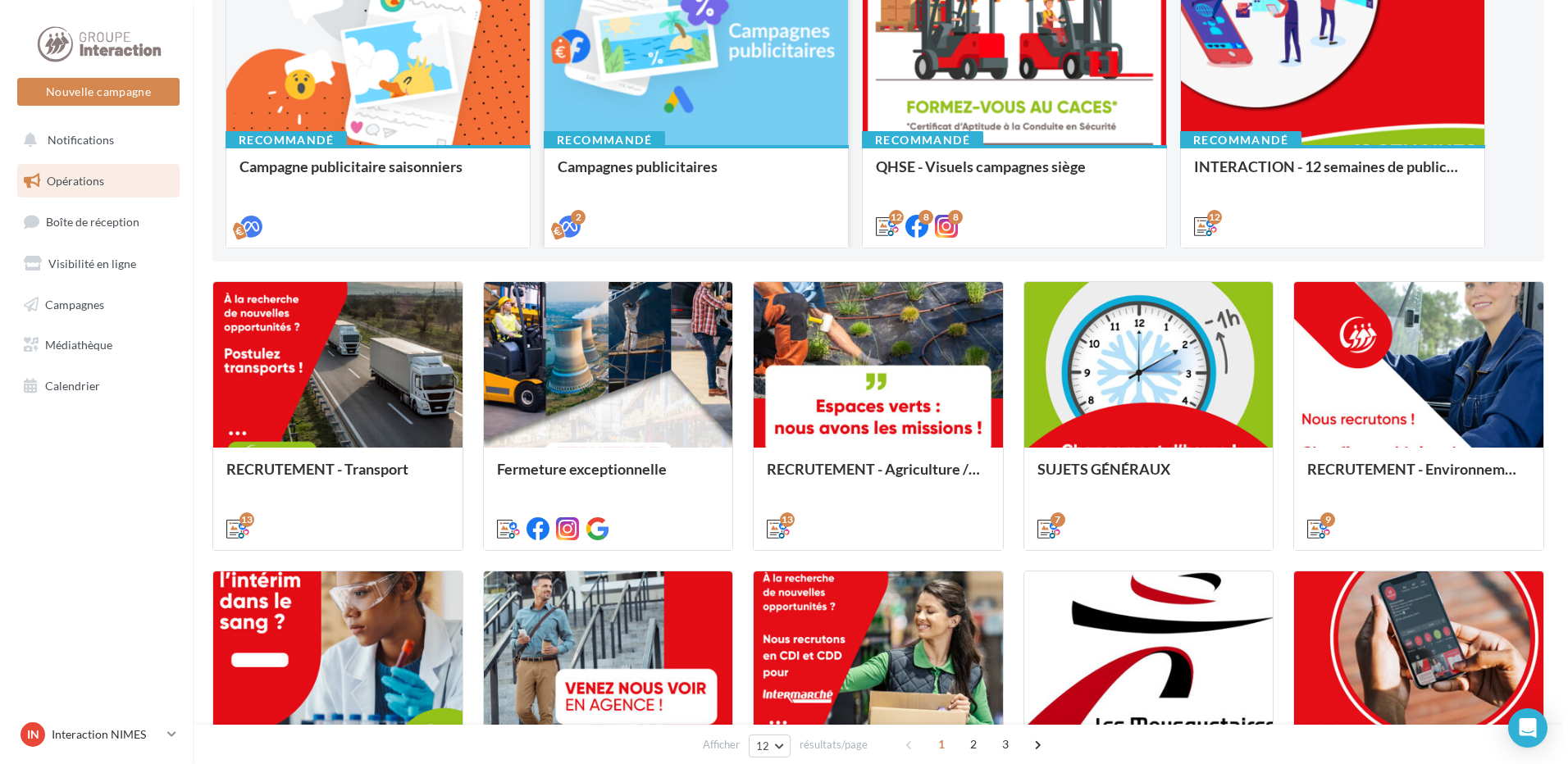
scroll to position [82, 0]
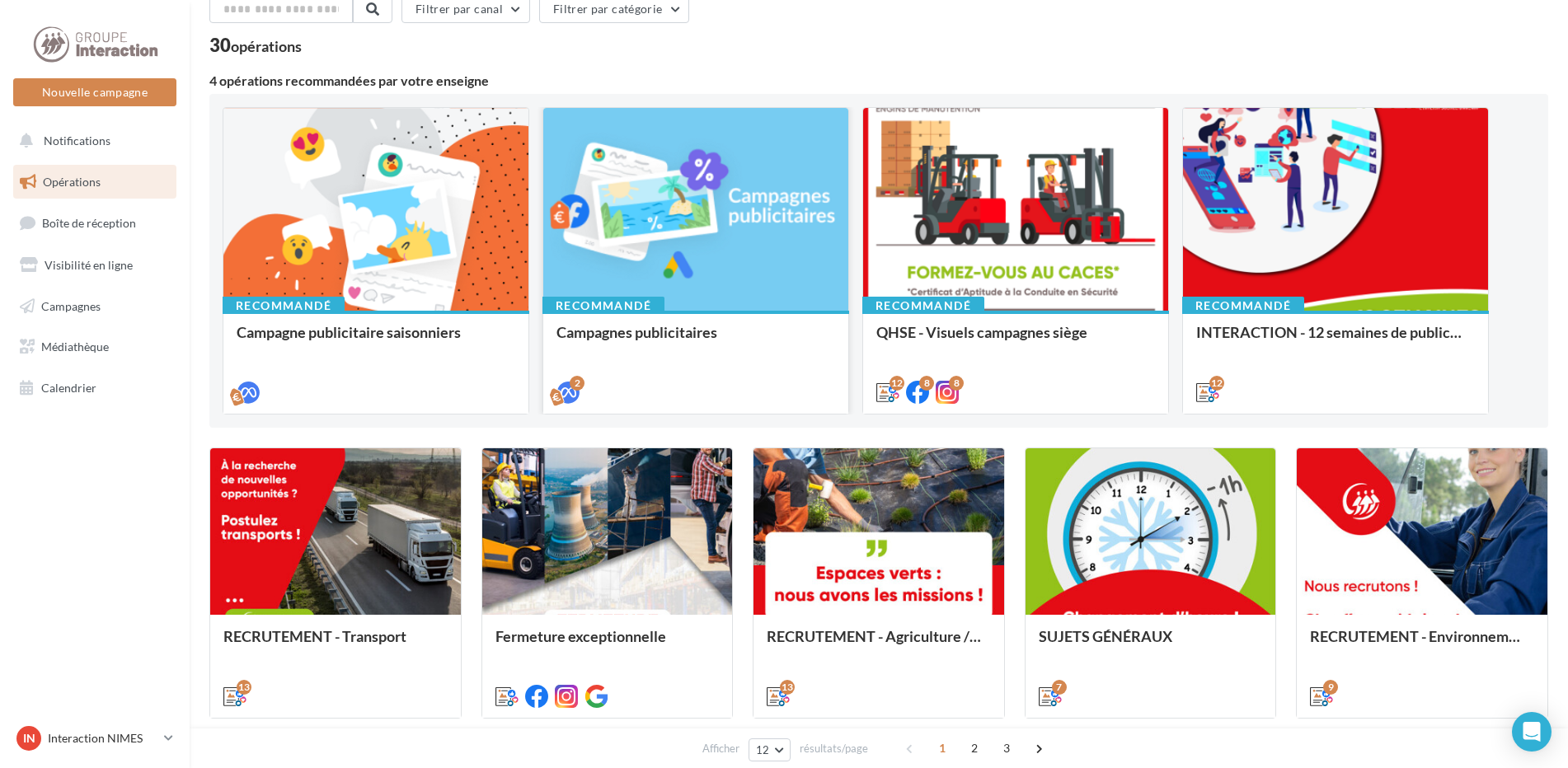
click at [719, 254] on div at bounding box center [696, 210] width 305 height 204
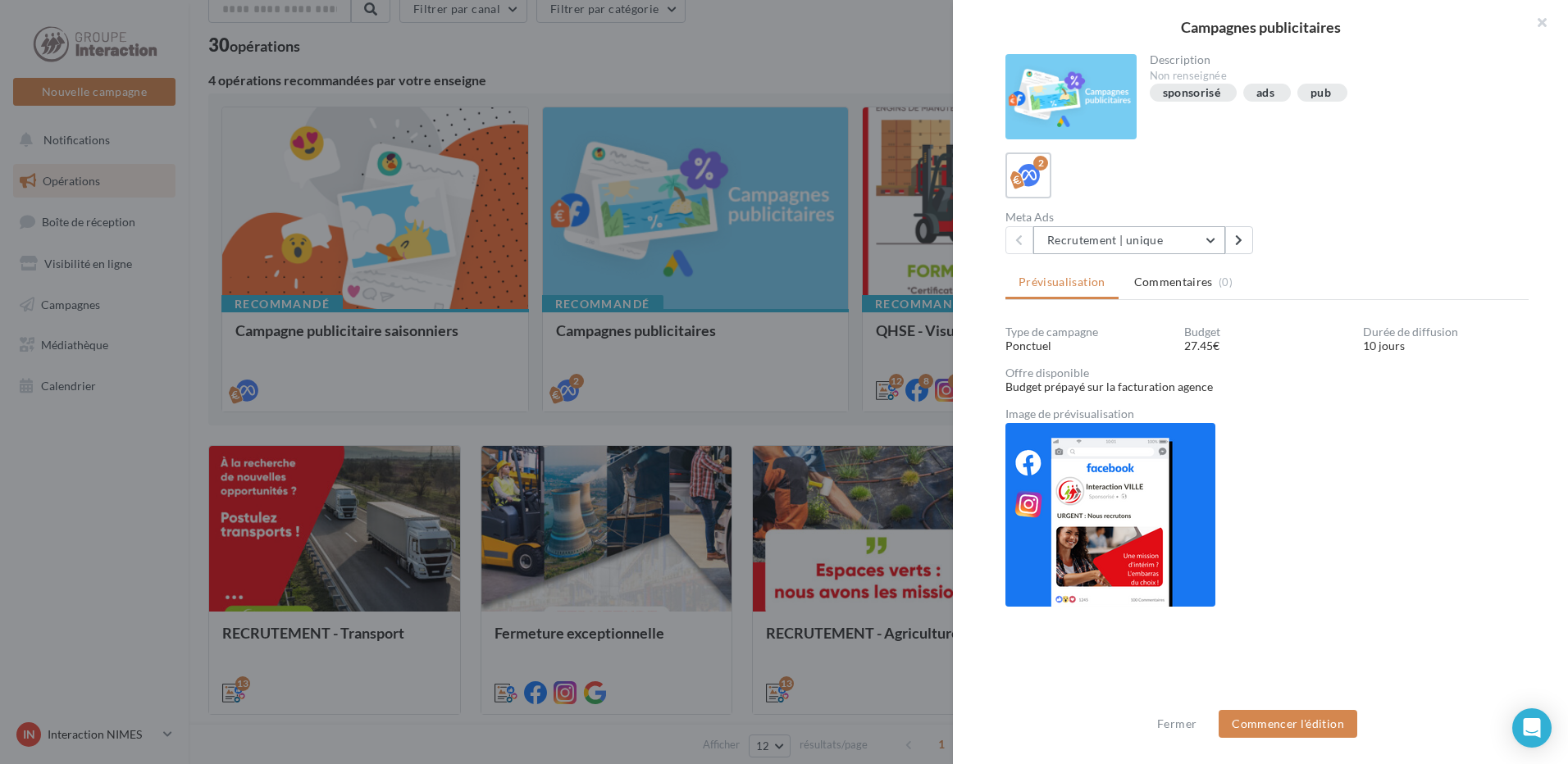
click at [1207, 243] on button "Recrutement | unique" at bounding box center [1129, 240] width 192 height 28
click at [1207, 242] on button "Recrutement | unique" at bounding box center [1129, 240] width 192 height 28
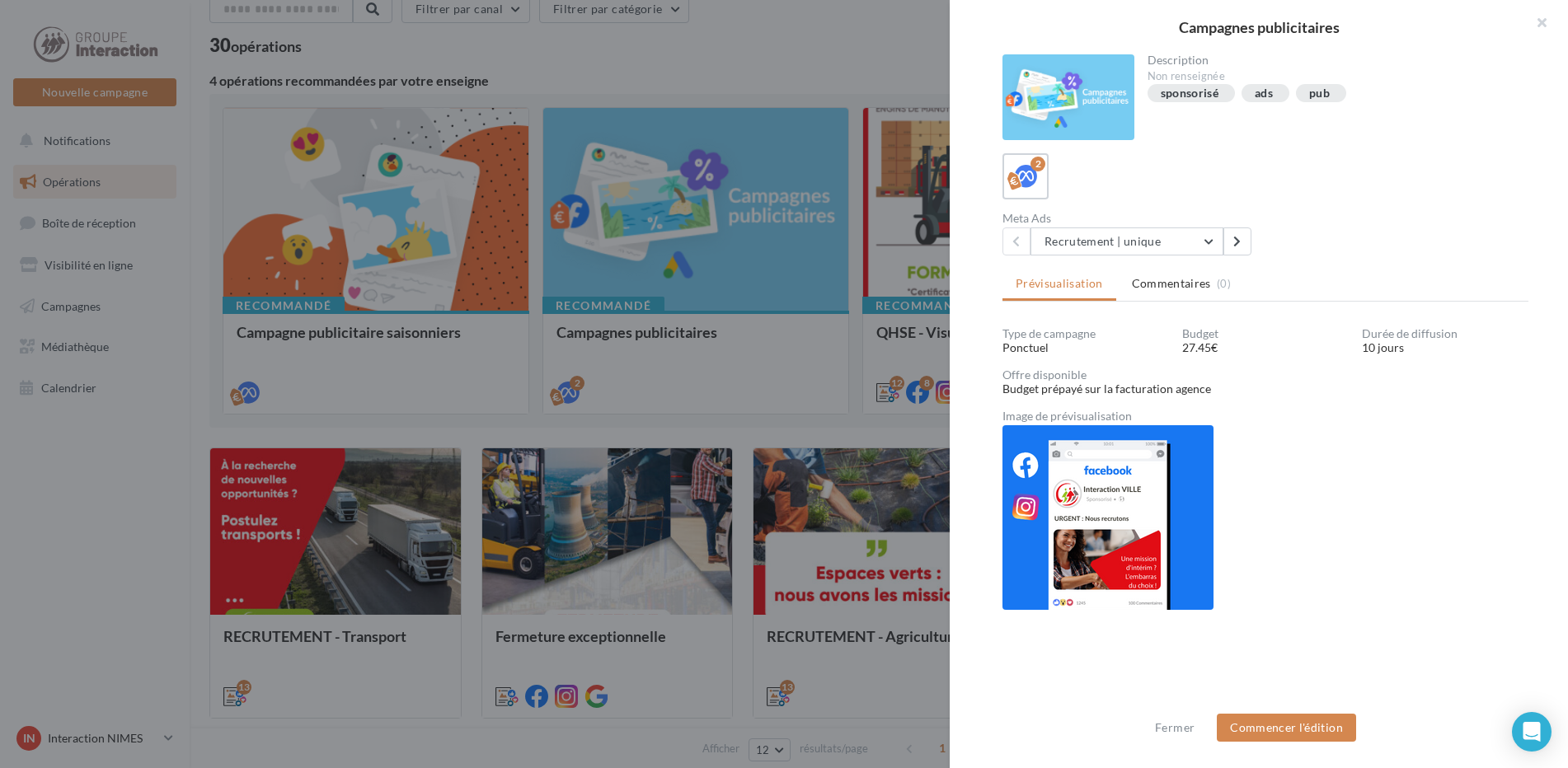
click at [387, 335] on div at bounding box center [784, 384] width 1568 height 768
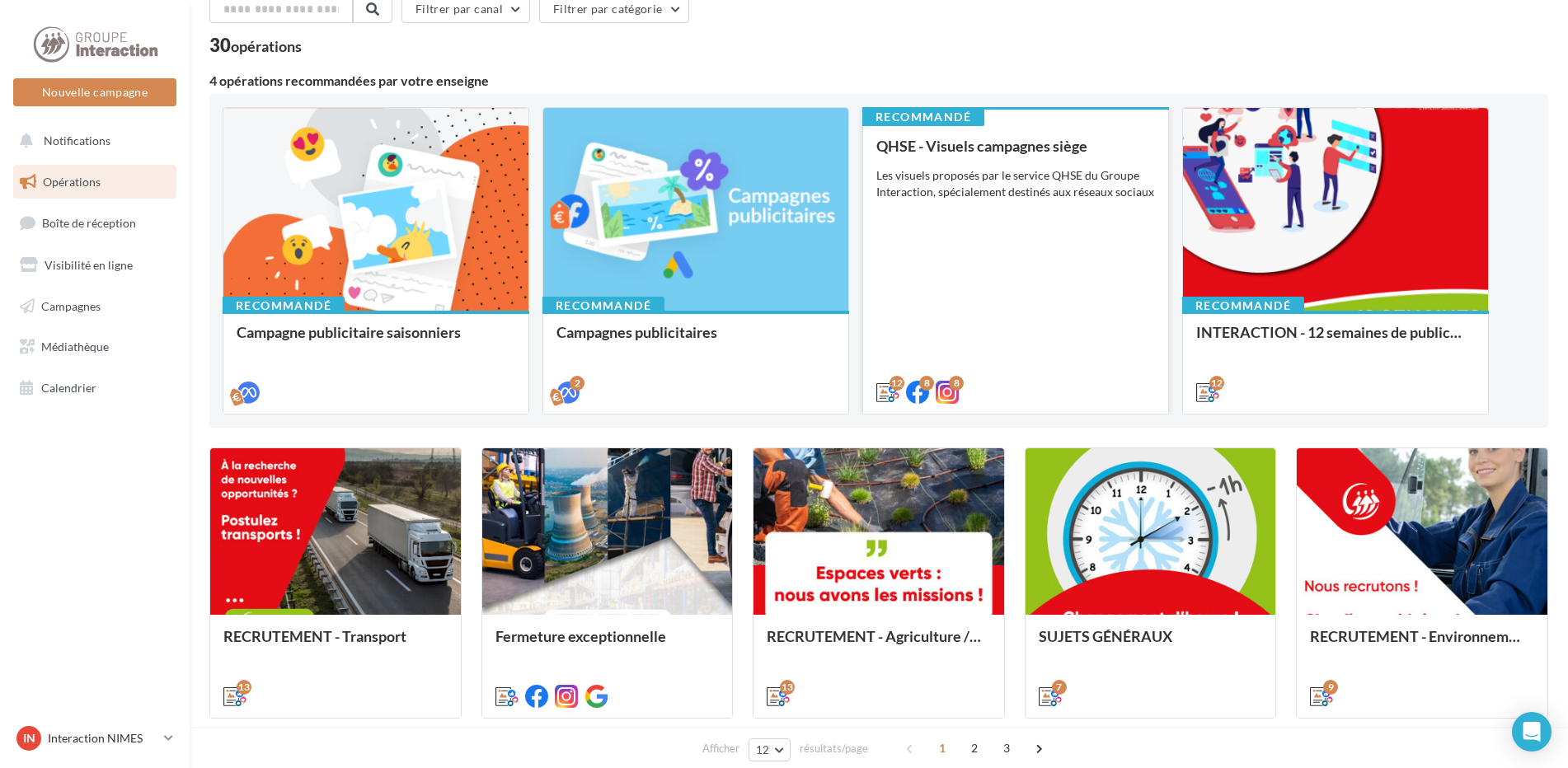
click at [1078, 344] on div "QHSE - Visuels campagnes siège Les visuels proposés par le service QHSE du Grou…" at bounding box center [1015, 269] width 278 height 261
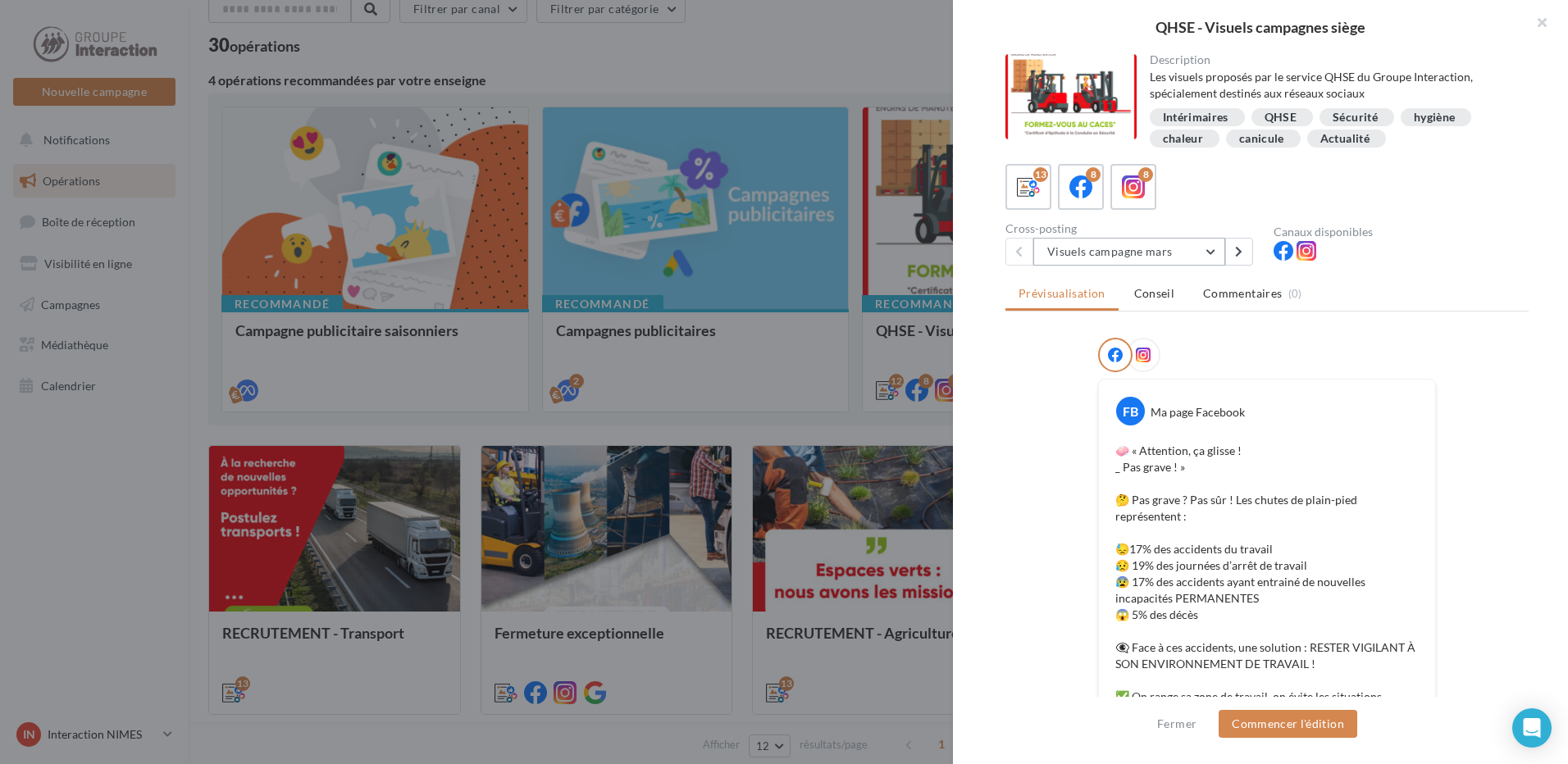
click at [1212, 251] on button "Visuels campagne mars" at bounding box center [1129, 251] width 192 height 28
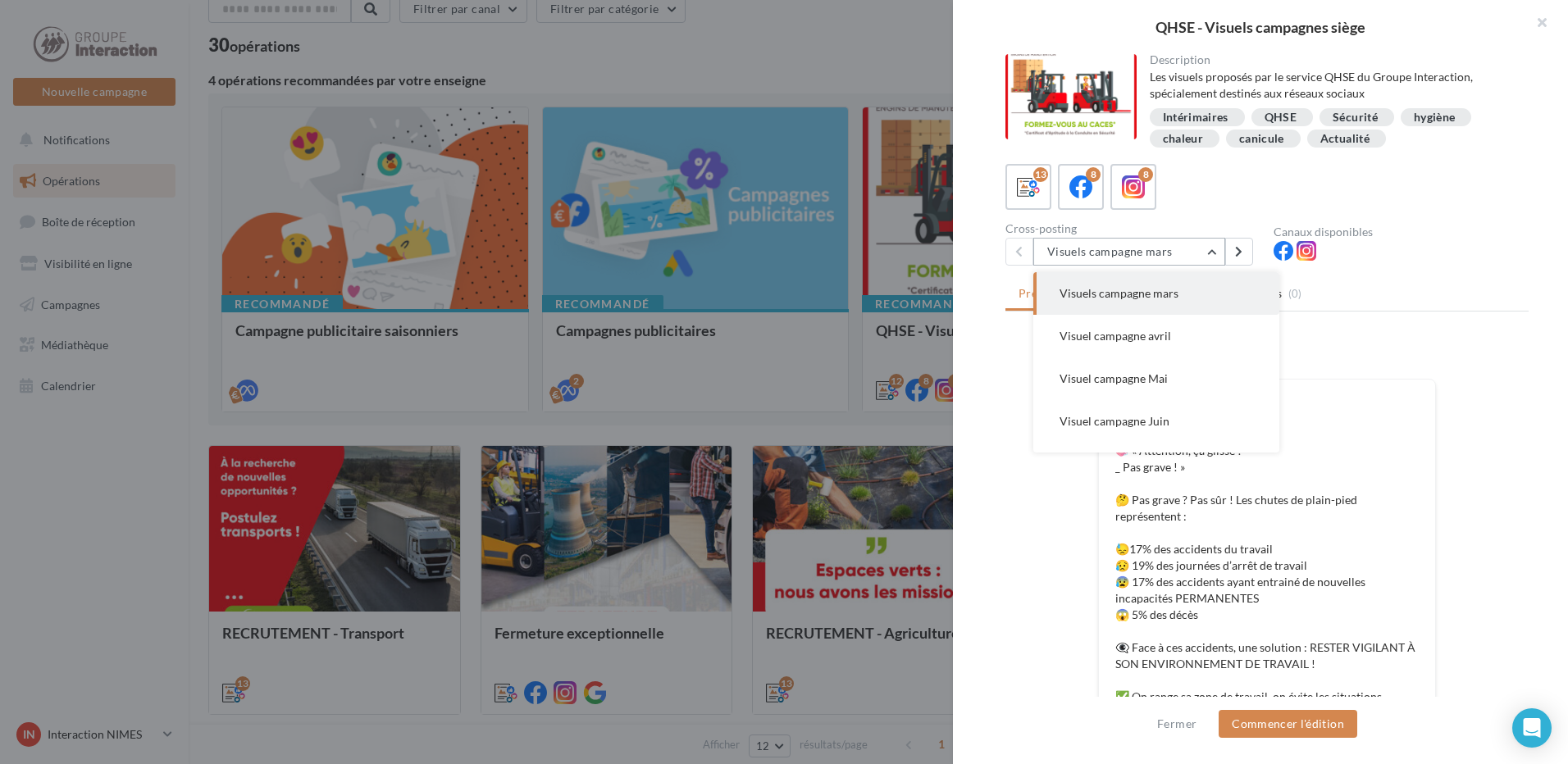
scroll to position [164, 0]
click at [1137, 342] on span "Visuel campagne Août" at bounding box center [1116, 343] width 114 height 14
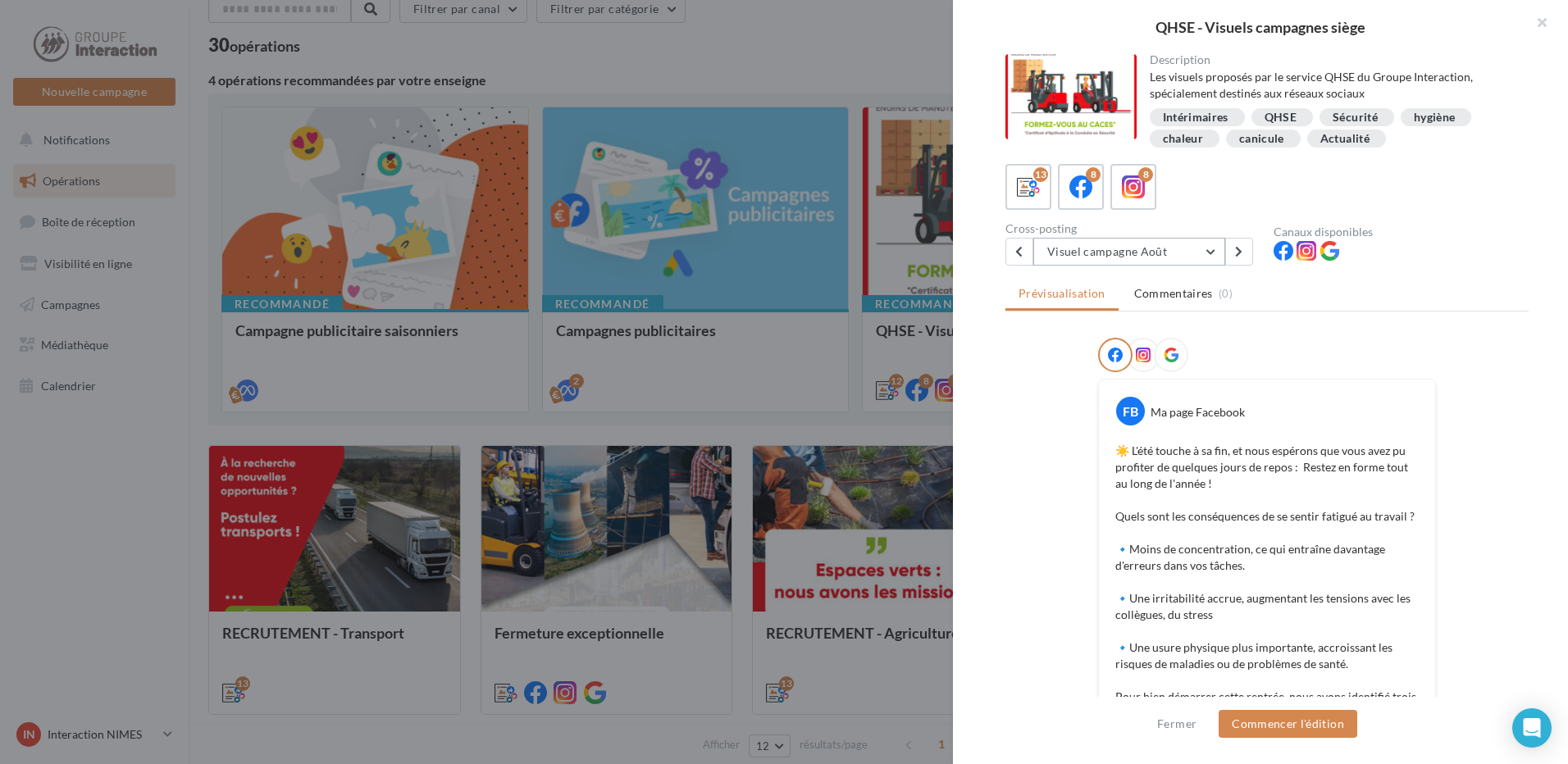
click at [1201, 248] on button "Visuel campagne Août" at bounding box center [1129, 251] width 192 height 28
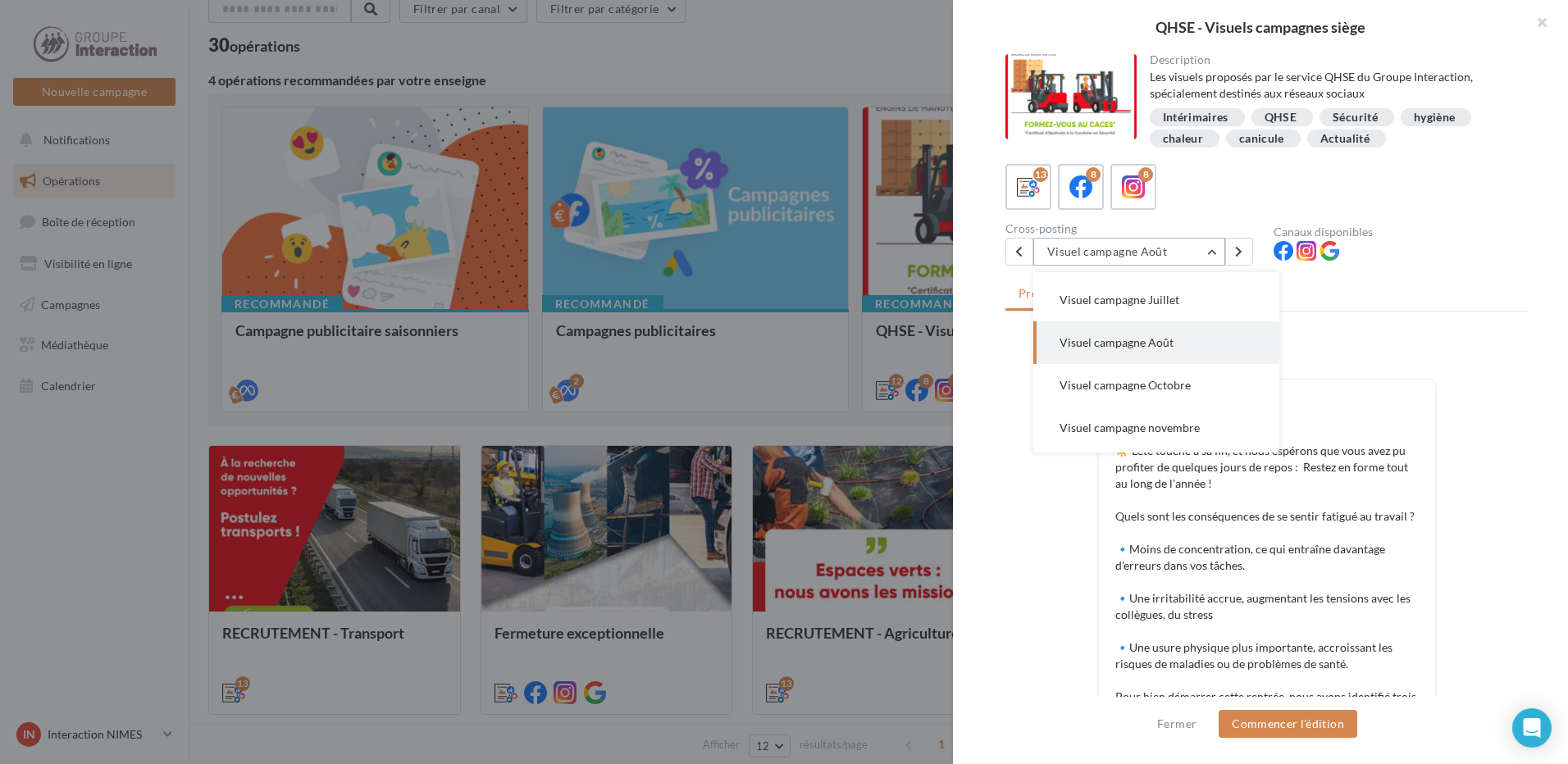
scroll to position [170, 0]
click at [1154, 376] on span "Visuel campagne Octobre" at bounding box center [1124, 378] width 131 height 14
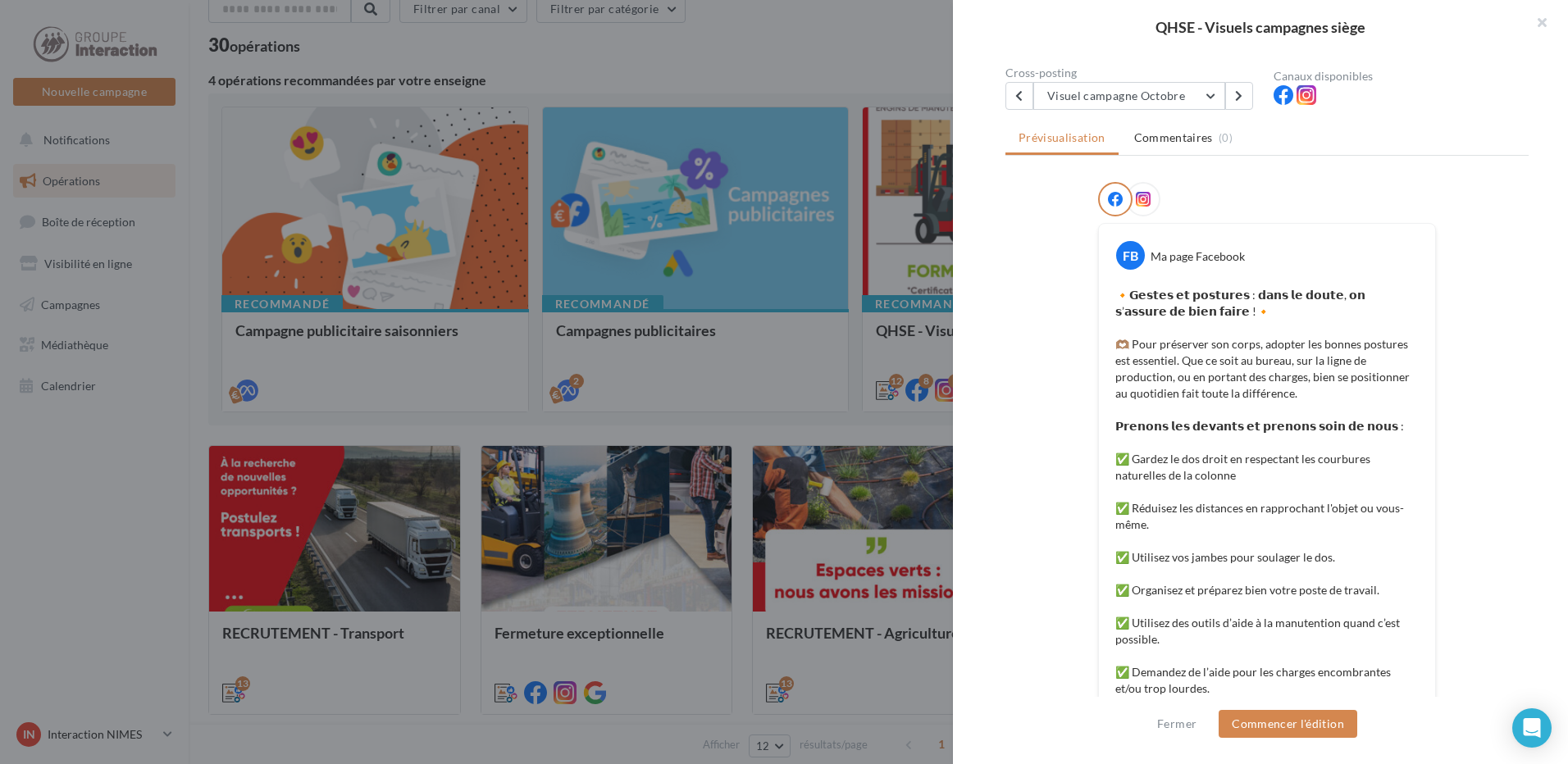
scroll to position [0, 0]
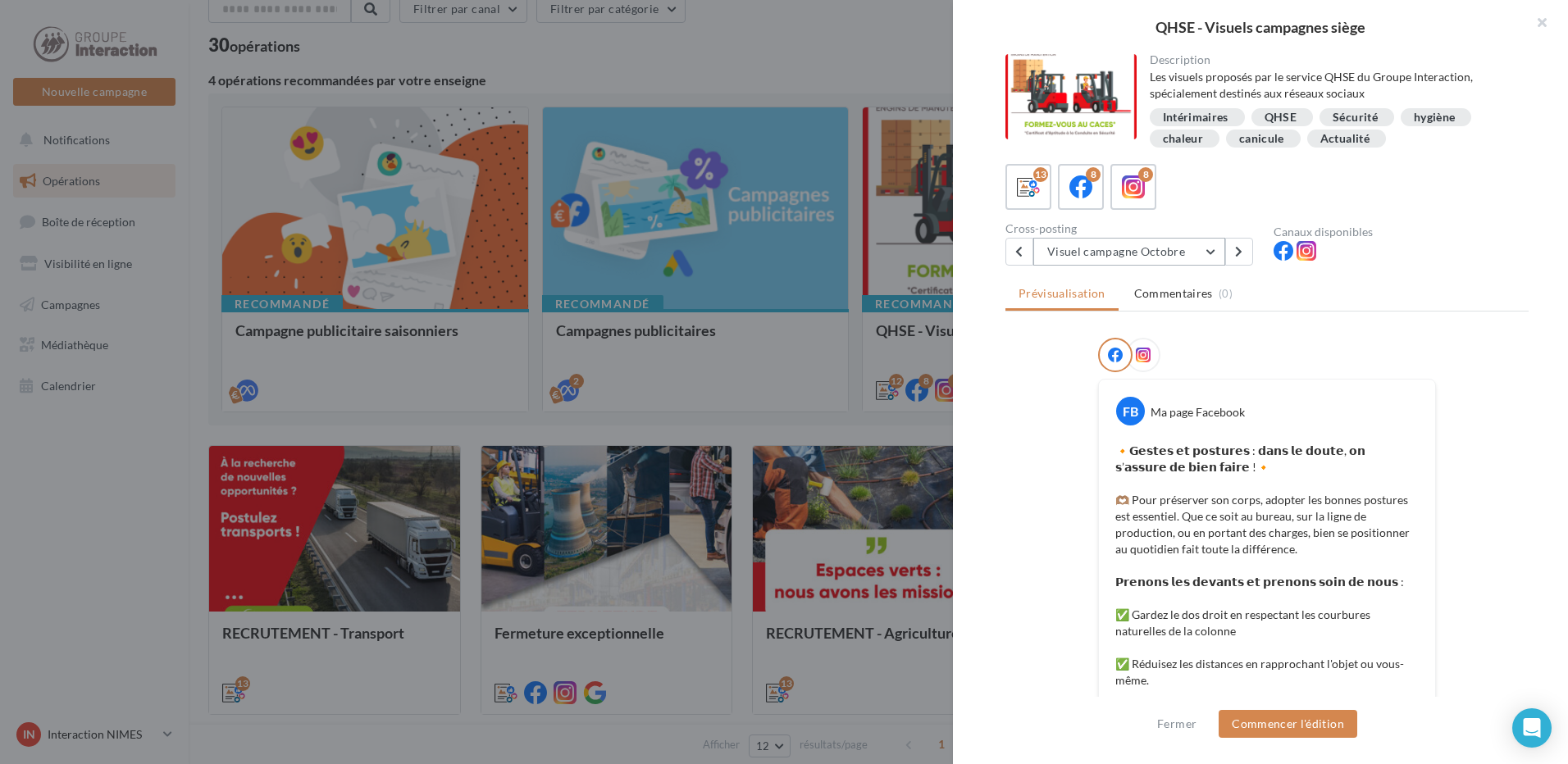
click at [1211, 254] on button "Visuel campagne Octobre" at bounding box center [1129, 251] width 192 height 28
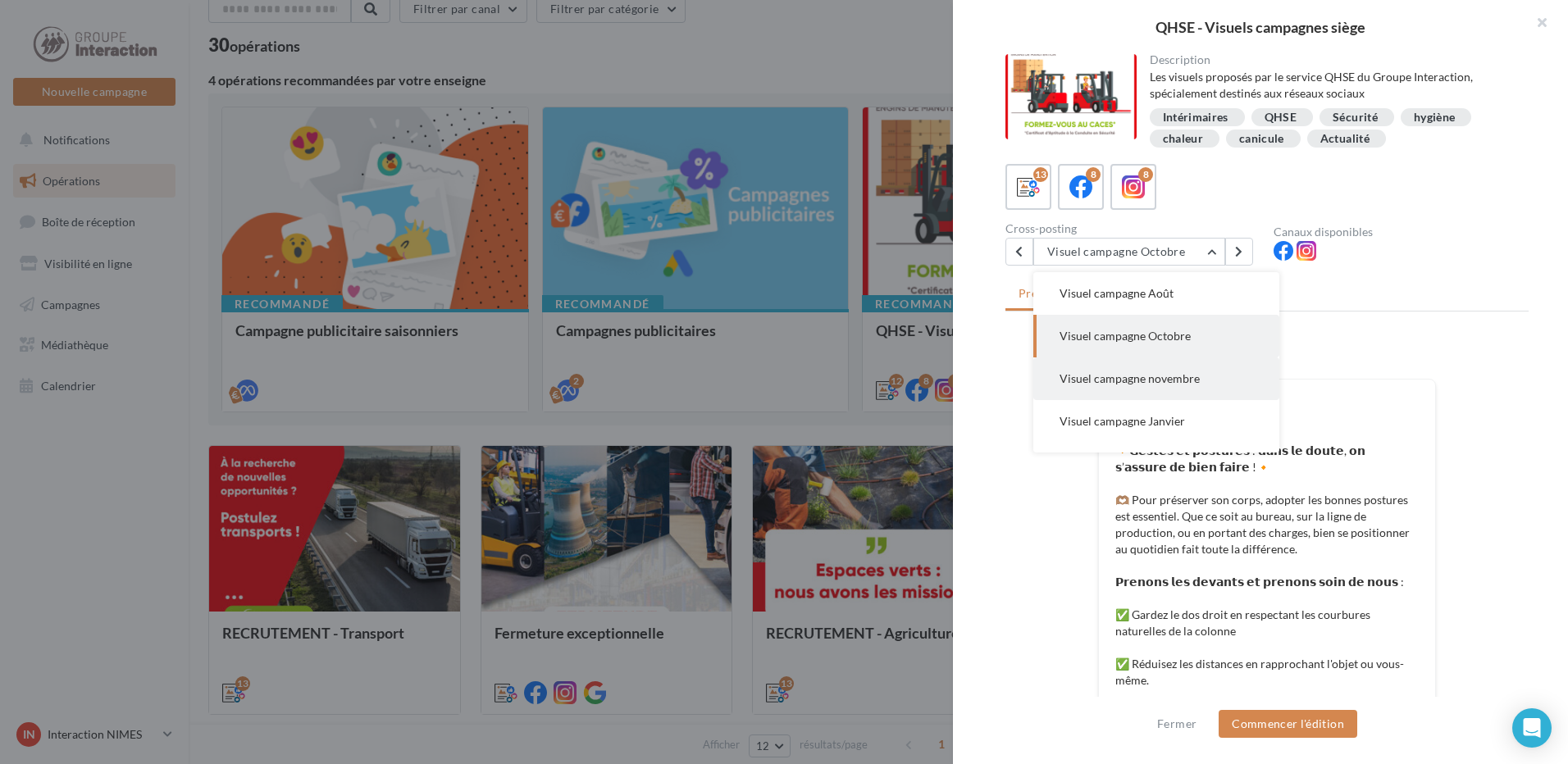
click at [1170, 380] on span "Visuel campagne novembre" at bounding box center [1129, 378] width 140 height 14
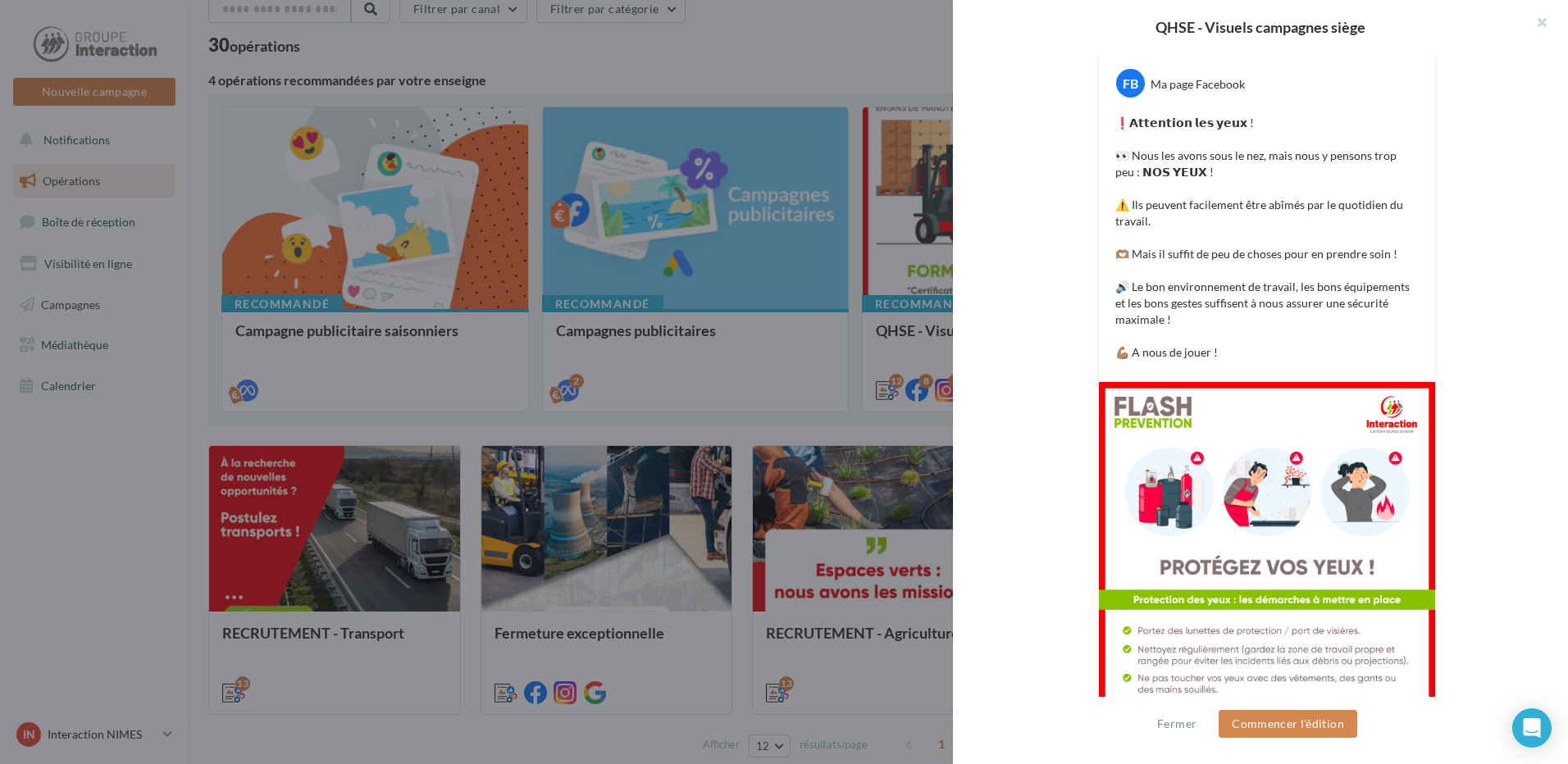
scroll to position [0, 0]
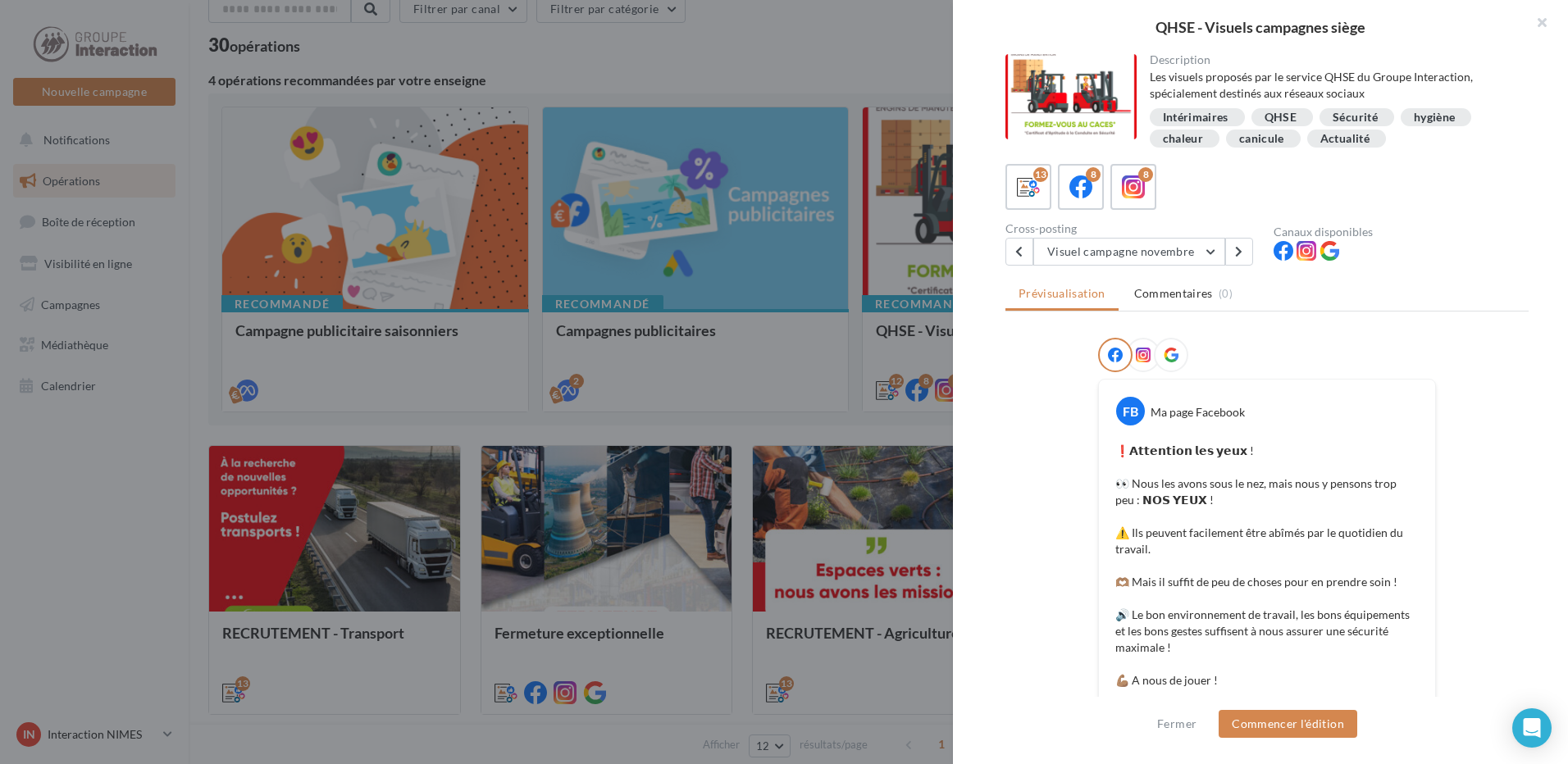
click at [890, 422] on div at bounding box center [784, 382] width 1568 height 764
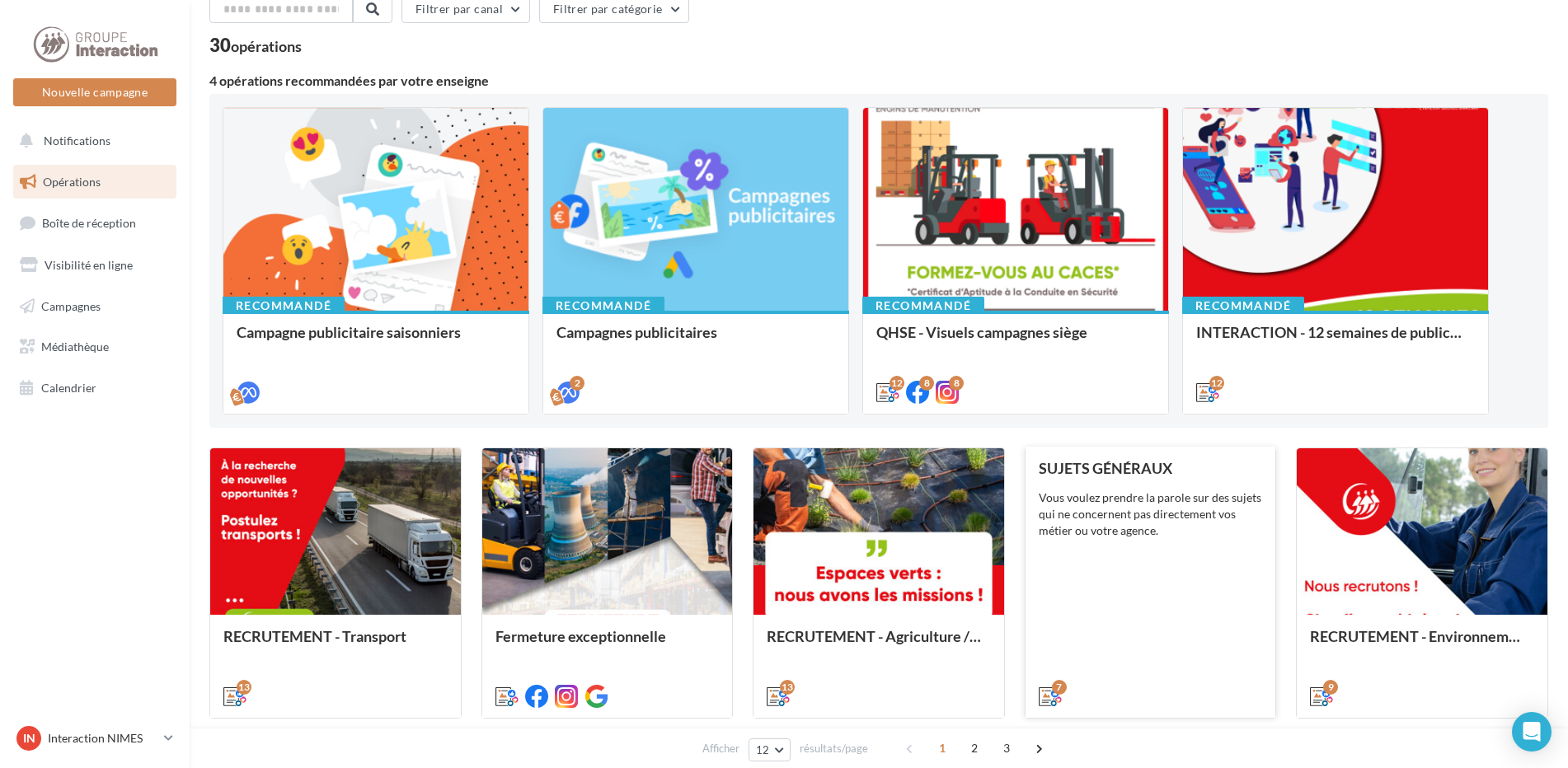
click at [1104, 558] on div "SUJETS GÉNÉRAUX Vous voulez prendre la parole sur des sujets qui ne concernent …" at bounding box center [1151, 582] width 224 height 243
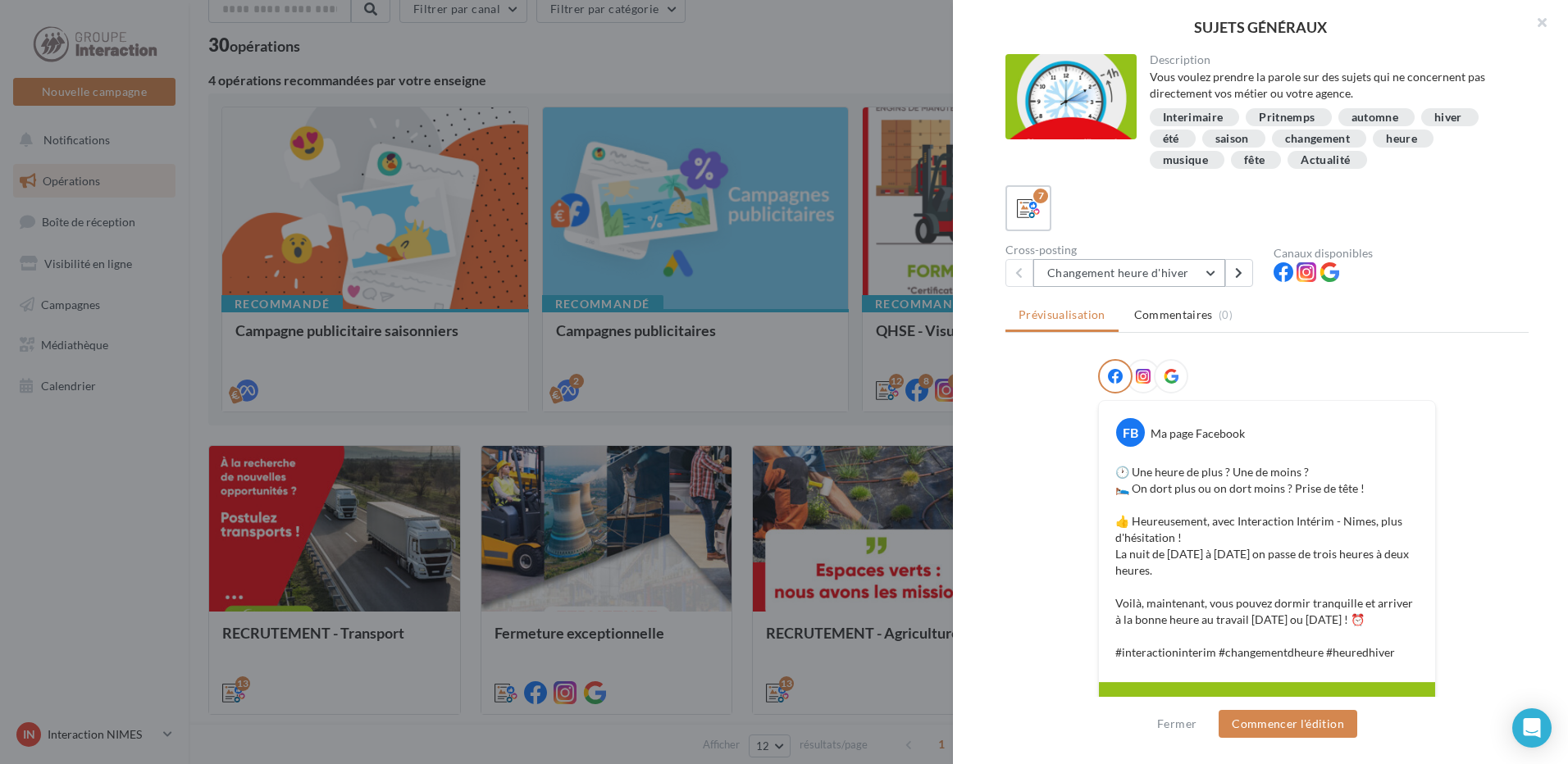
click at [1205, 275] on button "Changement heure d'hiver" at bounding box center [1129, 272] width 192 height 28
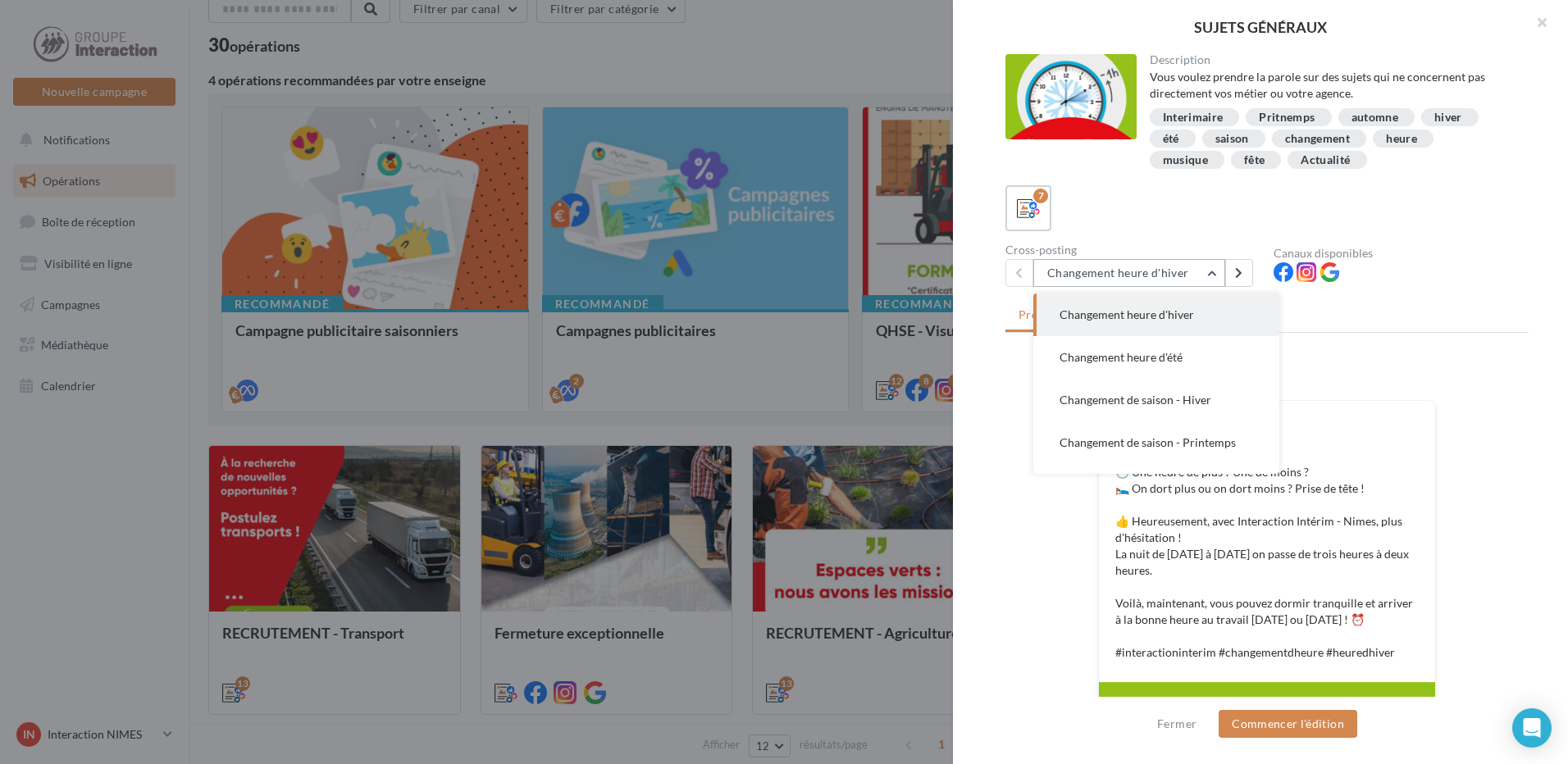
scroll to position [82, 0]
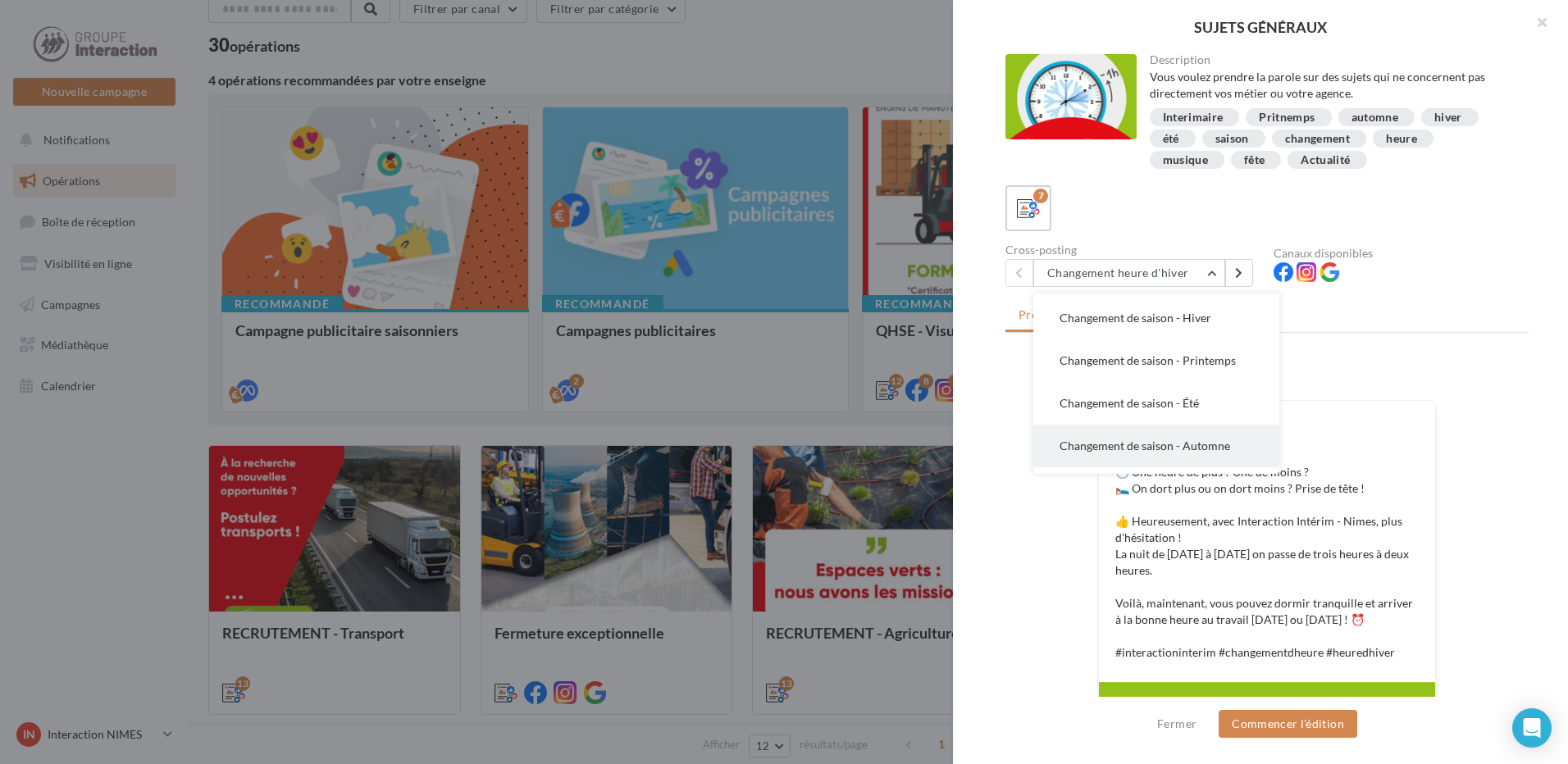
click at [1166, 445] on span "Changement de saison - Automne" at bounding box center [1144, 445] width 170 height 14
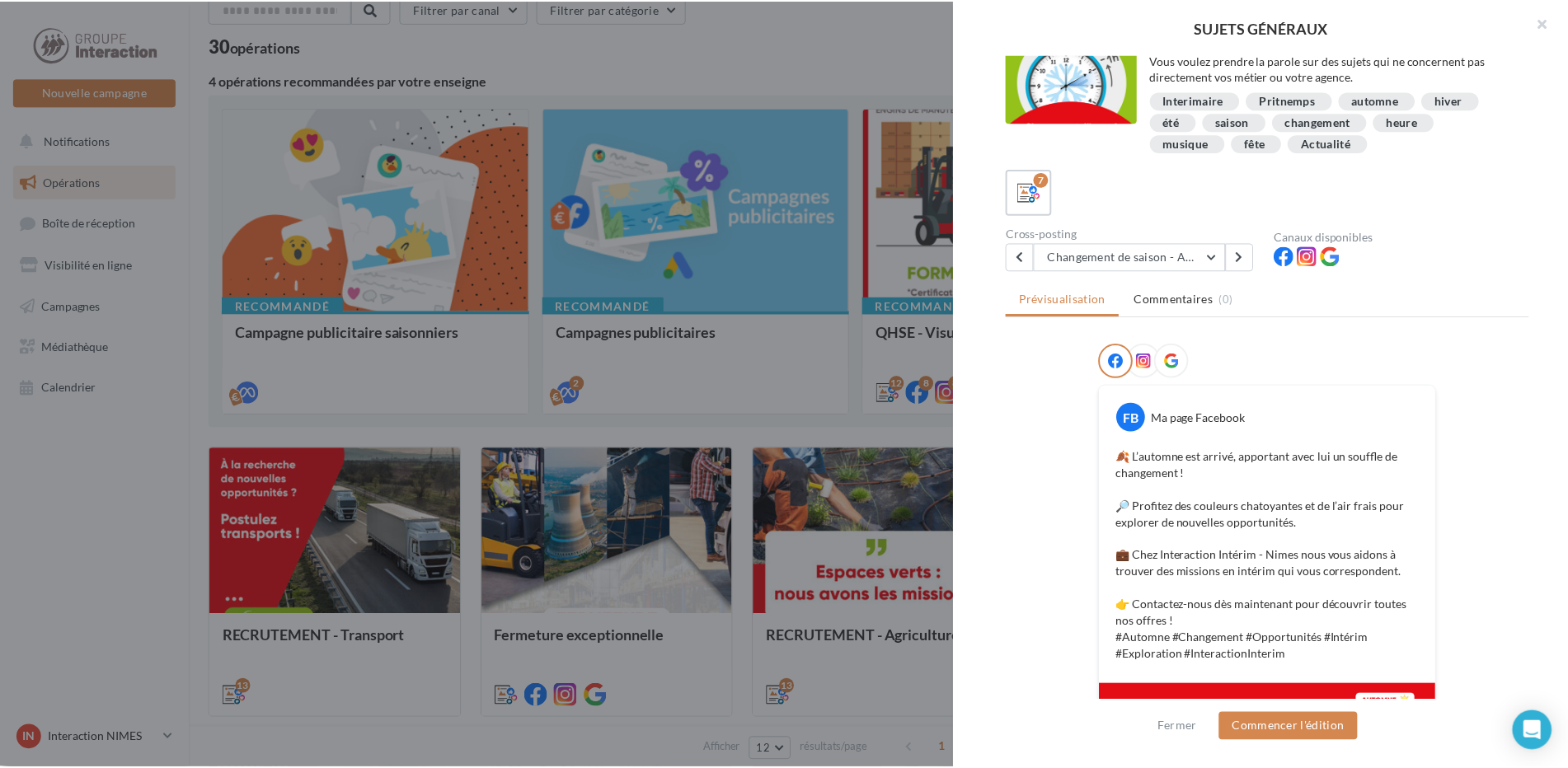
scroll to position [0, 0]
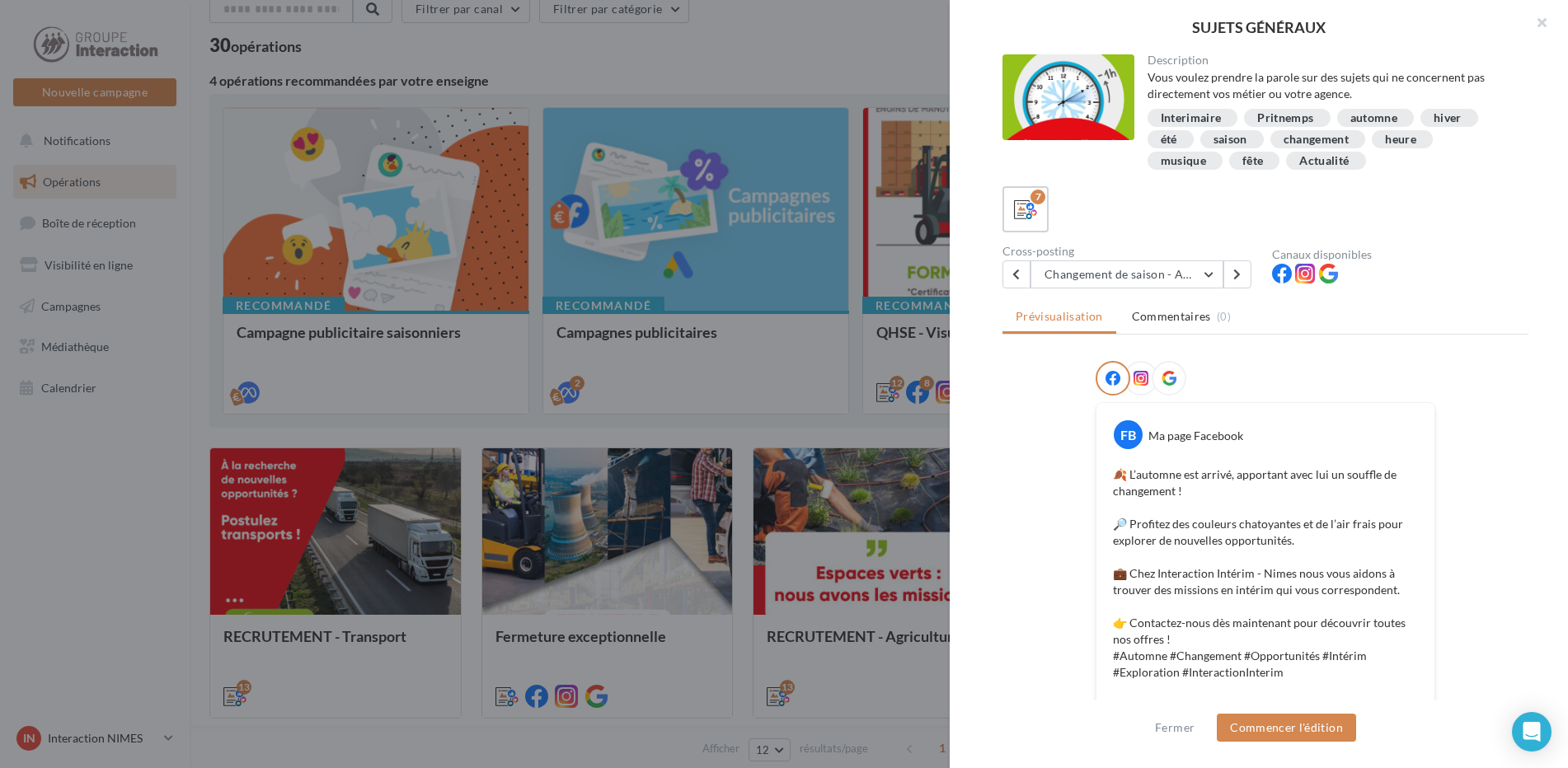
click at [792, 404] on div at bounding box center [784, 384] width 1568 height 768
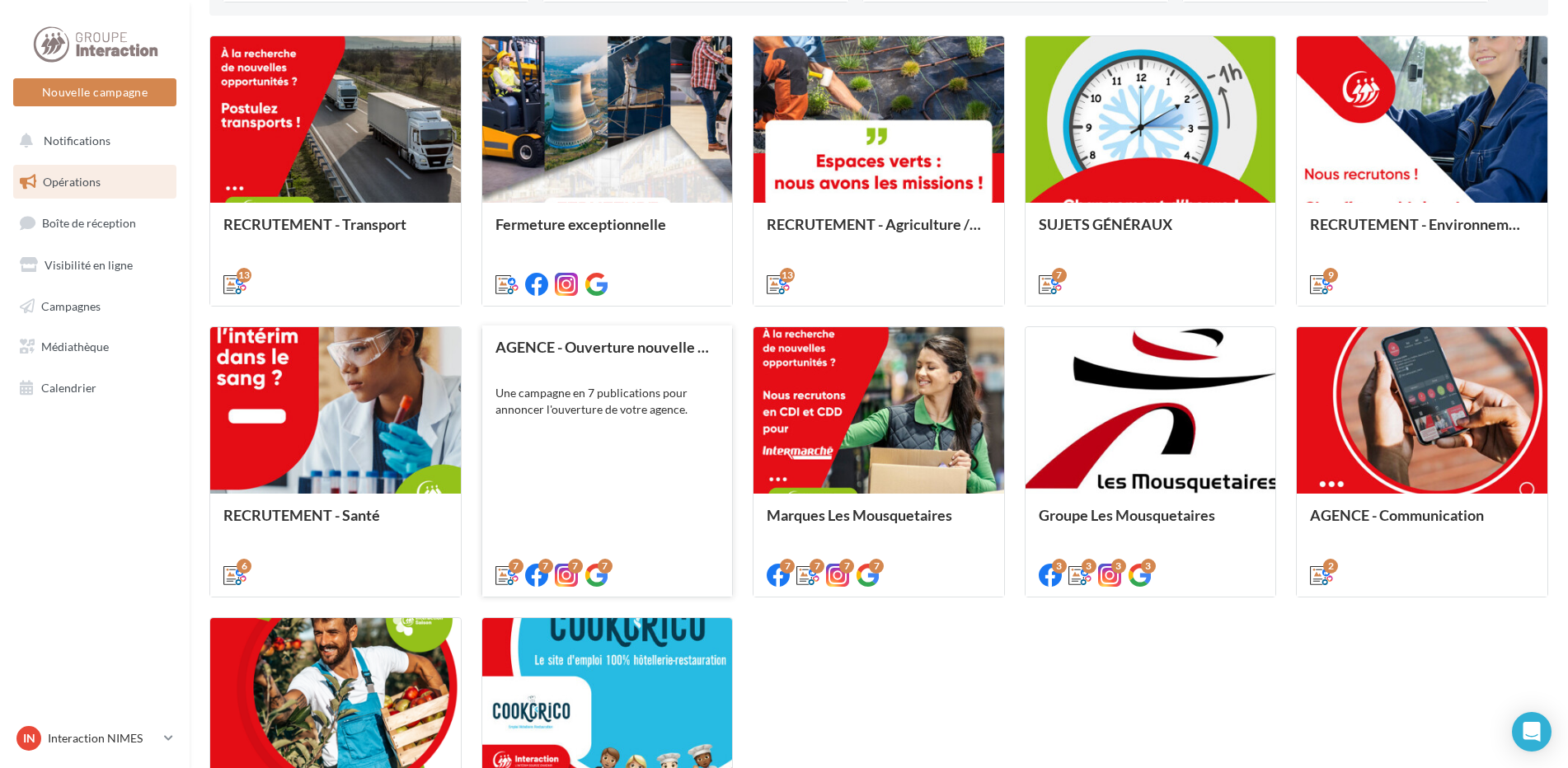
scroll to position [741, 0]
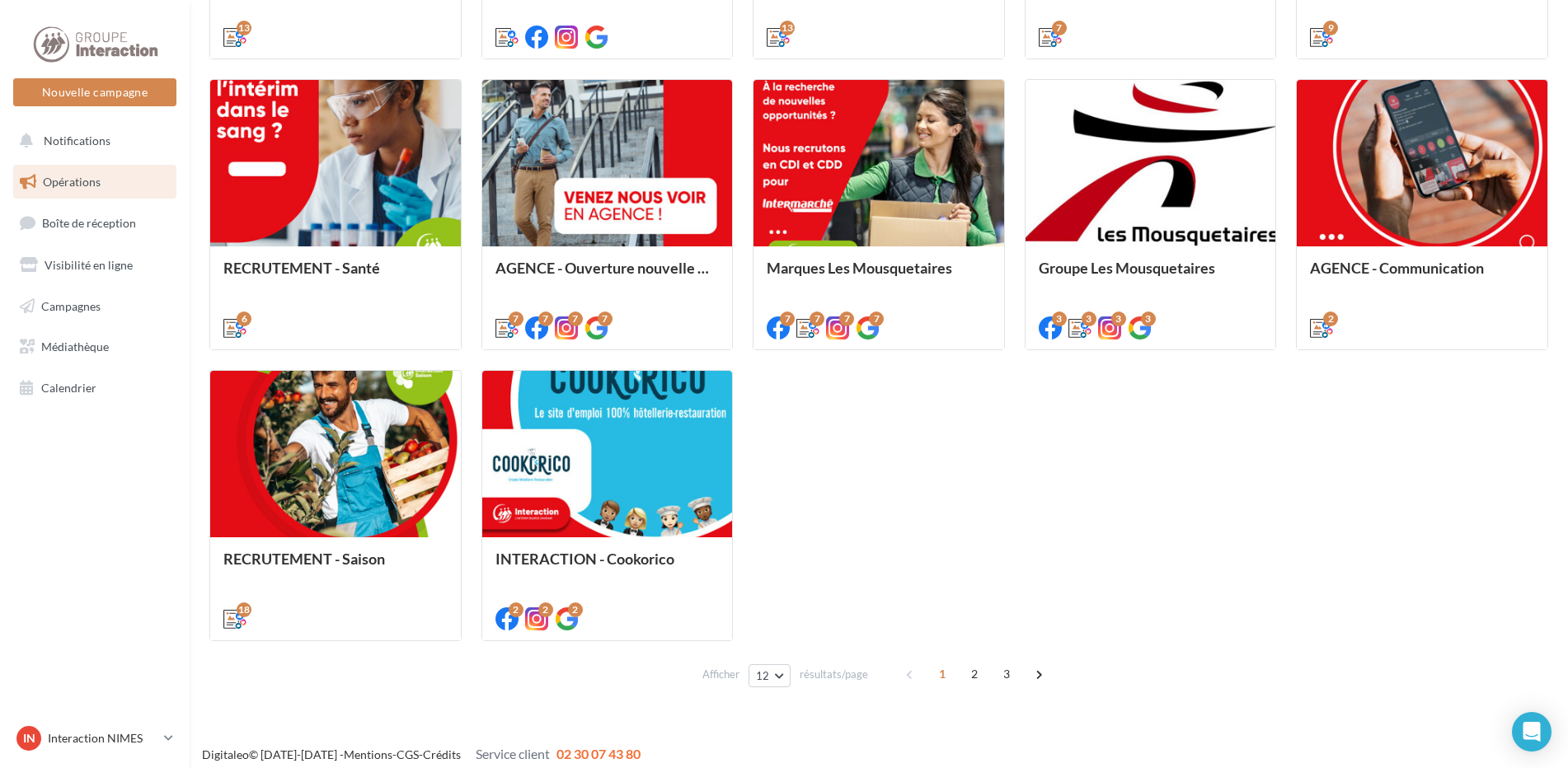
click at [969, 678] on span "2" at bounding box center [973, 673] width 26 height 26
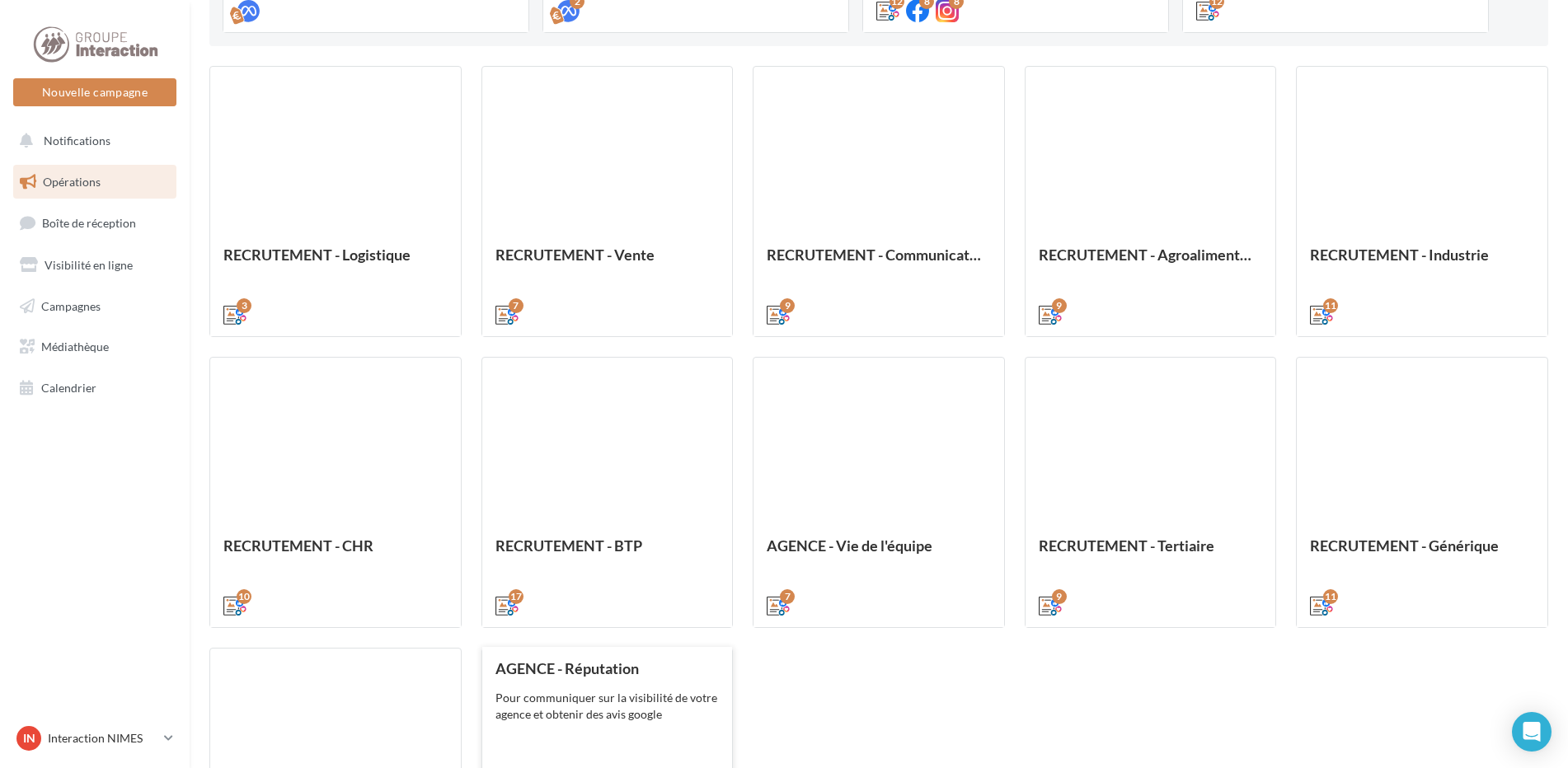
scroll to position [711, 0]
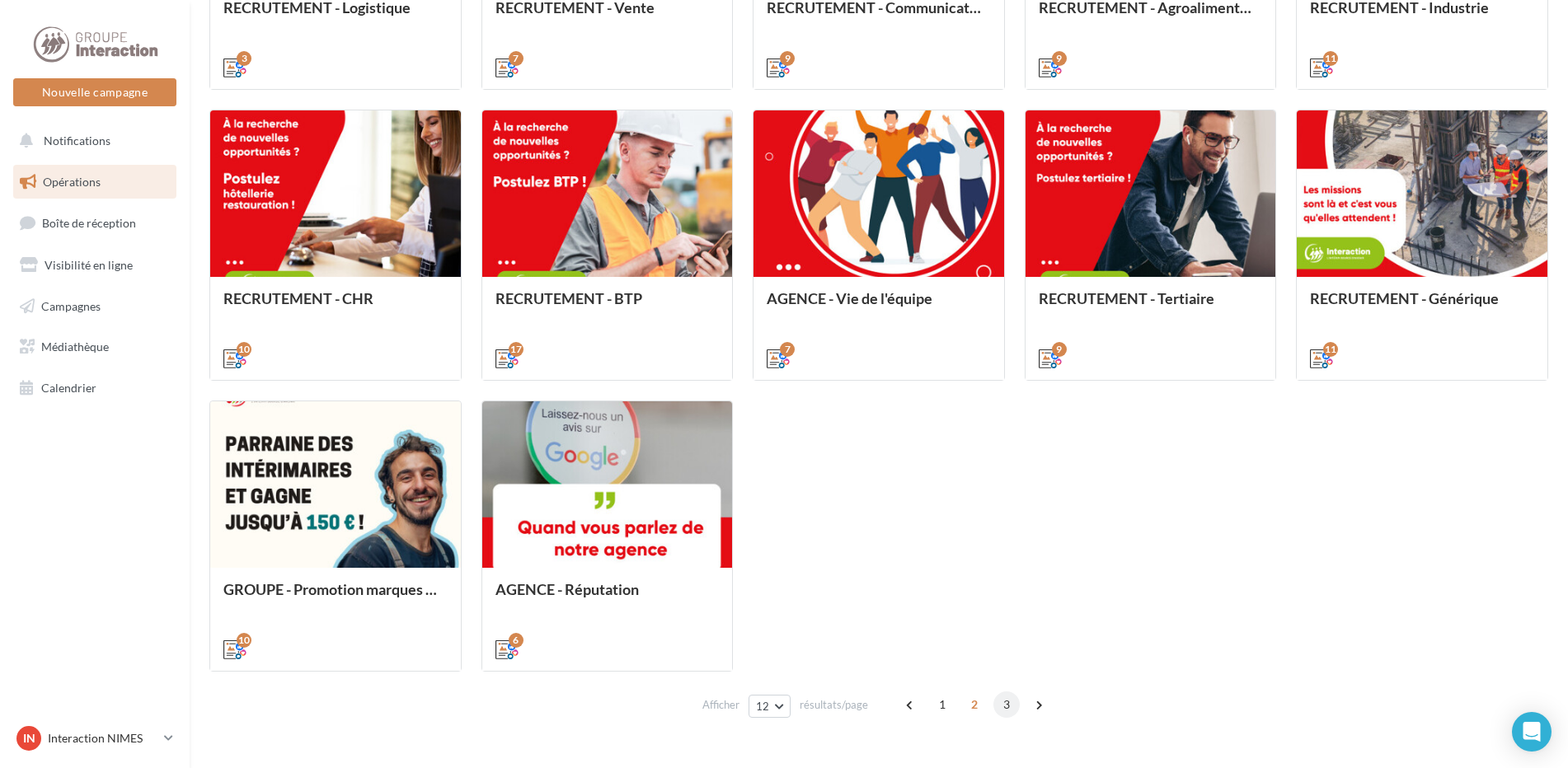
click at [1003, 704] on span "3" at bounding box center [1006, 704] width 26 height 26
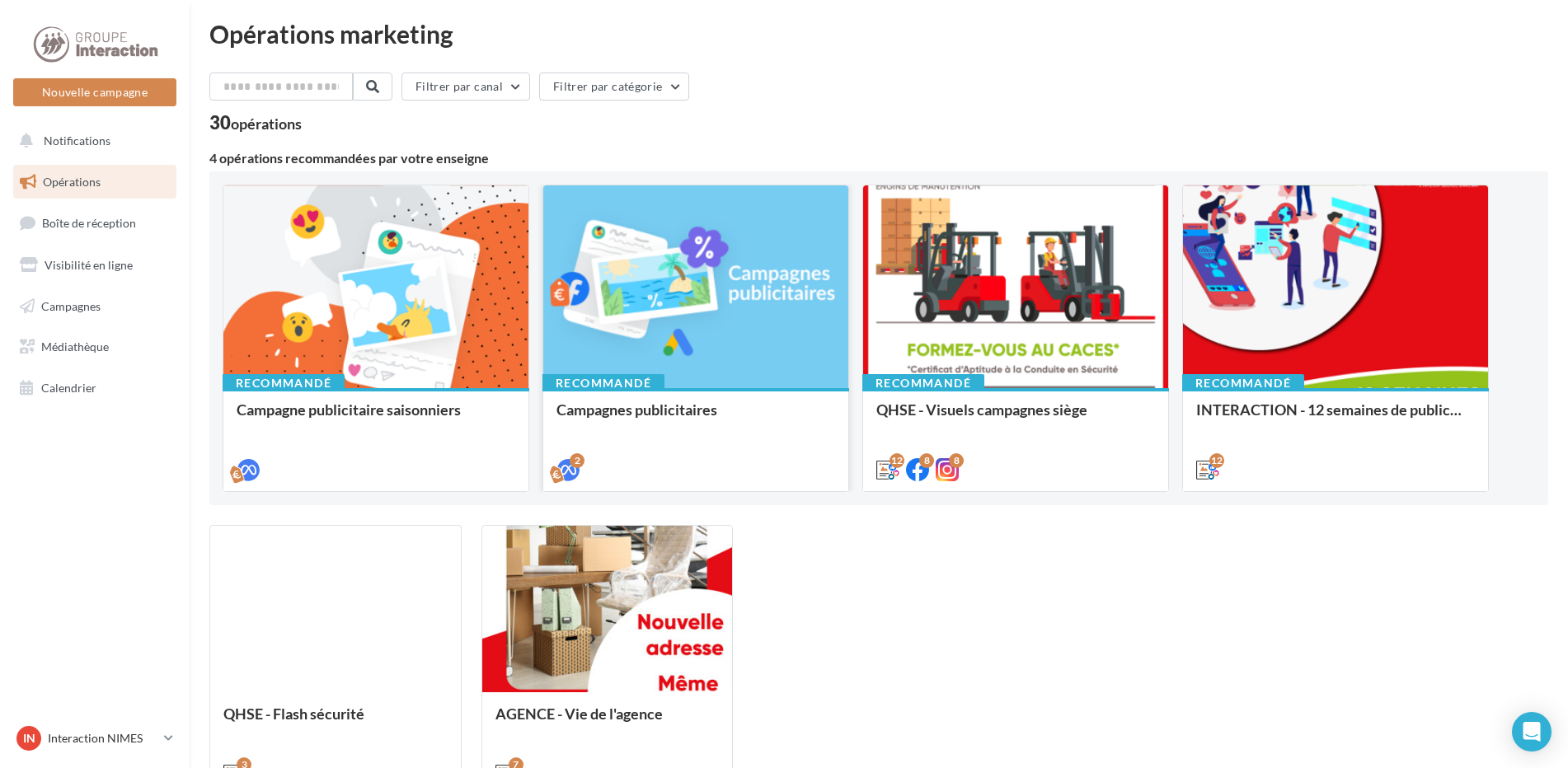
scroll to position [170, 0]
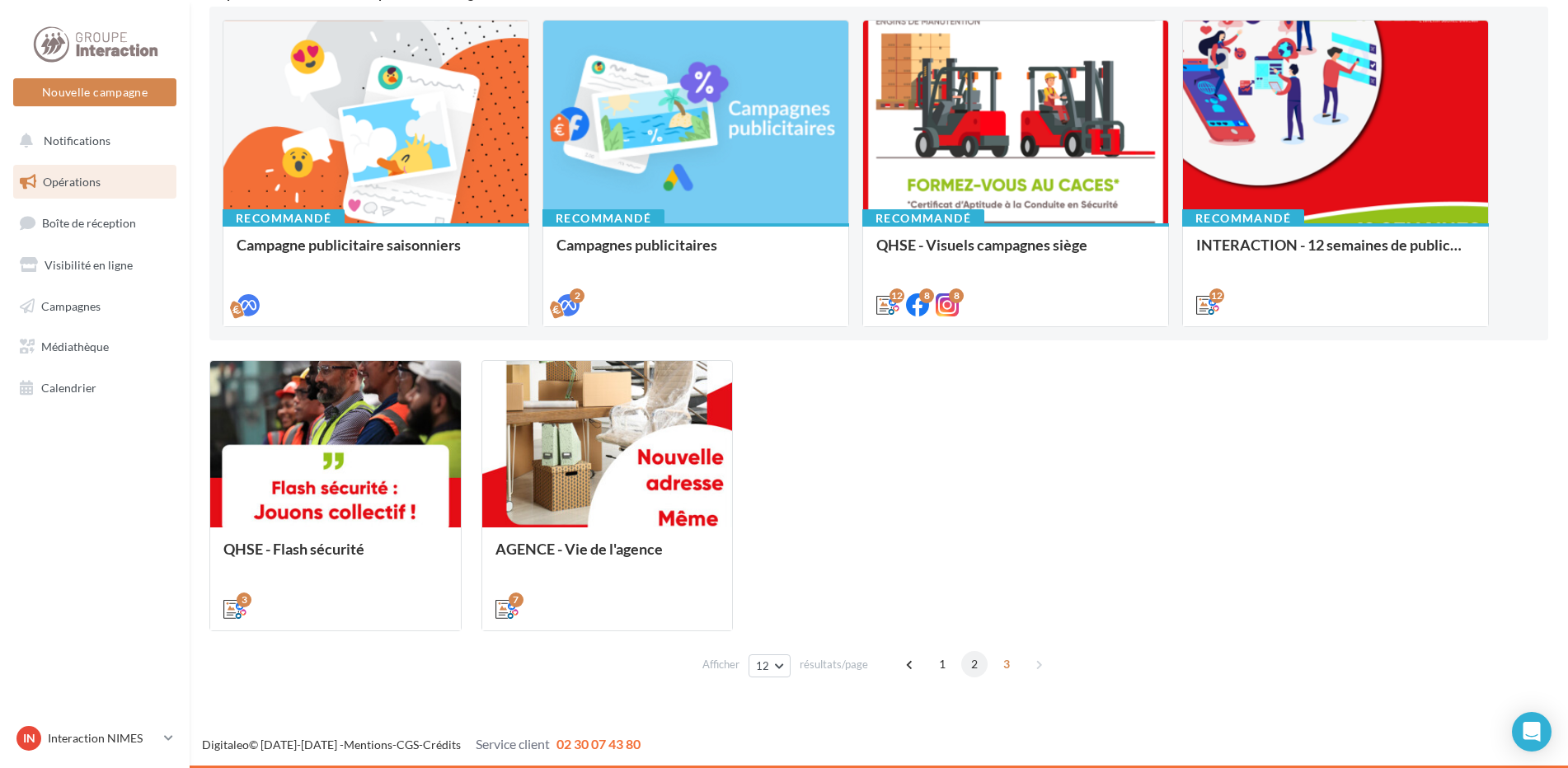
click at [970, 669] on span "2" at bounding box center [973, 663] width 26 height 26
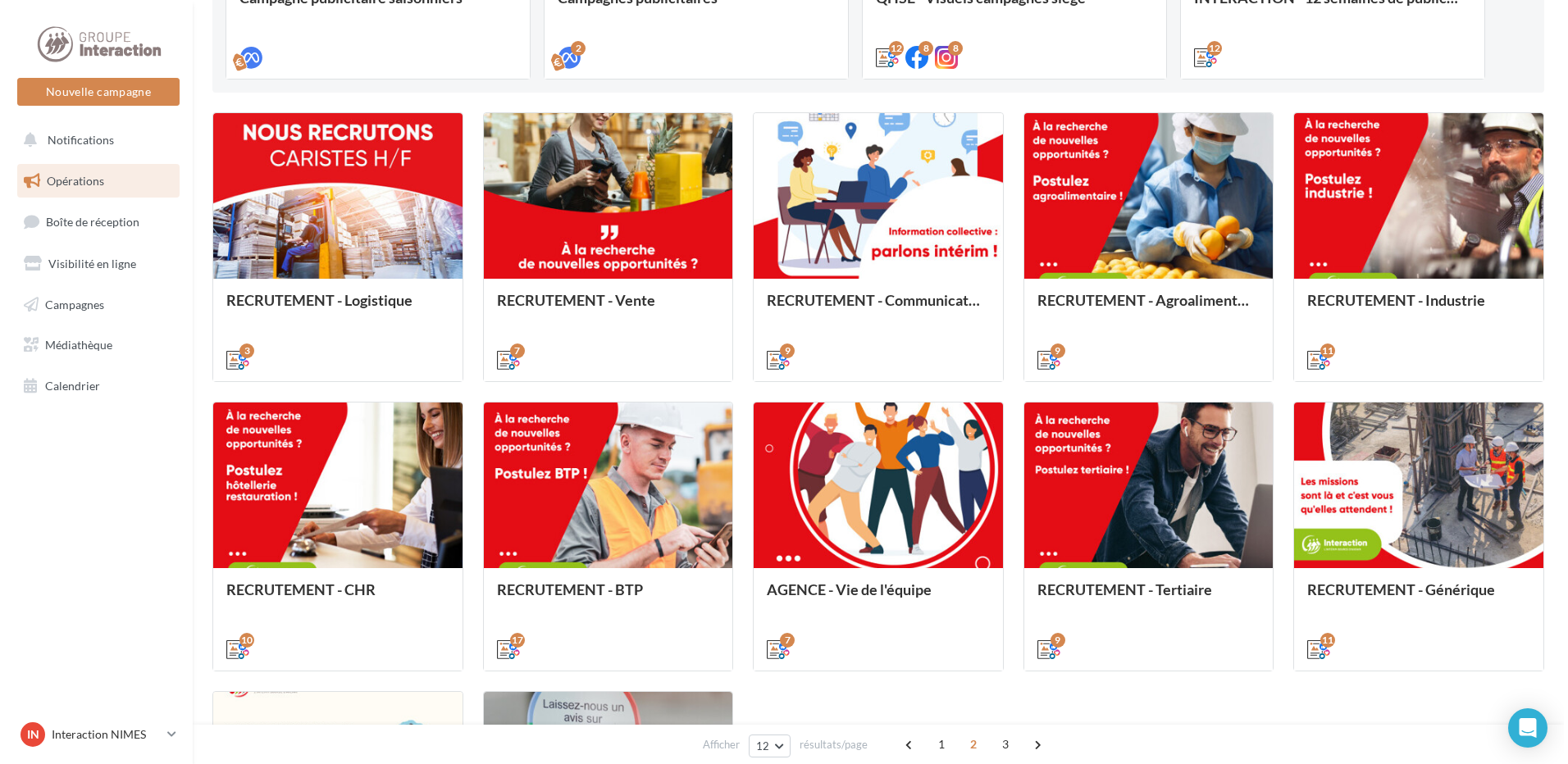
scroll to position [579, 0]
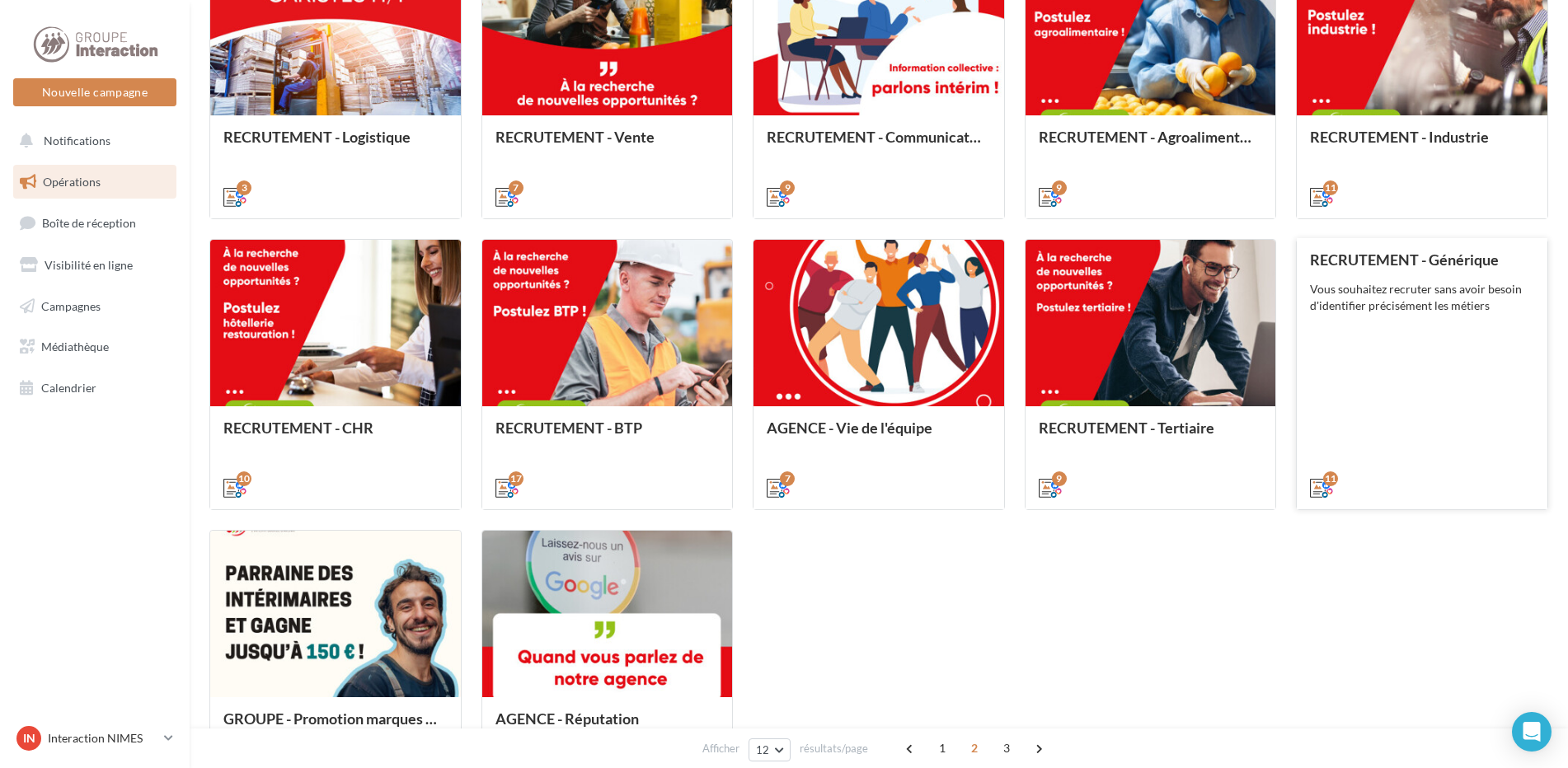
click at [1383, 440] on div "RECRUTEMENT - Générique Vous souhaitez recruter sans avoir besoin d'identifier …" at bounding box center [1422, 373] width 224 height 243
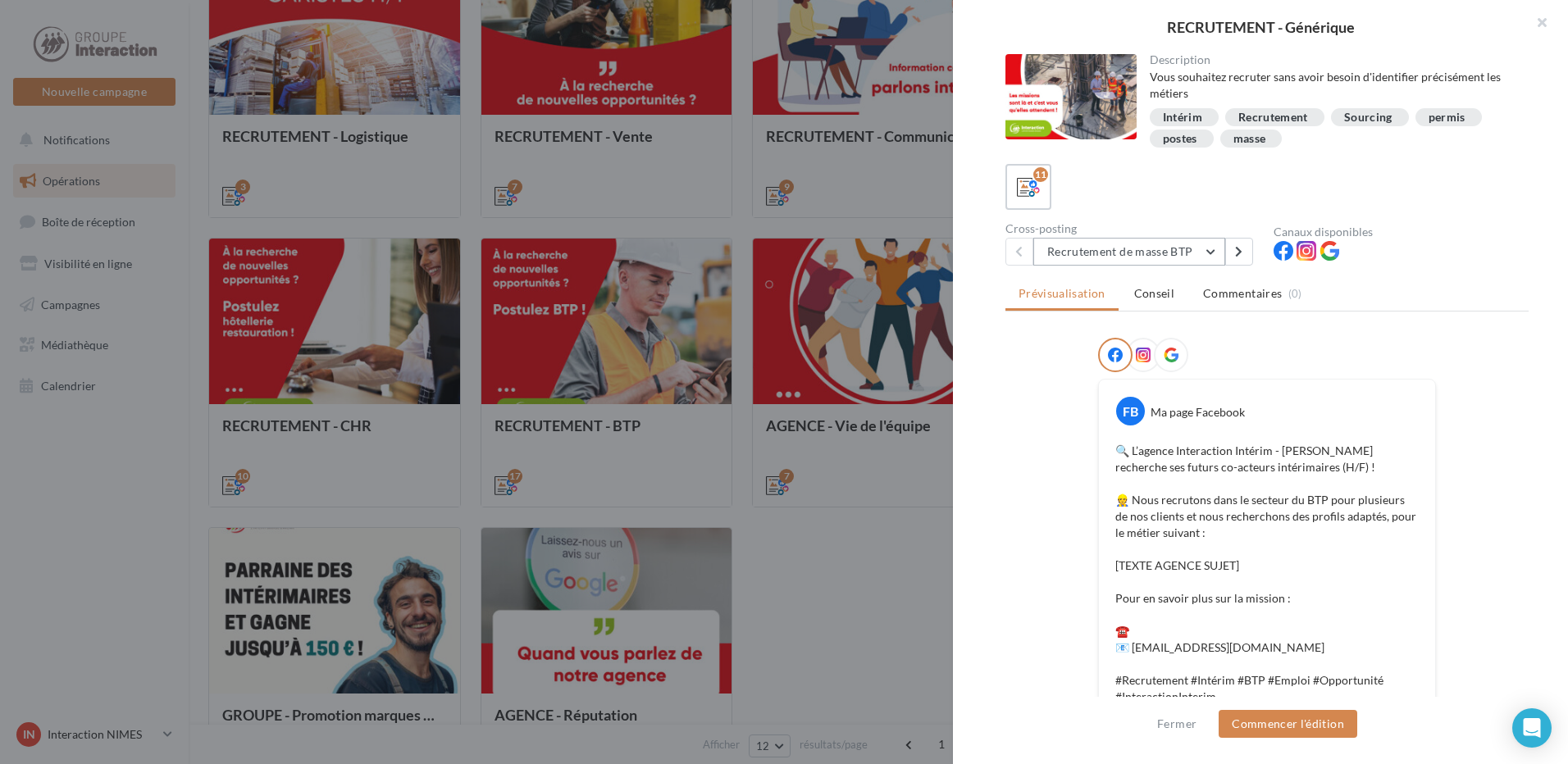
click at [1206, 258] on button "Recrutement de masse BTP" at bounding box center [1129, 251] width 192 height 28
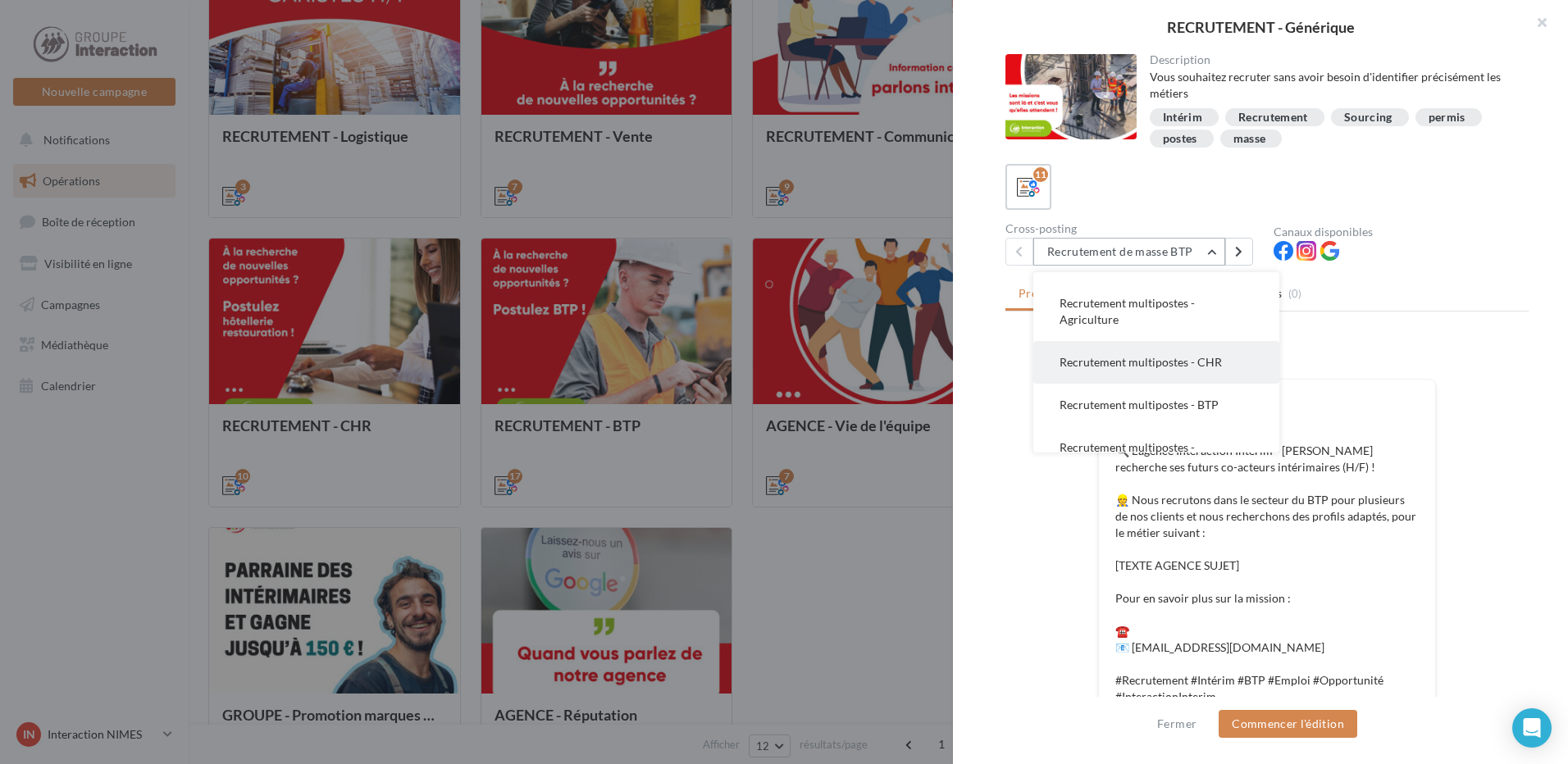
scroll to position [321, 0]
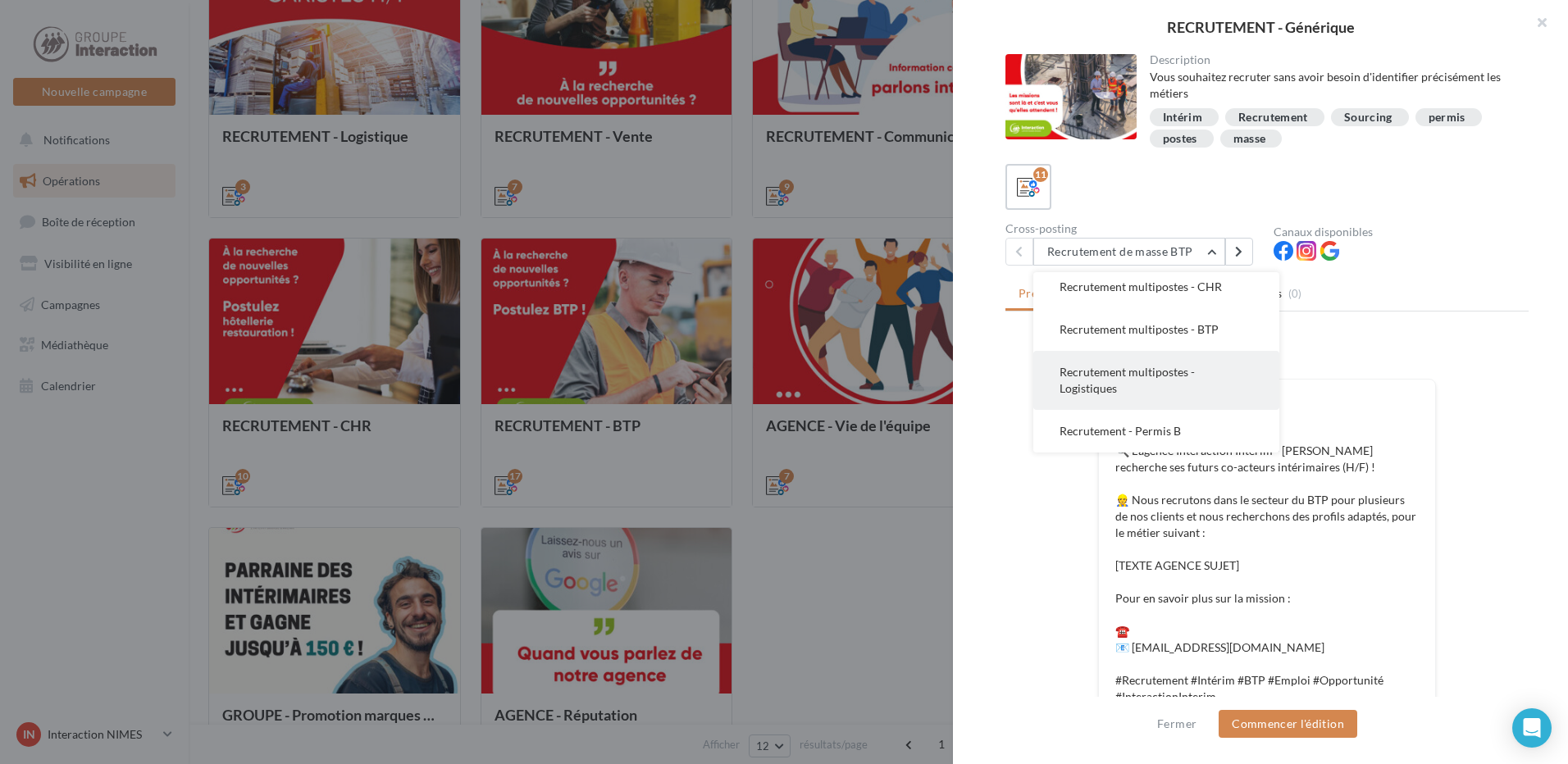
click at [1194, 378] on button "Recrutement multipostes - Logistiques" at bounding box center [1156, 380] width 246 height 59
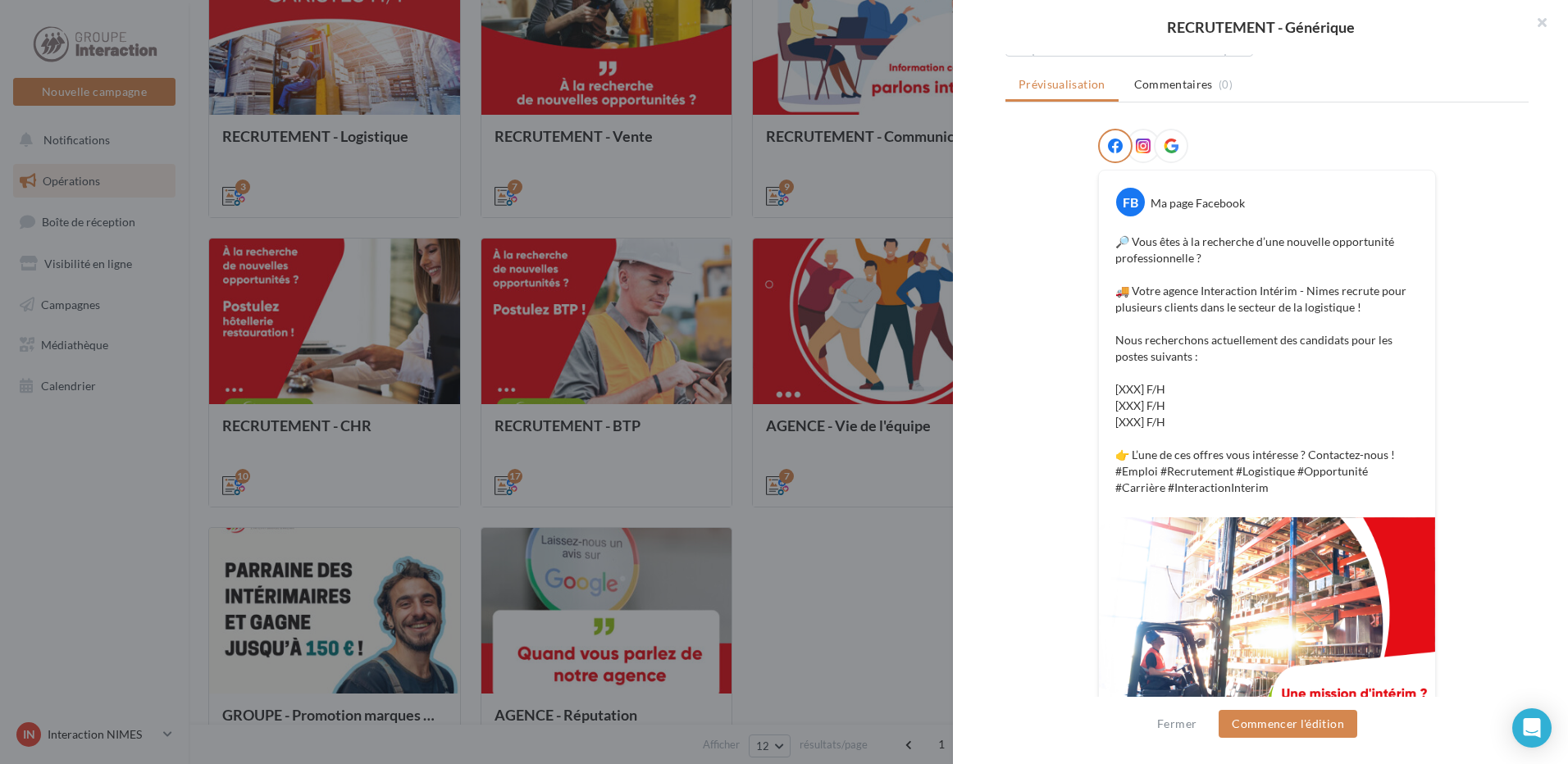
scroll to position [0, 0]
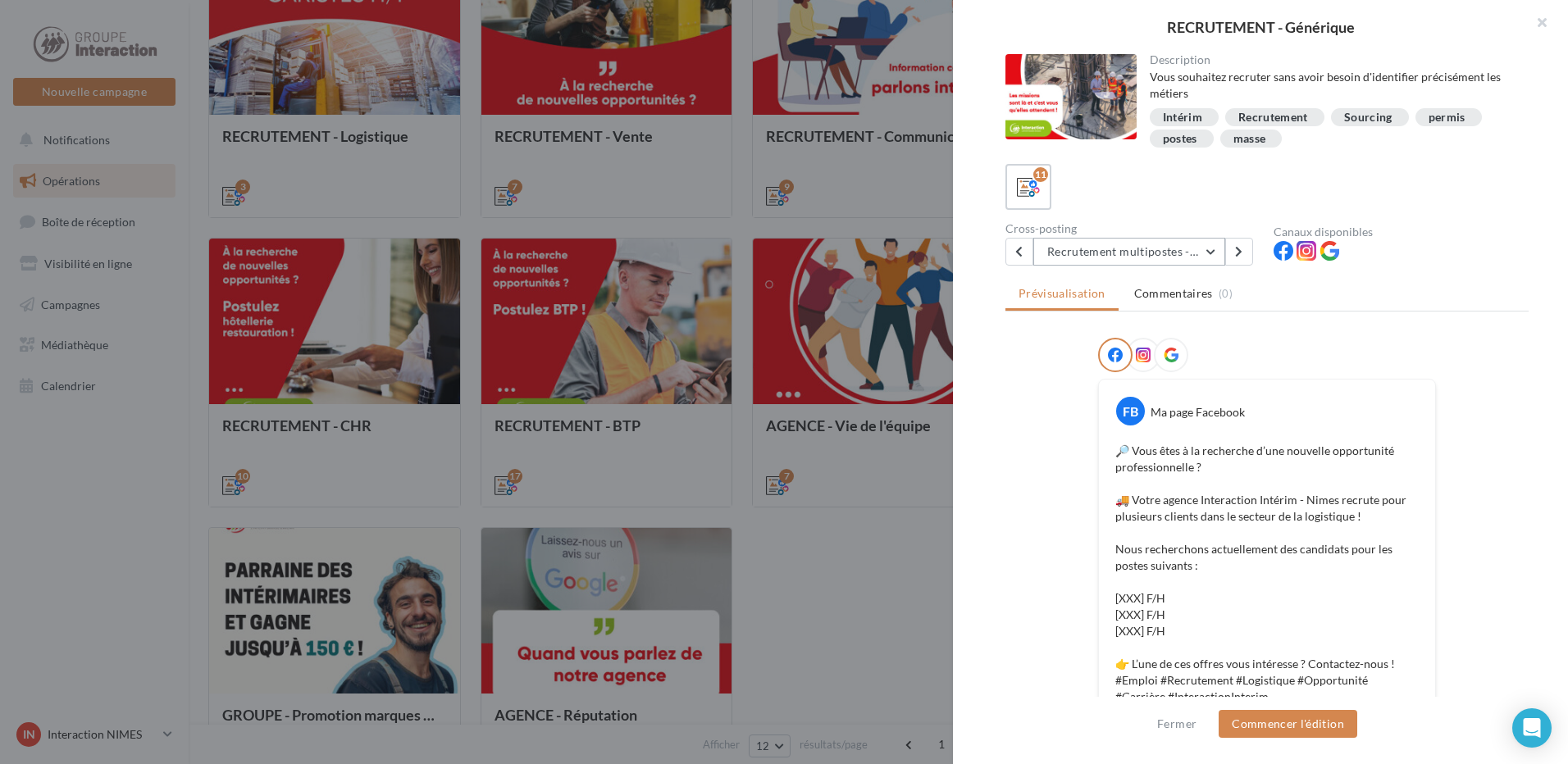
click at [1207, 251] on button "Recrutement multipostes - Logistiques" at bounding box center [1129, 251] width 192 height 28
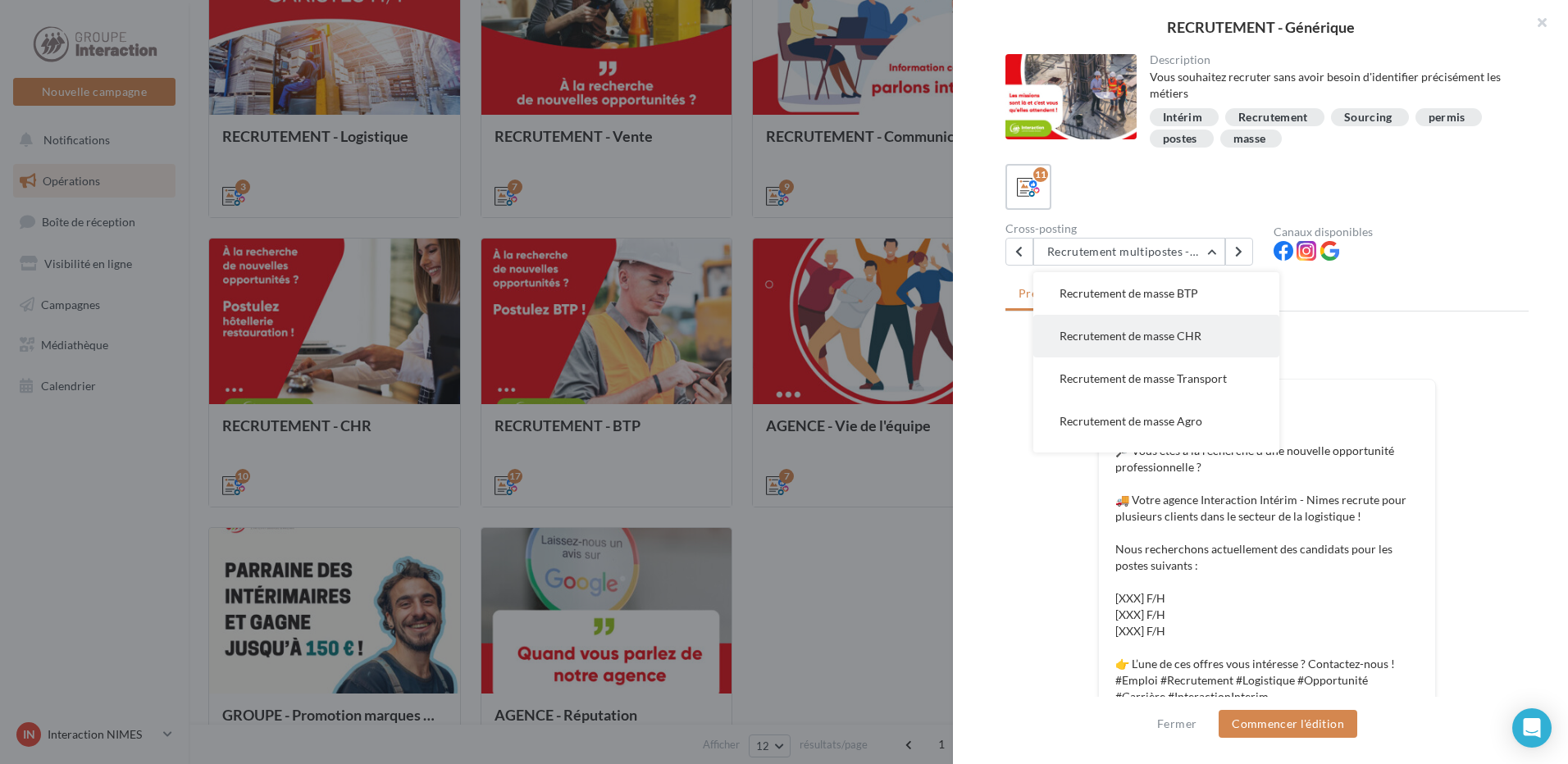
click at [1164, 340] on span "Recrutement de masse CHR" at bounding box center [1130, 336] width 142 height 14
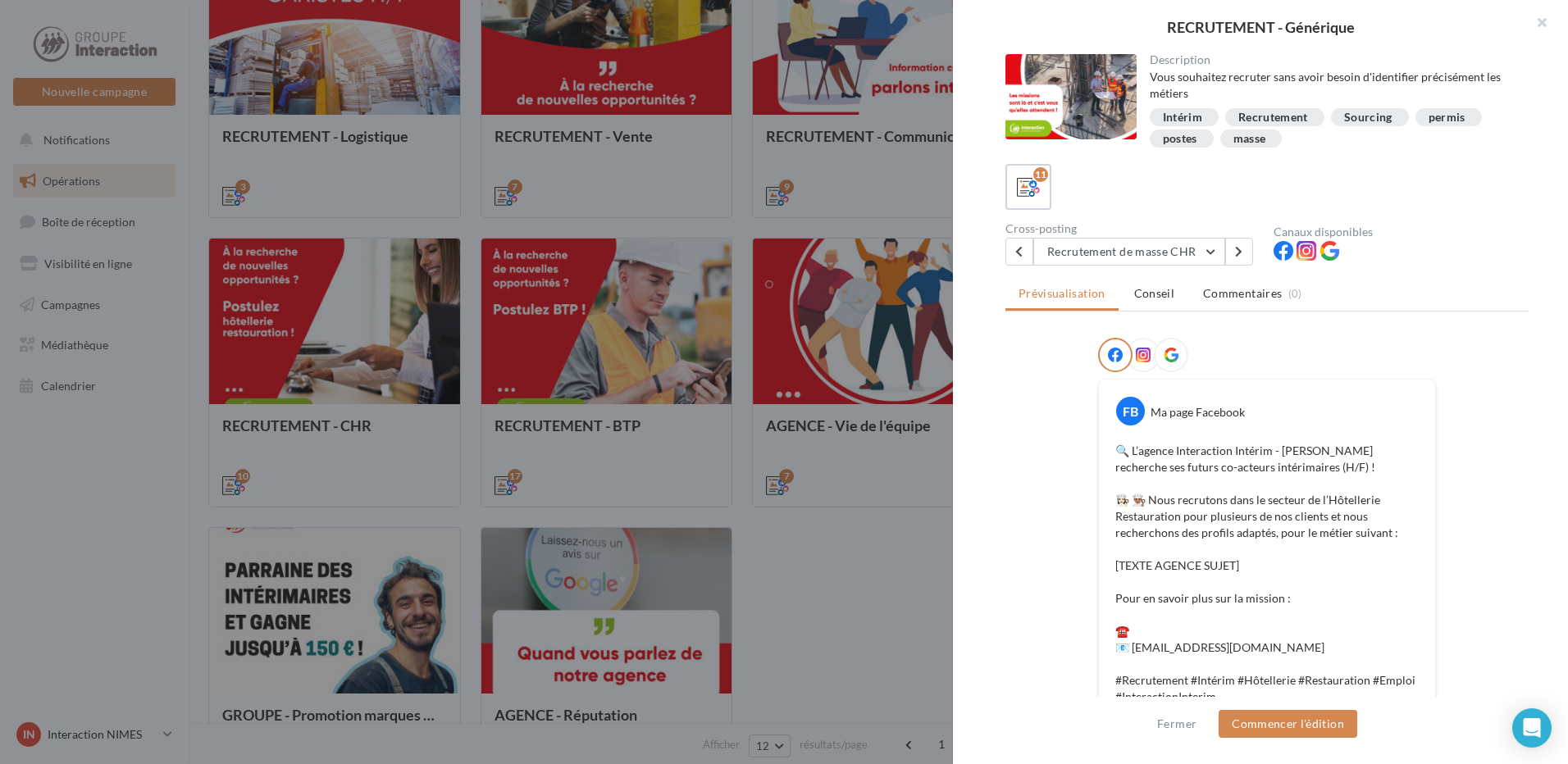
click at [829, 565] on div at bounding box center [784, 382] width 1568 height 764
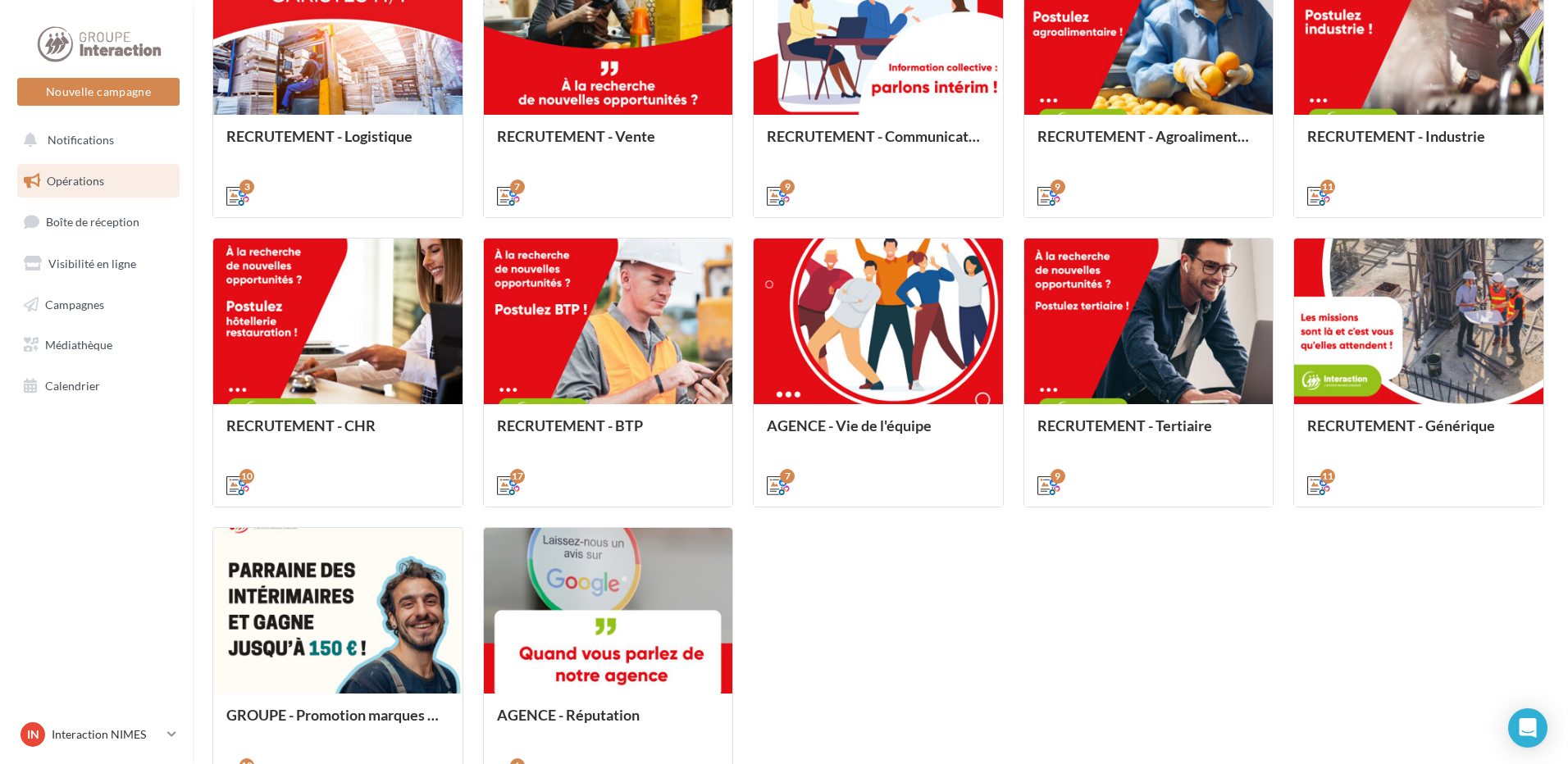
scroll to position [743, 0]
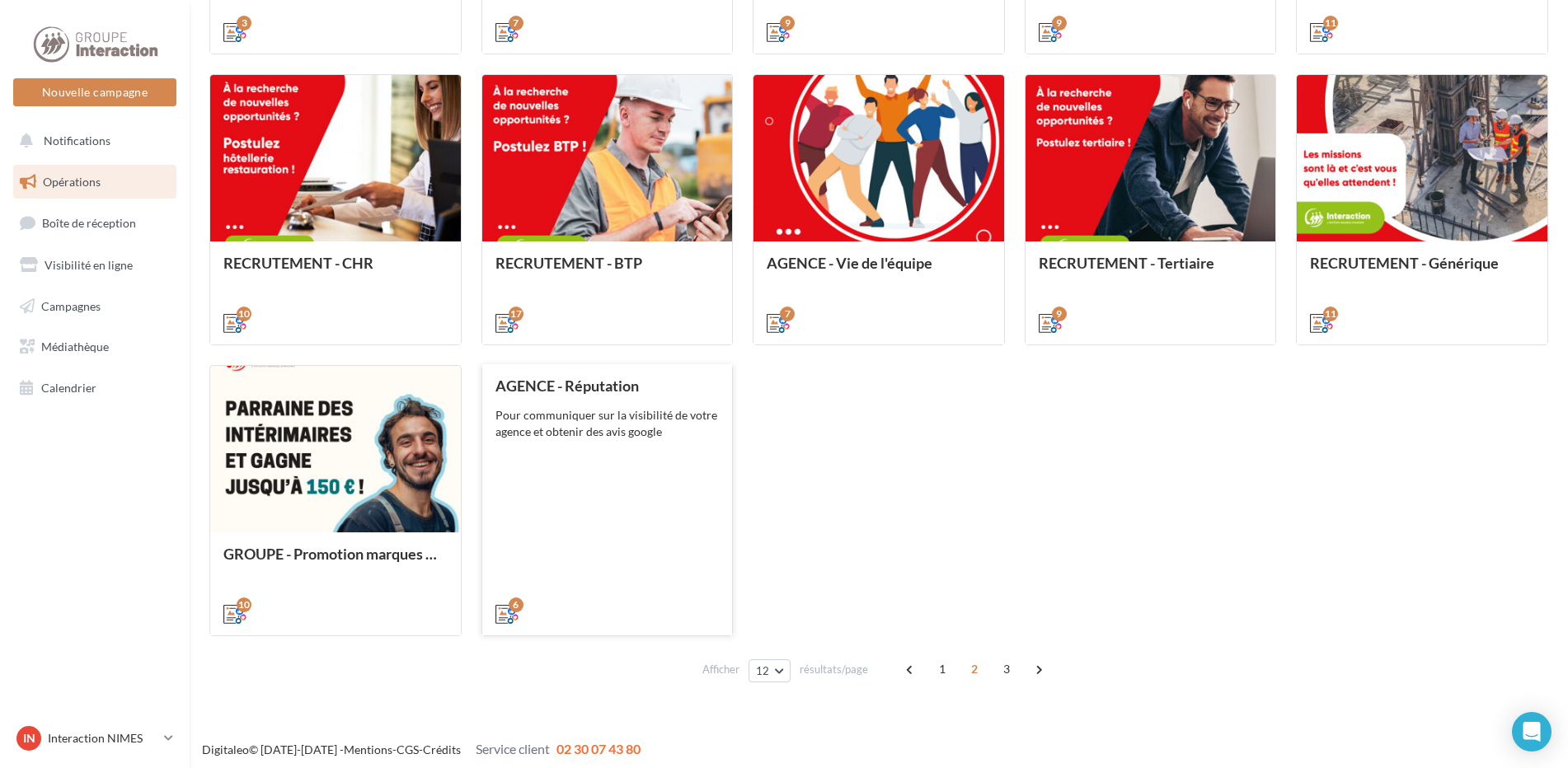
click at [655, 502] on div "AGENCE - Réputation Pour communiquer sur la visibilité de votre agence et obten…" at bounding box center [607, 499] width 224 height 243
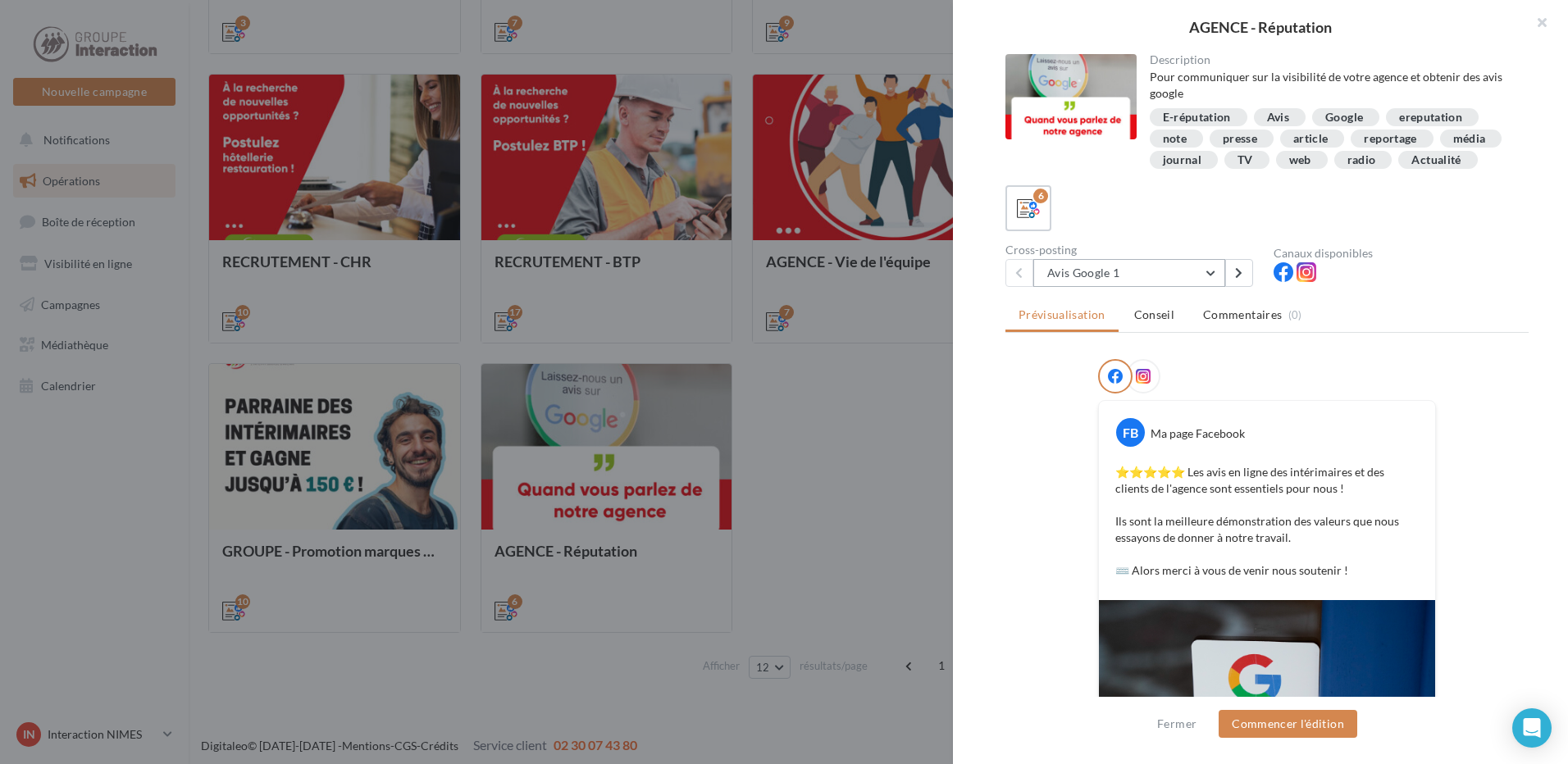
click at [1212, 287] on button "Avis Google 1" at bounding box center [1129, 272] width 192 height 28
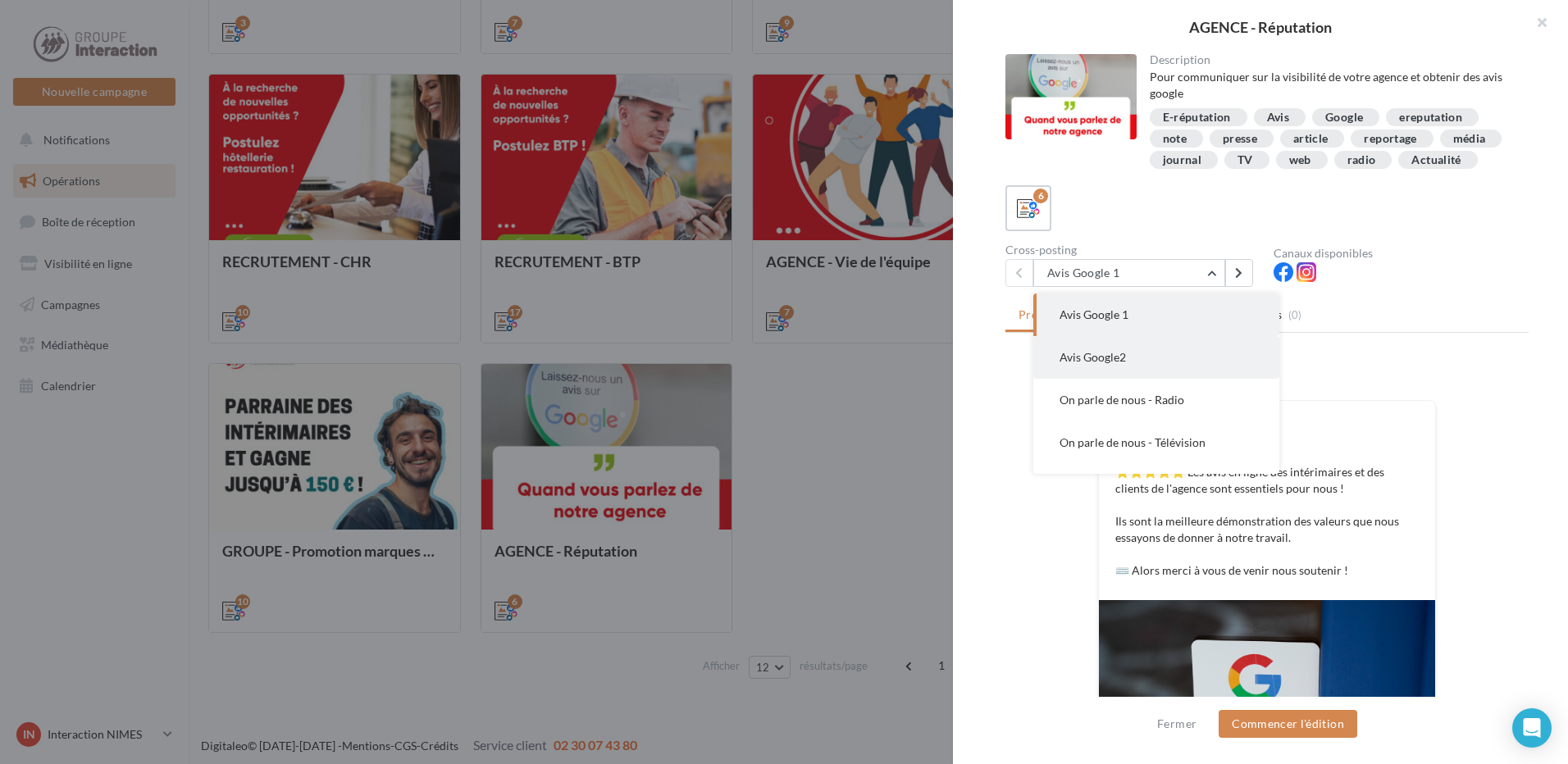
click at [1100, 364] on span "Avis Google2" at bounding box center [1092, 357] width 67 height 14
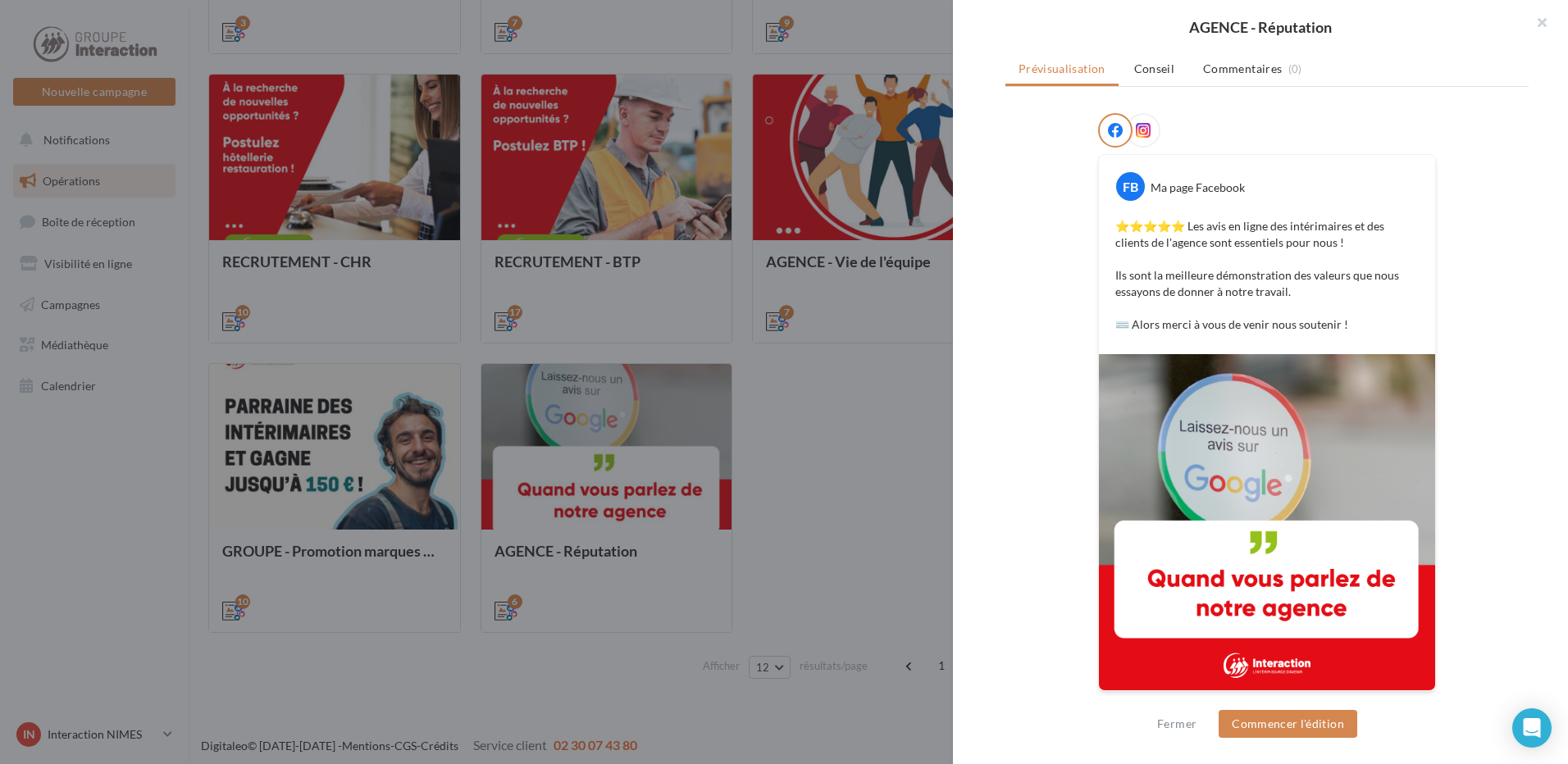
scroll to position [268, 0]
click at [1304, 721] on button "Commencer l'édition" at bounding box center [1288, 723] width 139 height 28
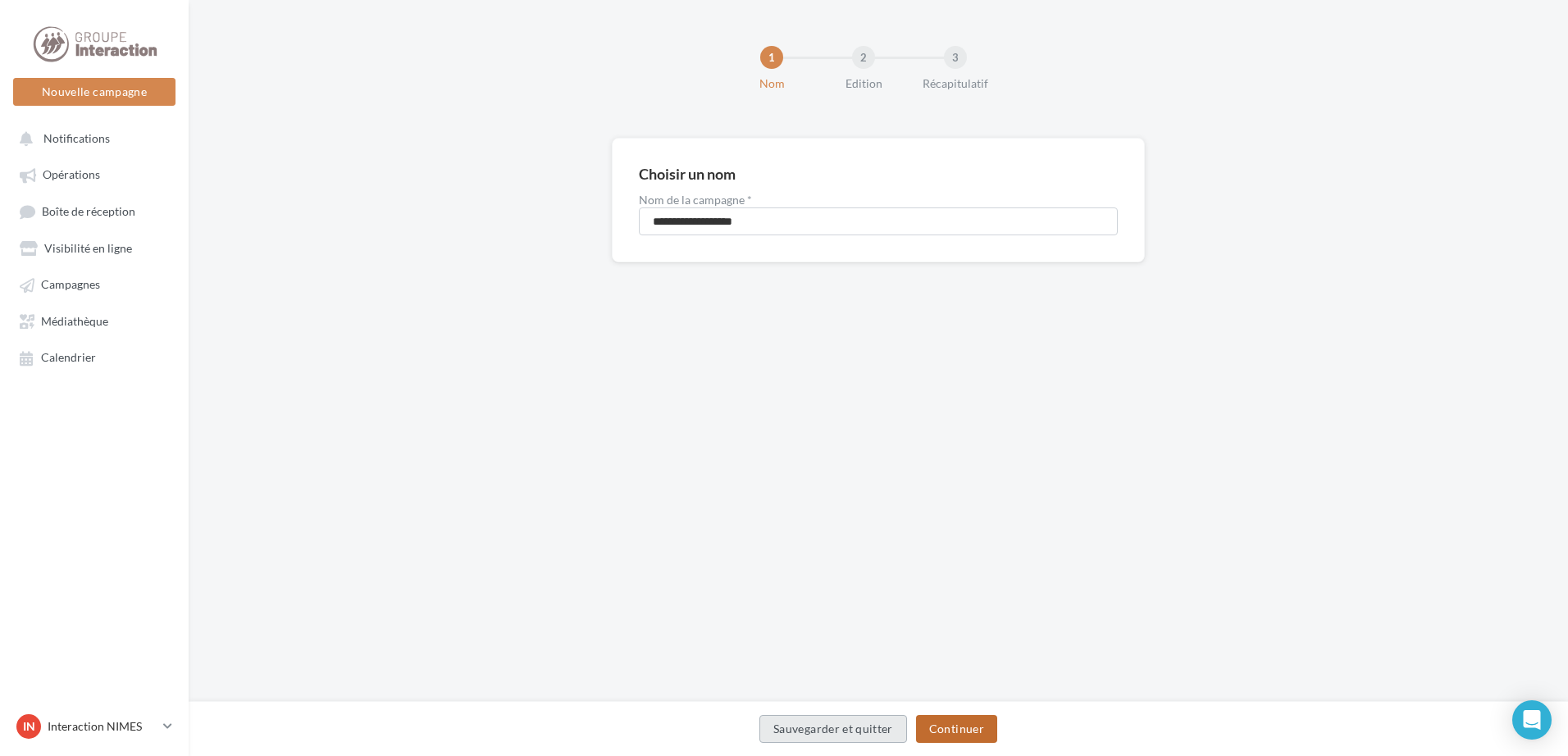
click at [951, 724] on button "Continuer" at bounding box center [956, 728] width 81 height 28
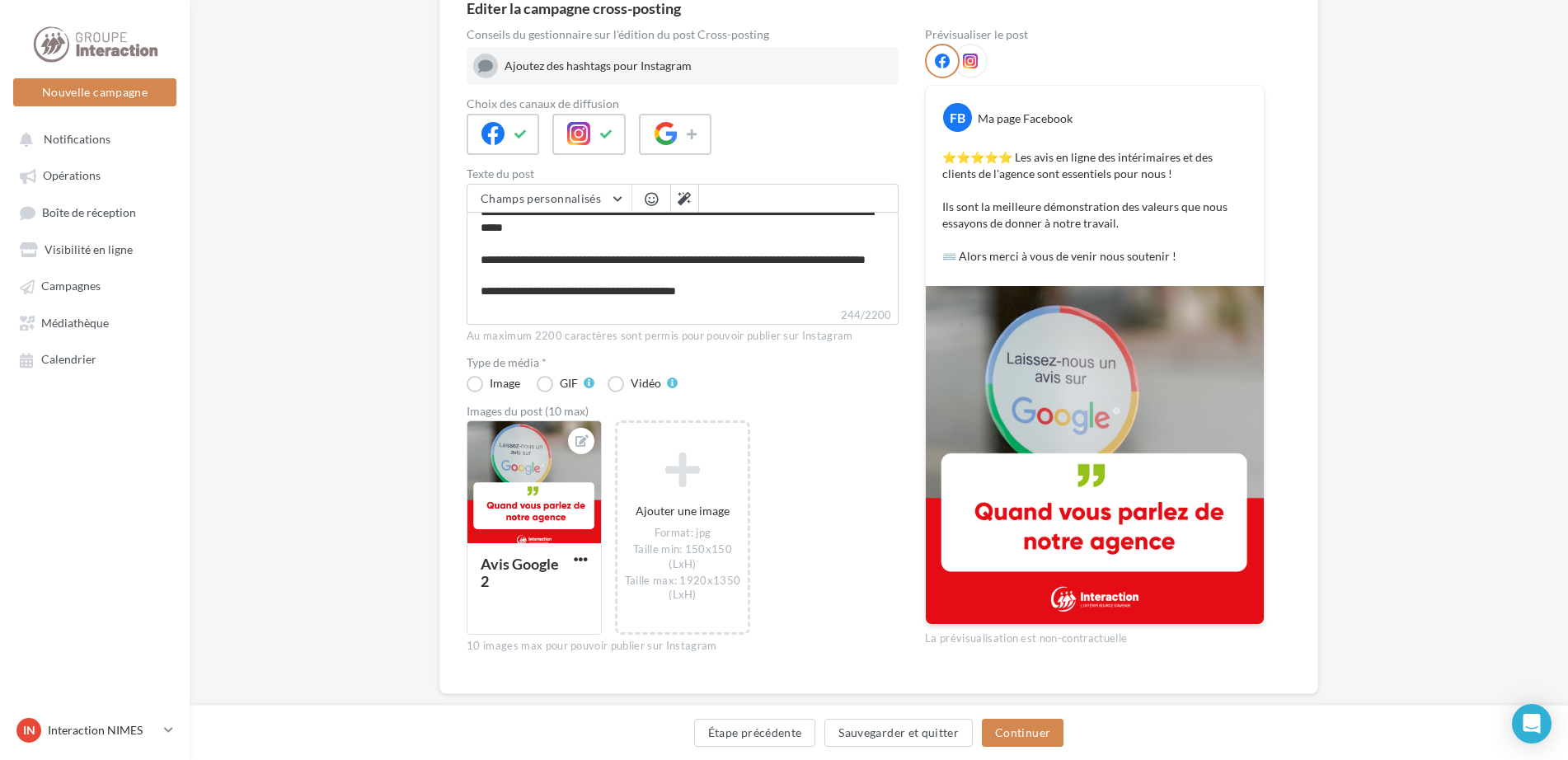
scroll to position [196, 0]
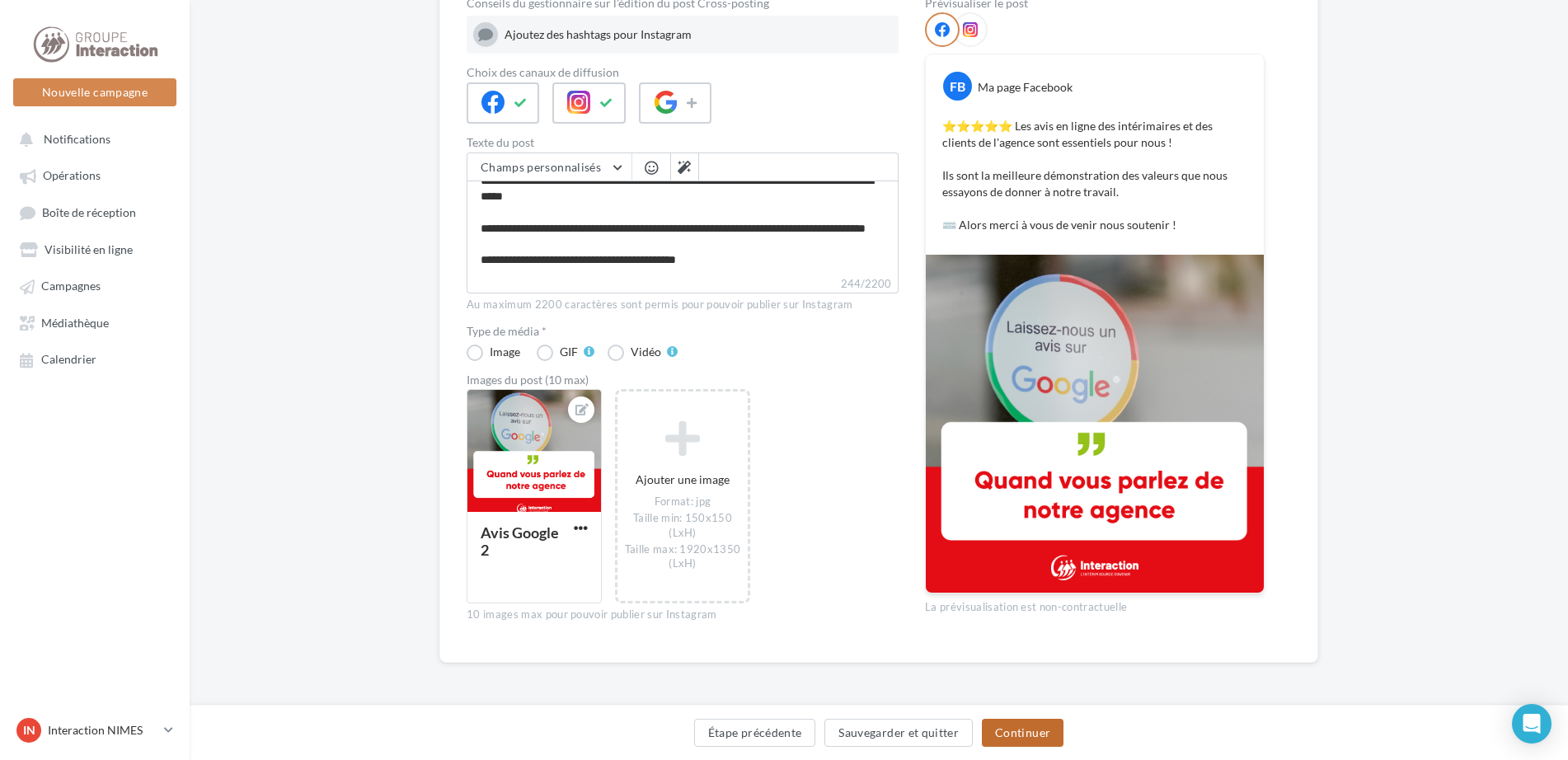
click at [1042, 722] on button "Continuer" at bounding box center [1022, 732] width 81 height 28
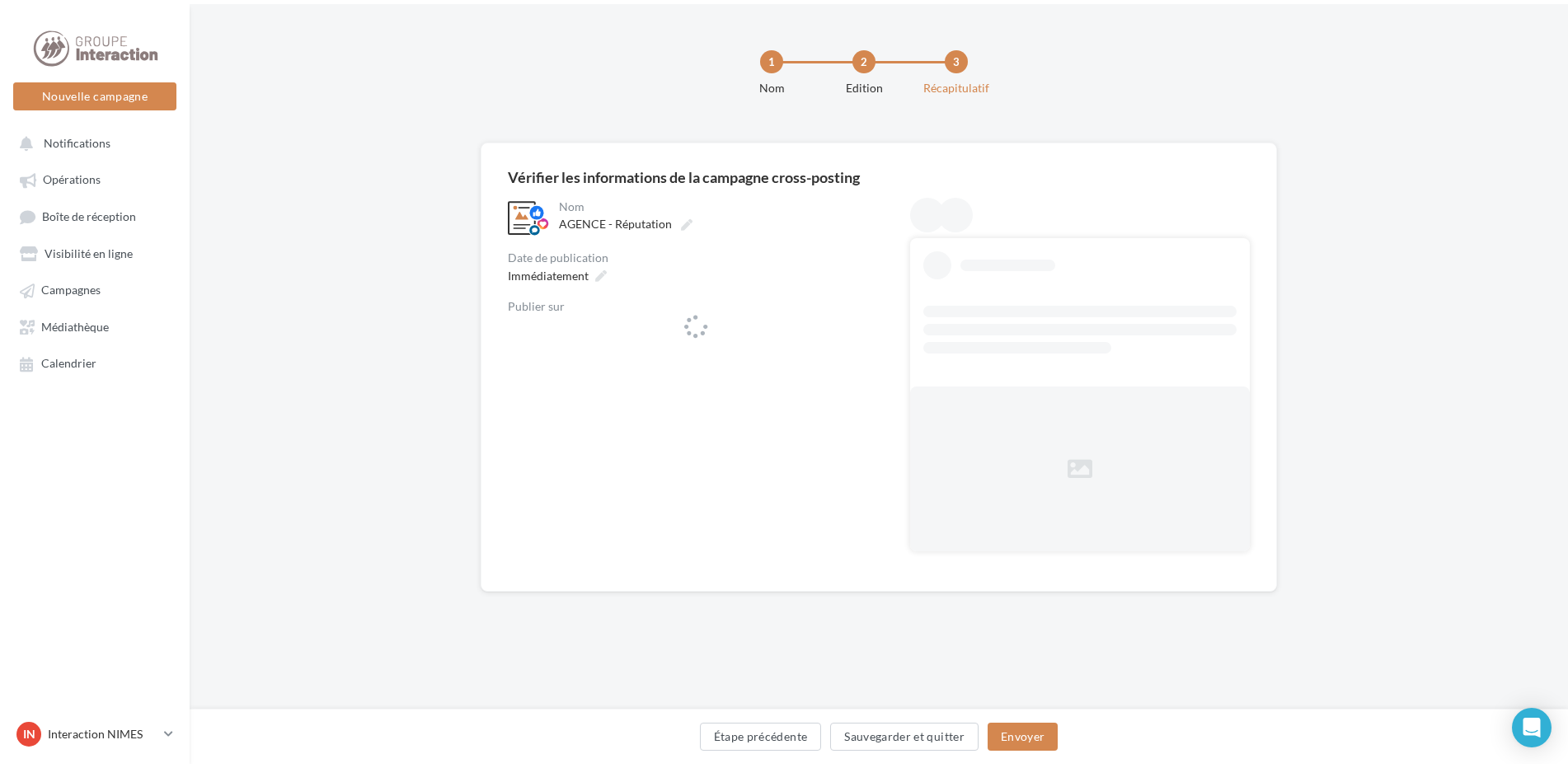
scroll to position [0, 0]
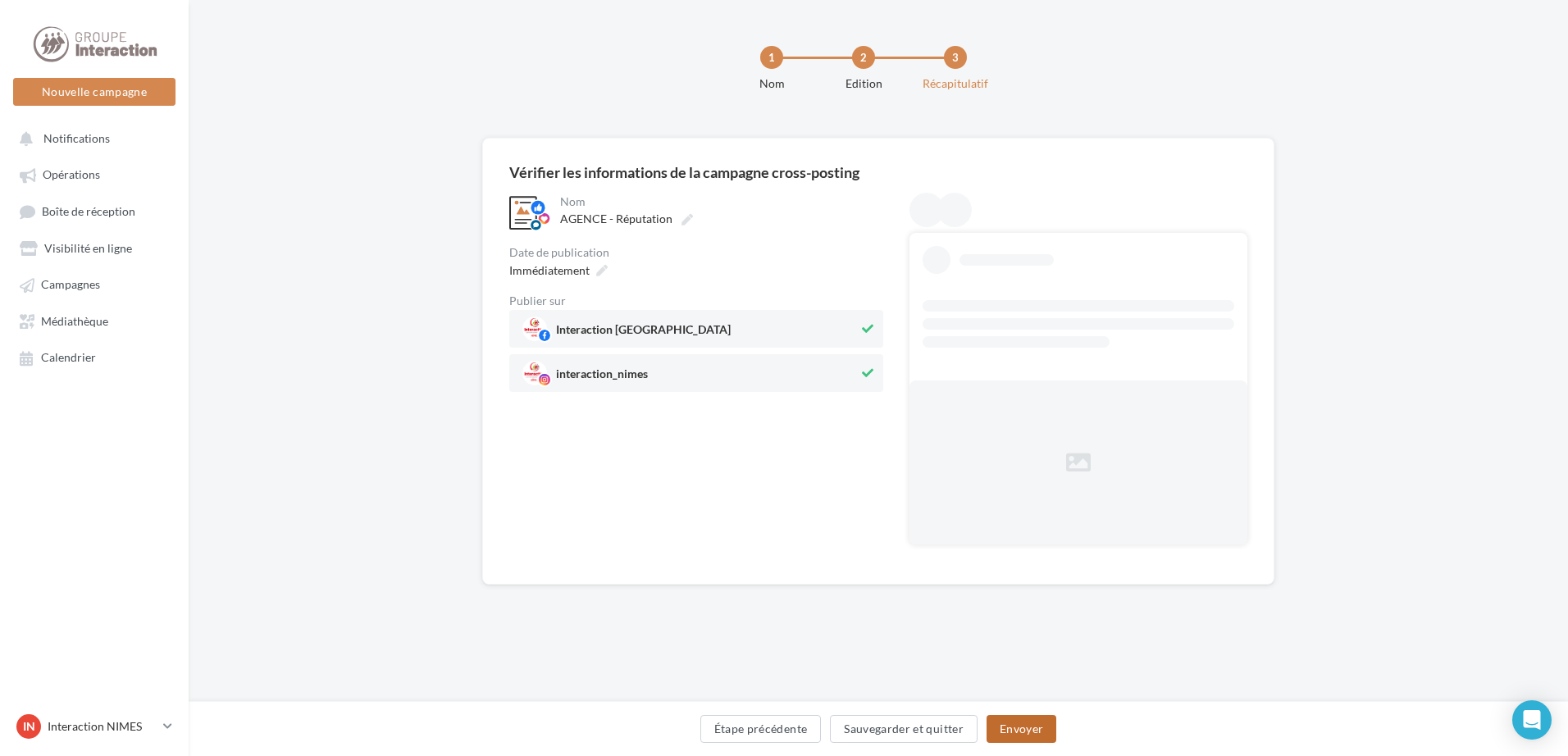
click at [1025, 731] on button "Envoyer" at bounding box center [1021, 728] width 69 height 28
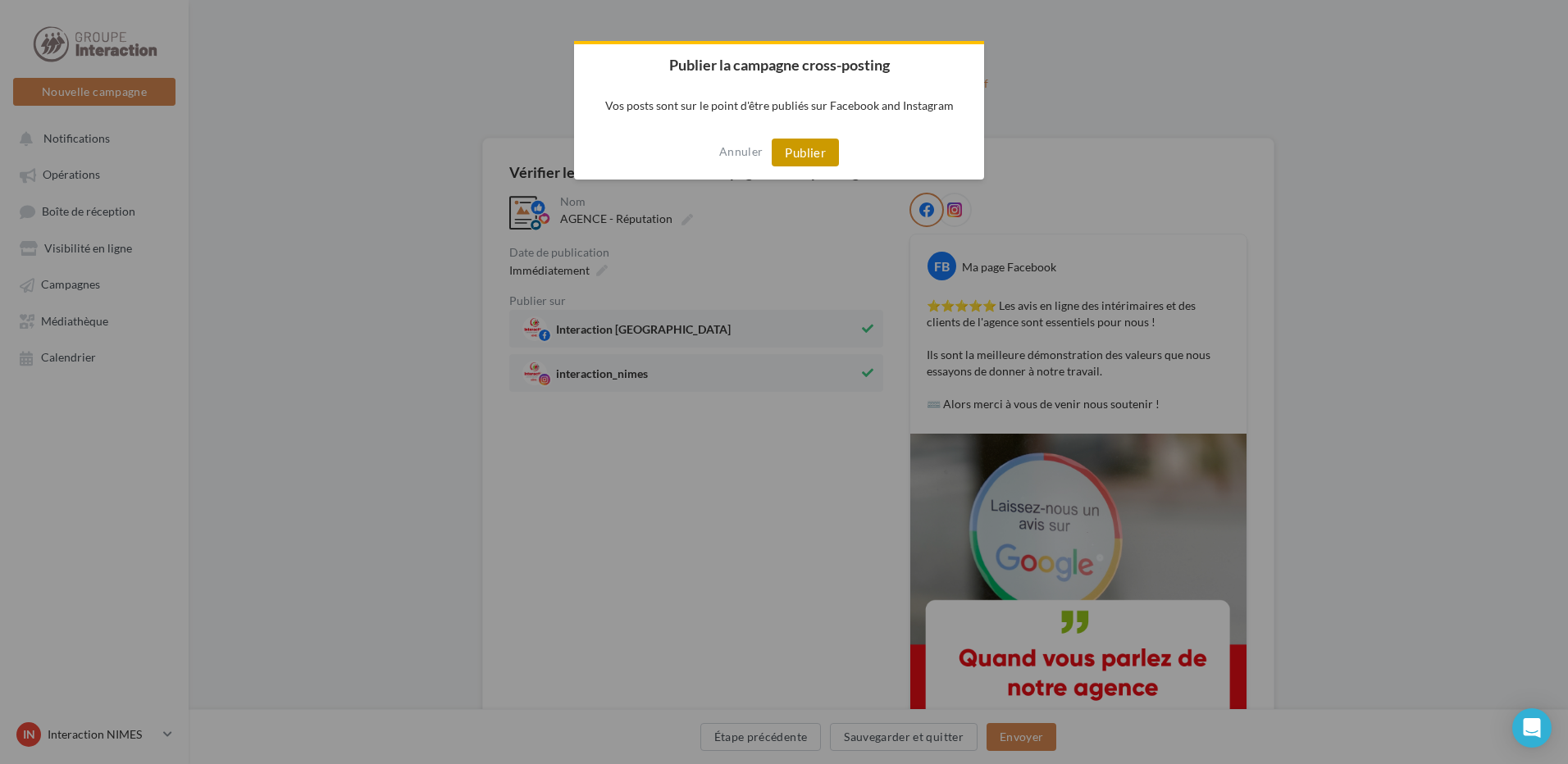
click at [808, 155] on button "Publier" at bounding box center [804, 152] width 67 height 28
